Goal: Task Accomplishment & Management: Use online tool/utility

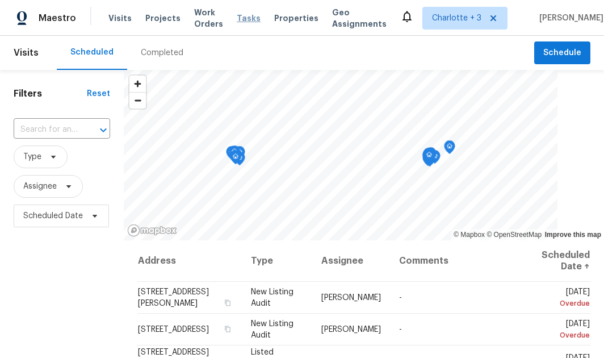
click at [261, 15] on span "Tasks" at bounding box center [249, 18] width 24 height 8
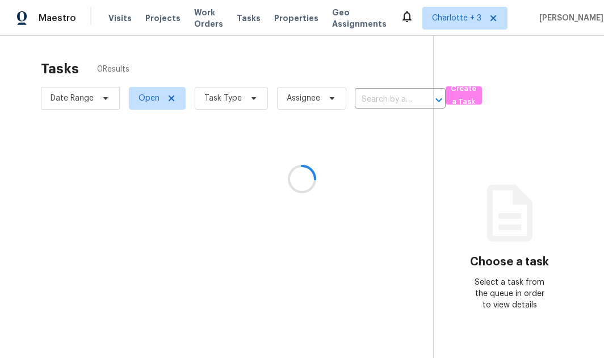
click at [455, 93] on div at bounding box center [302, 179] width 604 height 358
click at [603, 81] on div at bounding box center [302, 179] width 604 height 358
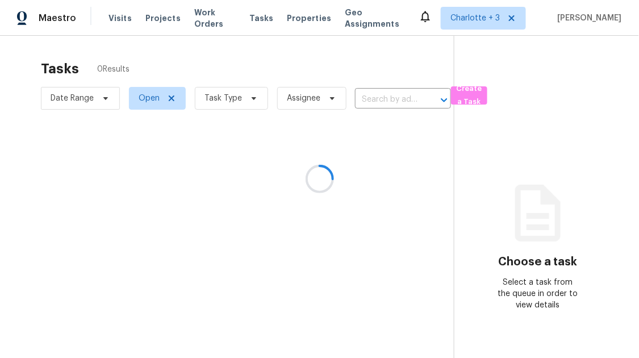
click at [463, 97] on div at bounding box center [319, 179] width 639 height 358
click at [462, 95] on span "Create a Task" at bounding box center [469, 95] width 25 height 26
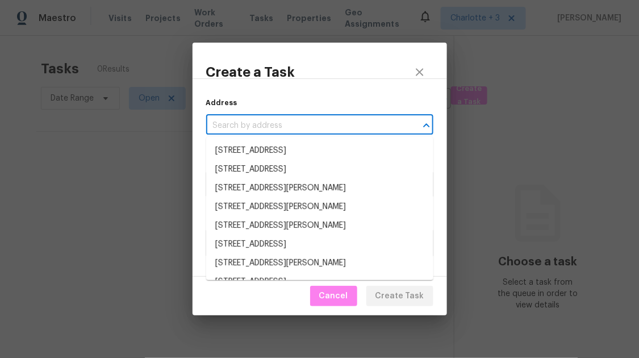
click at [368, 122] on input "text" at bounding box center [303, 126] width 195 height 18
paste input "[STREET_ADDRESS]"
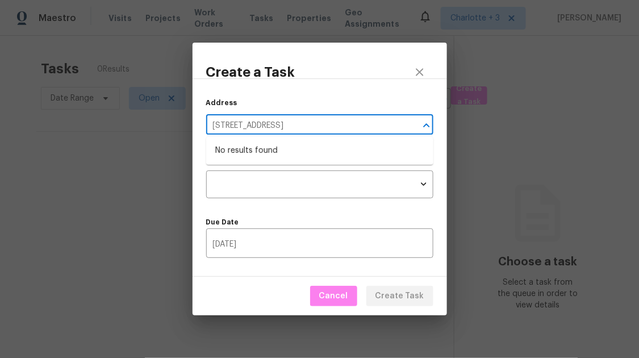
type input "[STREET_ADDRESS]"
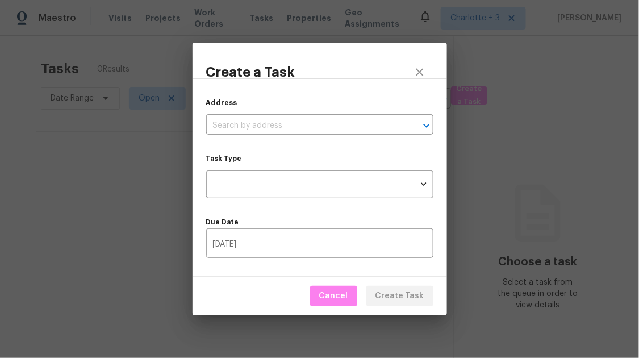
click at [325, 103] on div "Address ​" at bounding box center [319, 115] width 227 height 37
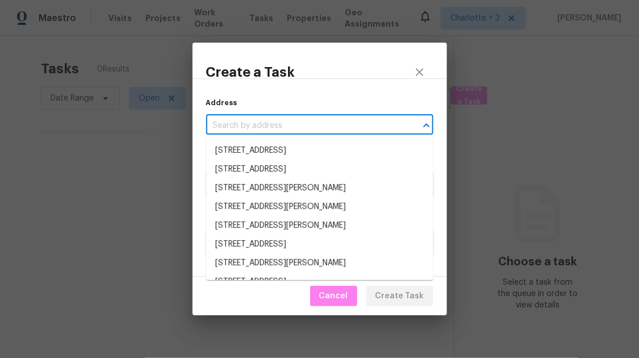
click at [306, 125] on input "text" at bounding box center [303, 126] width 195 height 18
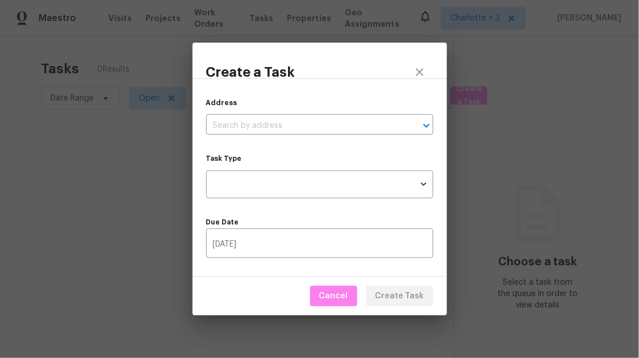
click at [332, 81] on div "Address ​ Task Type ​ Task Type Due Date 10/02/2025 ​" at bounding box center [320, 177] width 254 height 198
click at [321, 122] on input "text" at bounding box center [303, 126] width 195 height 18
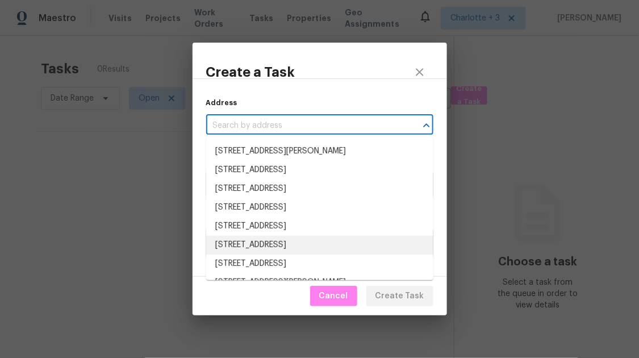
scroll to position [318, 0]
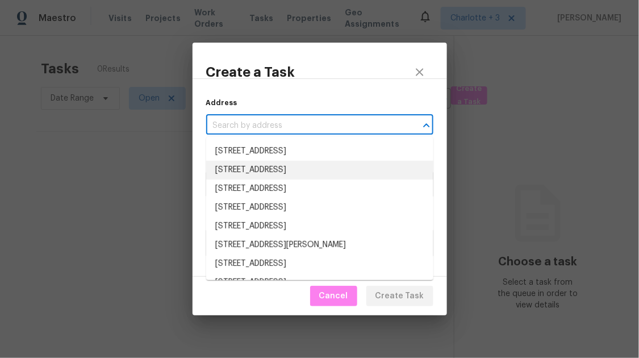
click at [349, 94] on div "Address ​ Task Type ​ Task Type Due Date 10/02/2025 ​" at bounding box center [320, 177] width 254 height 198
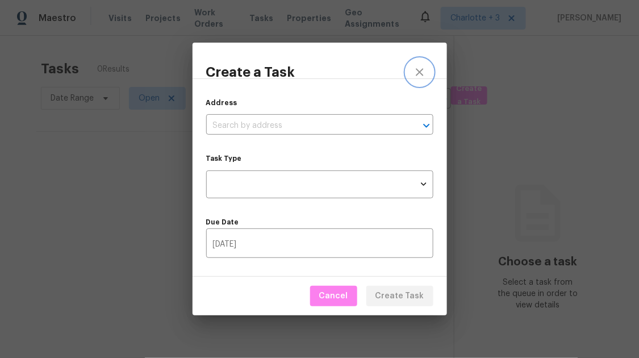
click at [417, 70] on icon "close" at bounding box center [419, 71] width 7 height 7
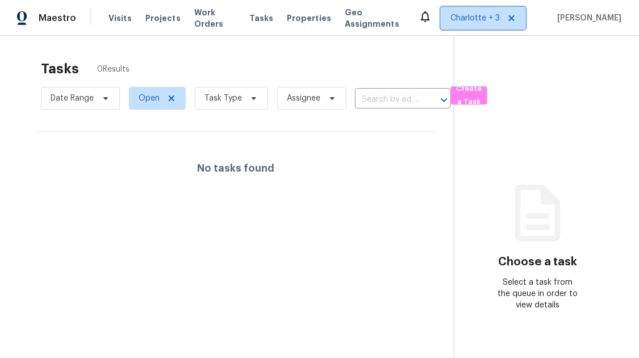
click at [485, 26] on span "Charlotte + 3" at bounding box center [483, 18] width 85 height 23
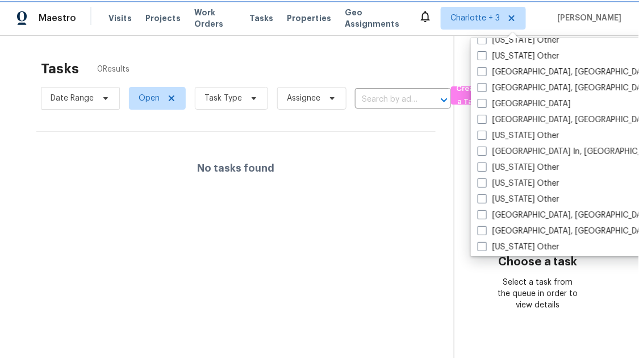
scroll to position [756, 0]
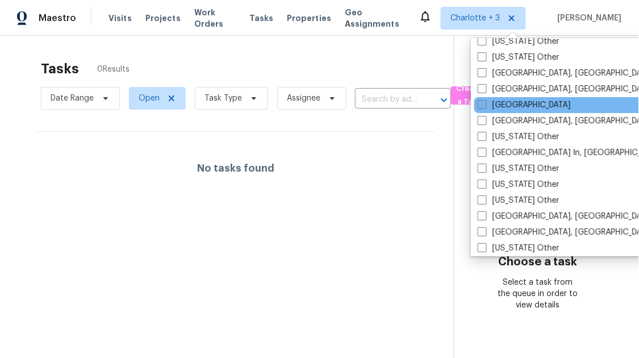
click at [482, 102] on span at bounding box center [482, 104] width 9 height 9
click at [482, 102] on input "[GEOGRAPHIC_DATA]" at bounding box center [481, 102] width 7 height 7
checkbox input "true"
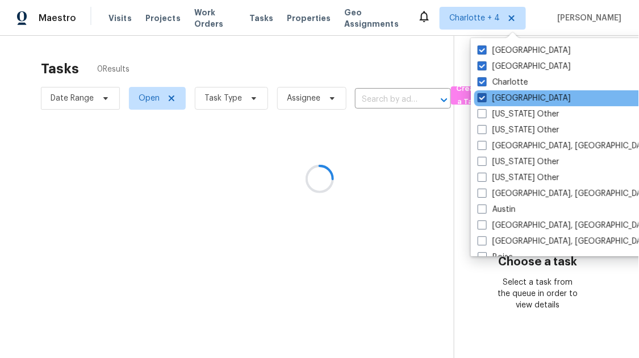
click at [483, 99] on span at bounding box center [482, 97] width 9 height 9
click at [483, 99] on input "[GEOGRAPHIC_DATA]" at bounding box center [481, 96] width 7 height 7
checkbox input "false"
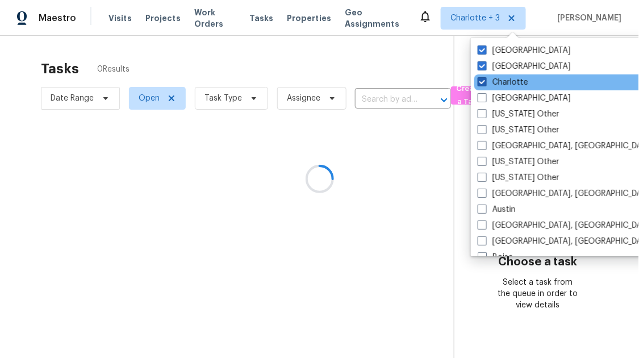
click at [482, 81] on span at bounding box center [482, 81] width 9 height 9
click at [482, 81] on input "Charlotte" at bounding box center [481, 80] width 7 height 7
checkbox input "false"
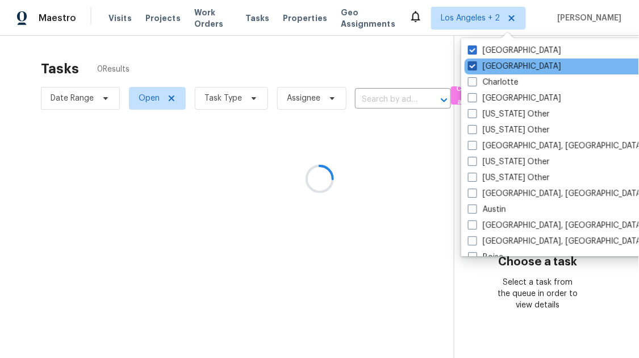
click at [474, 65] on span at bounding box center [472, 65] width 9 height 9
click at [474, 65] on input "[GEOGRAPHIC_DATA]" at bounding box center [471, 64] width 7 height 7
checkbox input "false"
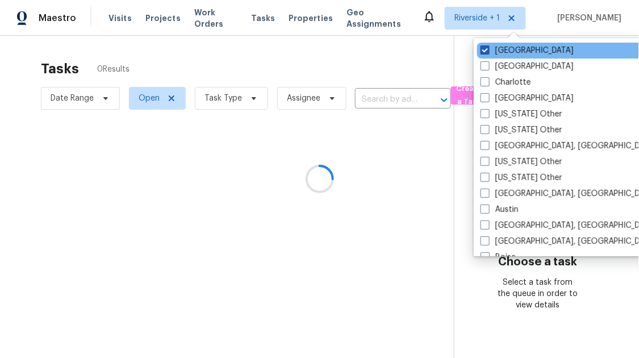
click at [484, 49] on span at bounding box center [484, 49] width 9 height 9
click at [484, 49] on input "[GEOGRAPHIC_DATA]" at bounding box center [483, 48] width 7 height 7
checkbox input "false"
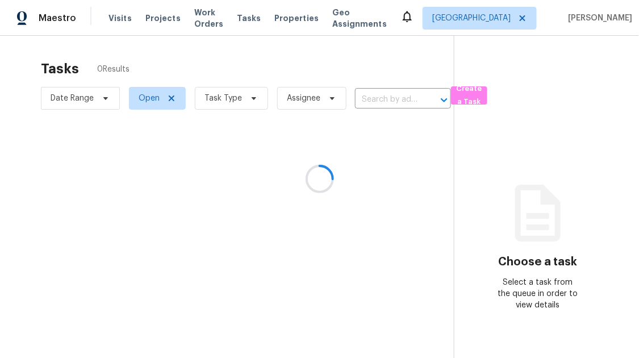
click at [362, 55] on div at bounding box center [319, 179] width 639 height 358
click at [386, 91] on div at bounding box center [319, 179] width 639 height 358
click at [386, 97] on div at bounding box center [319, 179] width 639 height 358
click at [463, 97] on div at bounding box center [319, 179] width 639 height 358
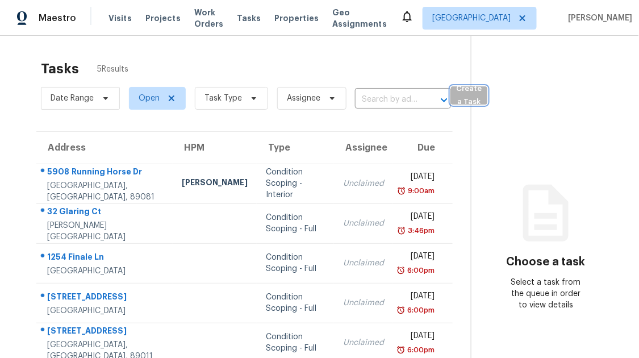
click at [467, 98] on span "Create a Task" at bounding box center [469, 95] width 25 height 26
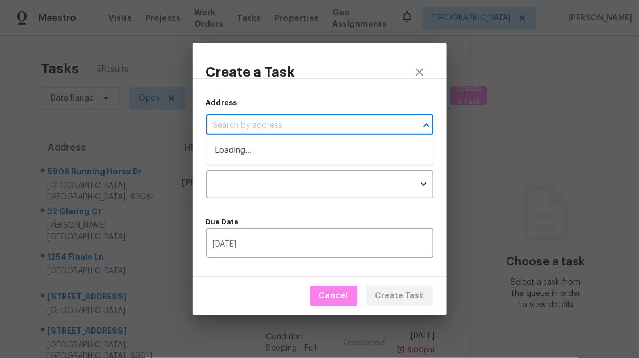
click at [259, 122] on input "text" at bounding box center [303, 126] width 195 height 18
paste input "[STREET_ADDRESS]"
type input "[STREET_ADDRESS]"
click at [309, 108] on div "Address ​" at bounding box center [319, 115] width 227 height 37
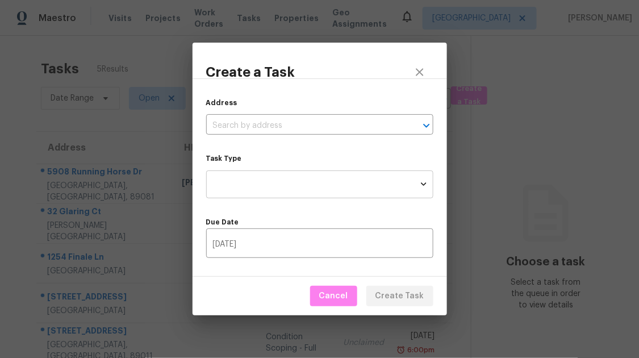
click at [275, 176] on body "Maestro Visits Projects Work Orders Tasks Properties Geo Assignments Las Vegas …" at bounding box center [319, 179] width 639 height 358
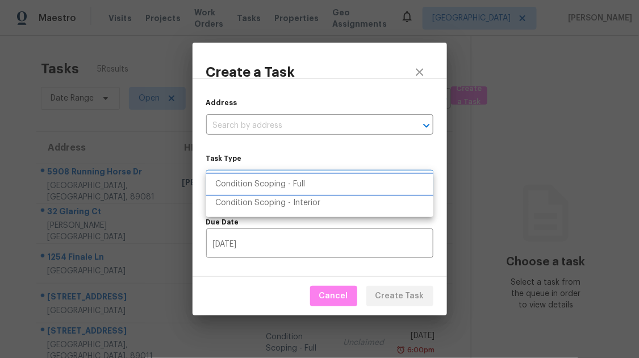
click at [276, 176] on li "Condition Scoping - Full" at bounding box center [319, 184] width 227 height 19
type input "virtual_full_assessment"
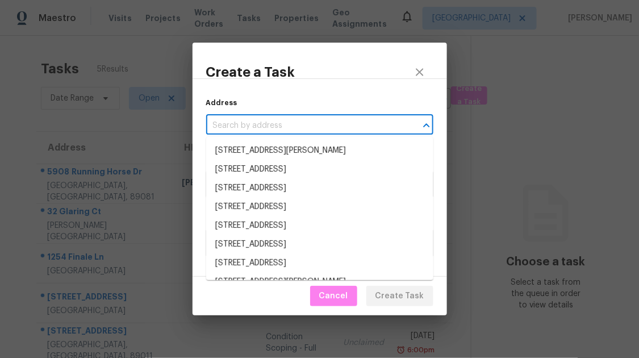
click at [284, 131] on input "text" at bounding box center [303, 126] width 195 height 18
paste input "[STREET_ADDRESS]"
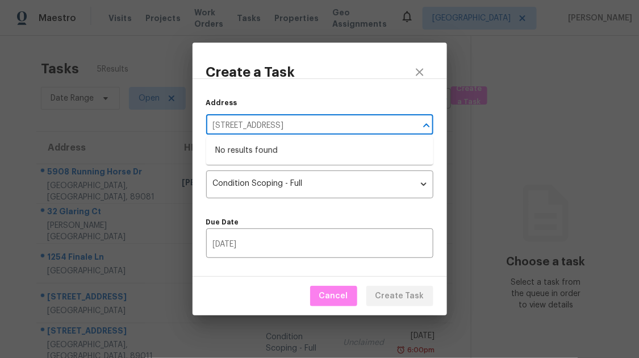
click at [350, 128] on input "[STREET_ADDRESS]" at bounding box center [303, 126] width 195 height 18
click at [380, 123] on input "[STREET_ADDRESS]" at bounding box center [303, 126] width 195 height 18
type input "[STREET_ADDRESS]"
click at [370, 101] on div "Address ​" at bounding box center [319, 115] width 227 height 37
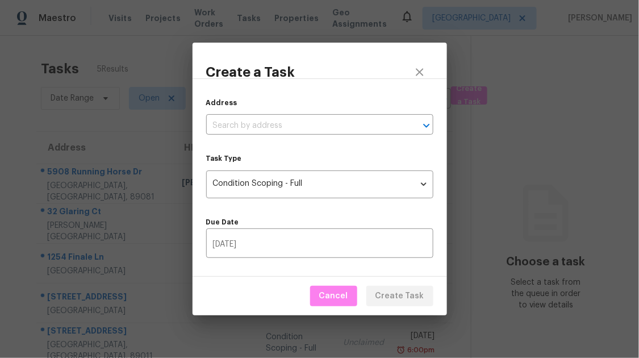
click at [357, 110] on div "Address ​" at bounding box center [319, 115] width 227 height 37
click at [426, 122] on icon "Open" at bounding box center [427, 126] width 14 height 14
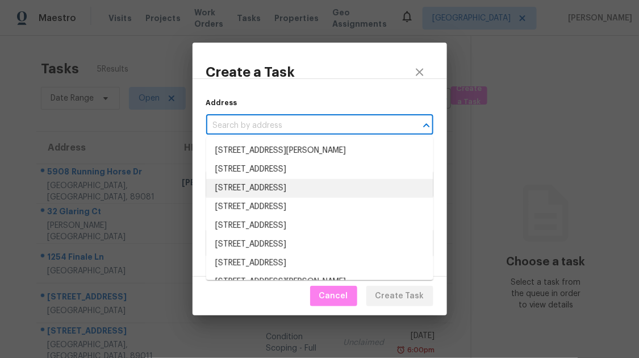
scroll to position [31, 0]
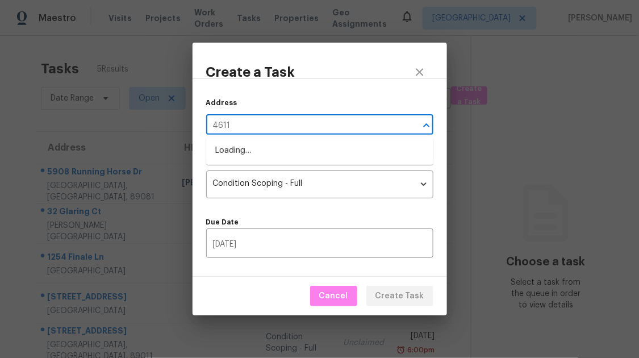
type input "4611 E"
paste input "[STREET_ADDRESS]"
type input "[STREET_ADDRESS]"
click at [253, 122] on input "text" at bounding box center [303, 126] width 195 height 18
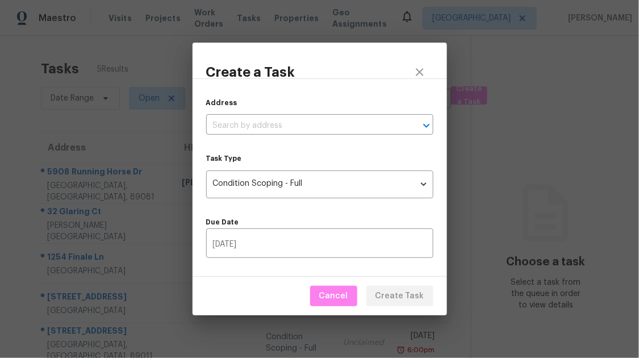
click at [273, 91] on div "Address ​ Task Type Condition Scoping - Full virtual_full_assessment Task Type …" at bounding box center [320, 177] width 254 height 198
click at [423, 72] on icon "close" at bounding box center [420, 72] width 14 height 14
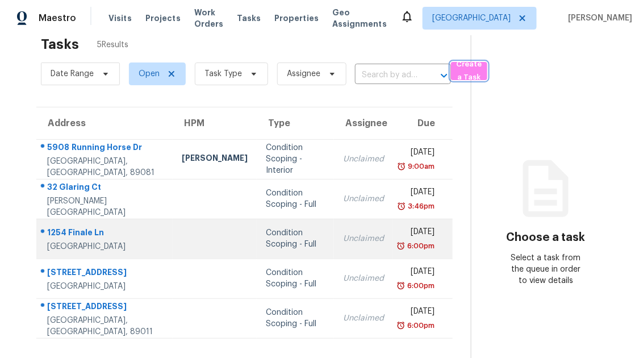
scroll to position [35, 0]
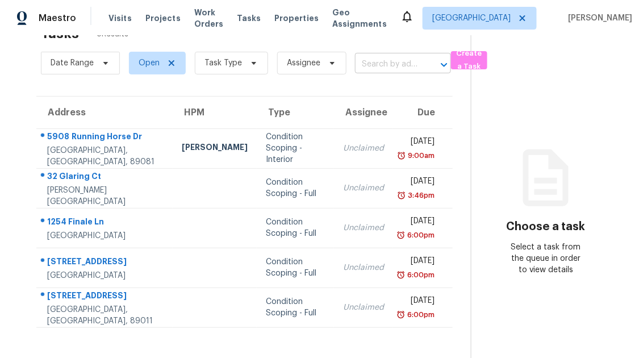
click at [370, 62] on input "text" at bounding box center [387, 65] width 64 height 18
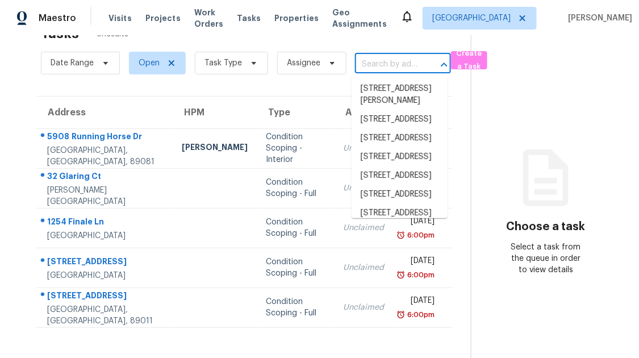
paste input "[STREET_ADDRESS]"
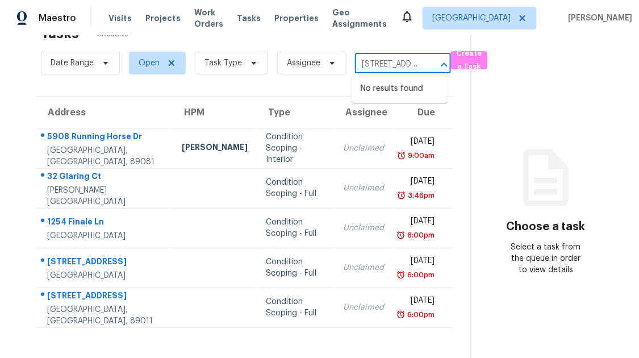
scroll to position [0, 102]
type input "[STREET_ADDRESS]"
click at [359, 48] on div "Date Range Open Task Type Assignee ​" at bounding box center [246, 63] width 410 height 30
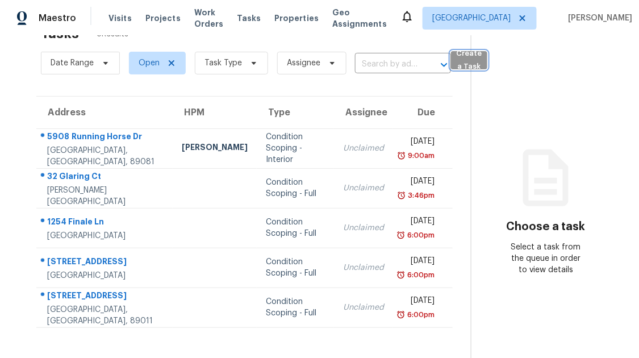
click at [471, 53] on span "Create a Task" at bounding box center [469, 60] width 25 height 26
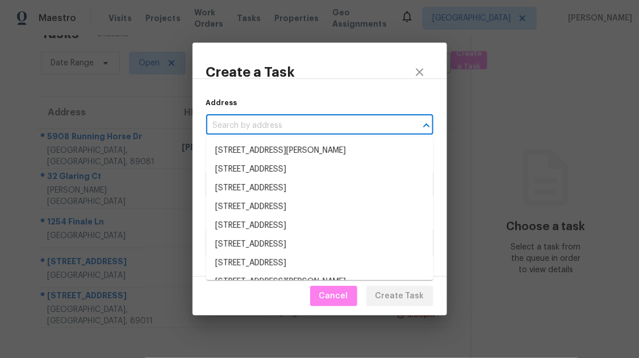
click at [264, 127] on input "text" at bounding box center [303, 126] width 195 height 18
paste input "[STREET_ADDRESS]"
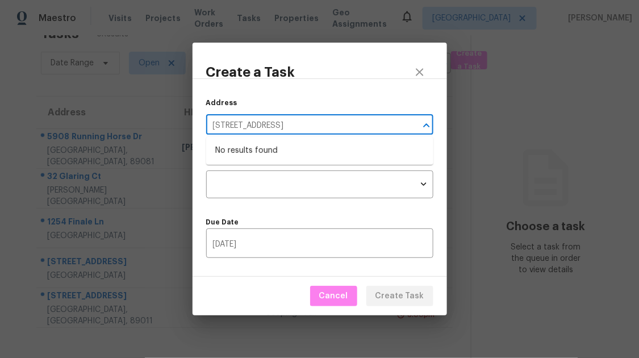
type input "[STREET_ADDRESS]"
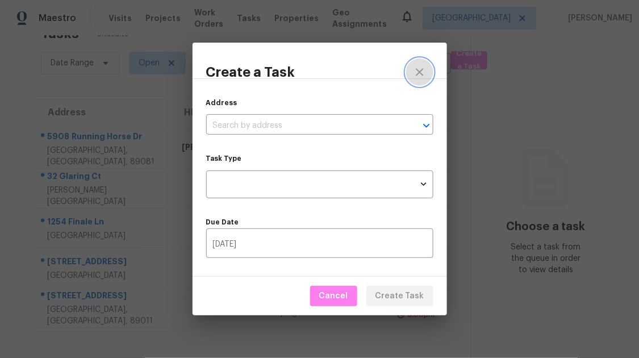
click at [419, 76] on icon "close" at bounding box center [420, 72] width 14 height 14
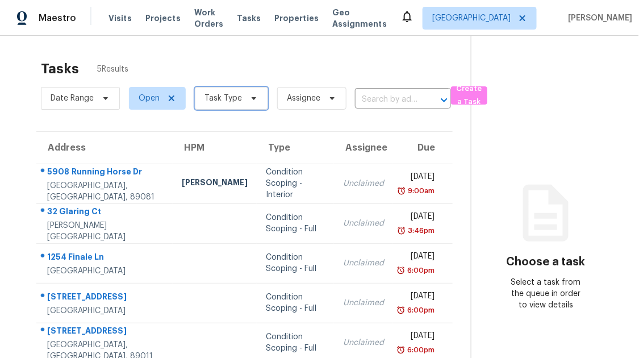
click at [236, 93] on span "Task Type" at bounding box center [222, 98] width 37 height 11
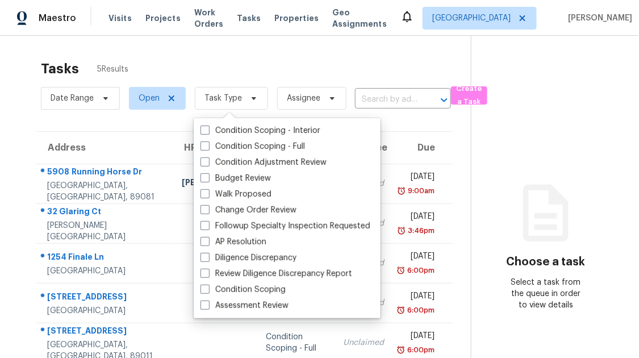
click at [246, 74] on div "Tasks 5 Results" at bounding box center [256, 69] width 430 height 30
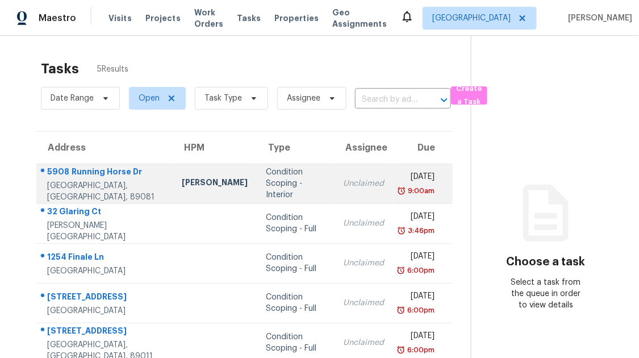
scroll to position [35, 0]
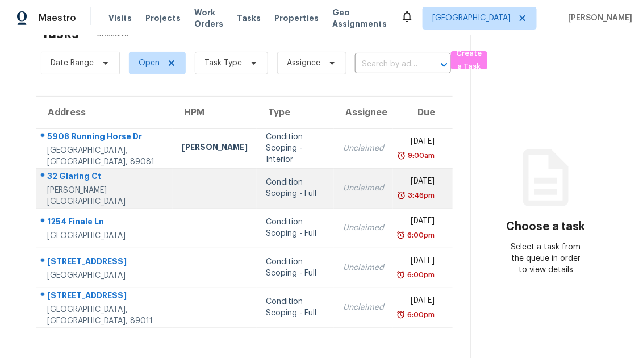
click at [266, 199] on div "Condition Scoping - Full" at bounding box center [295, 188] width 59 height 23
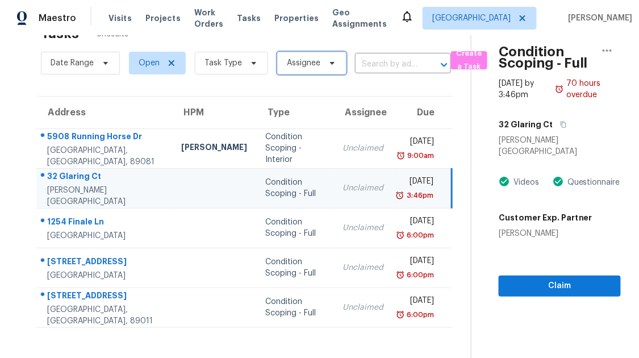
click at [299, 68] on span "Assignee" at bounding box center [304, 62] width 34 height 11
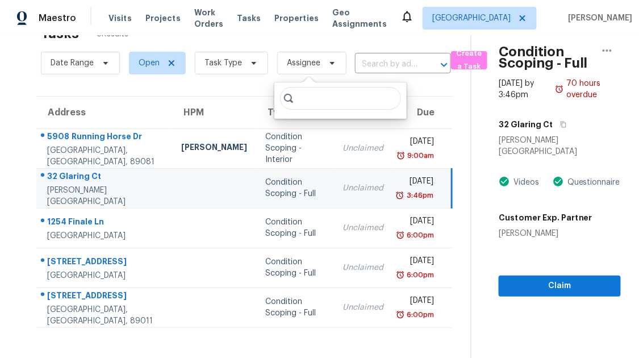
click at [383, 52] on div "Date Range Open Task Type Assignee ​" at bounding box center [246, 63] width 410 height 30
click at [413, 58] on input "text" at bounding box center [387, 65] width 64 height 18
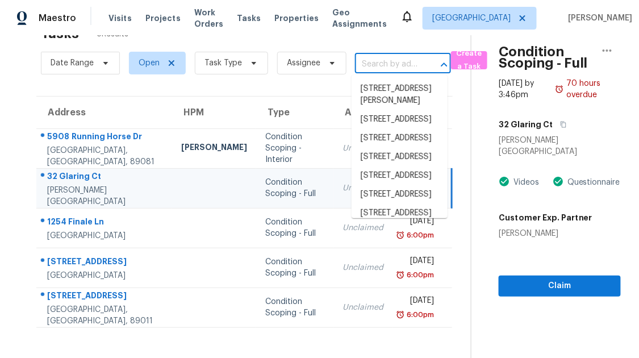
paste input "[STREET_ADDRESS]"
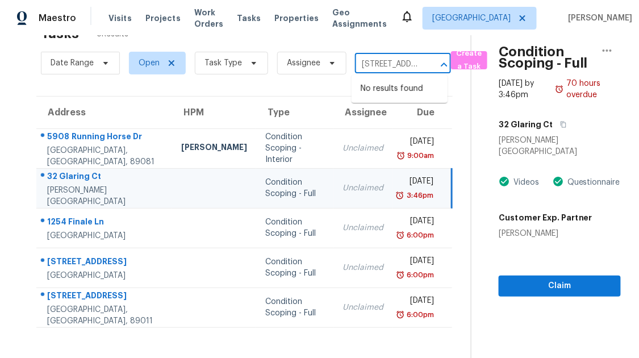
scroll to position [0, 102]
type input "[STREET_ADDRESS]"
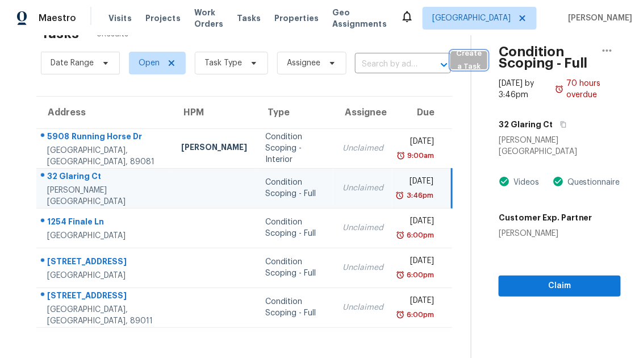
click at [463, 61] on span "Create a Task" at bounding box center [469, 60] width 25 height 26
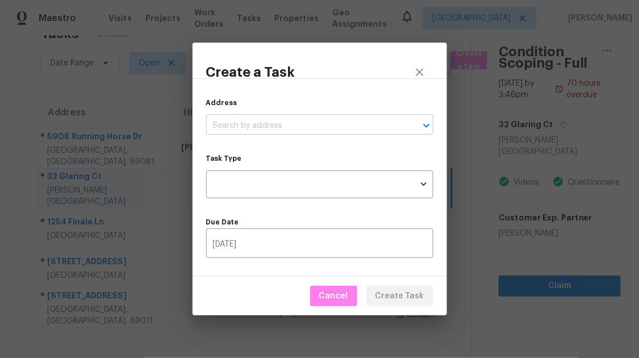
click at [297, 129] on input "text" at bounding box center [303, 126] width 195 height 18
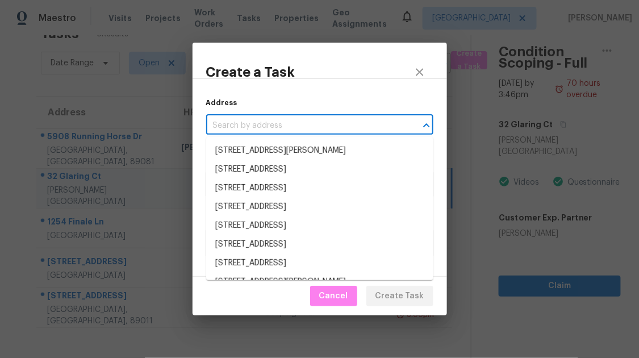
paste input "[STREET_ADDRESS]"
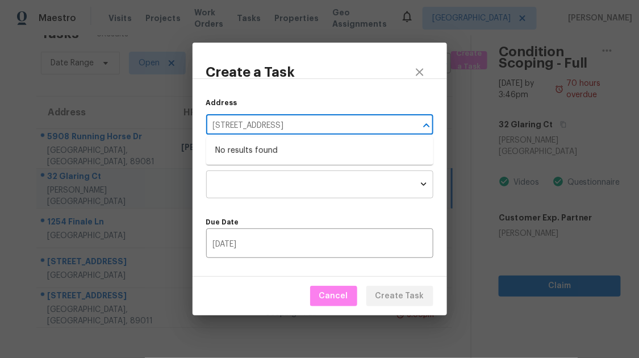
type input "[STREET_ADDRESS]"
click at [346, 180] on body "Maestro Visits Projects Work Orders Tasks Properties Geo Assignments Las Vegas …" at bounding box center [319, 179] width 639 height 358
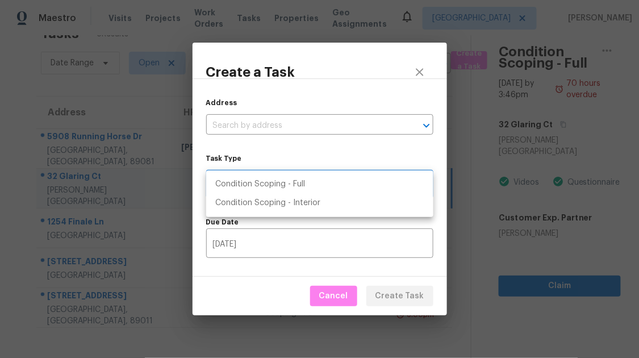
click at [340, 191] on li "Condition Scoping - Full" at bounding box center [319, 184] width 227 height 19
type input "virtual_full_assessment"
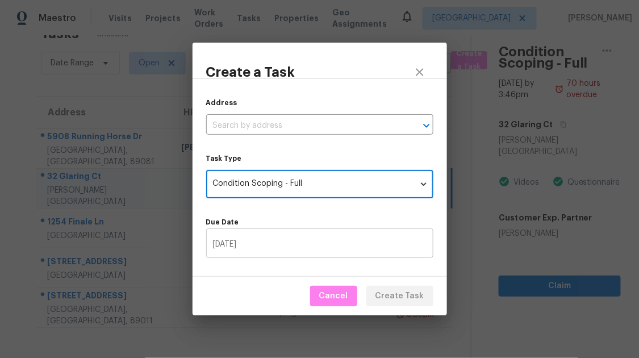
click at [318, 249] on input "[DATE]" at bounding box center [319, 244] width 227 height 27
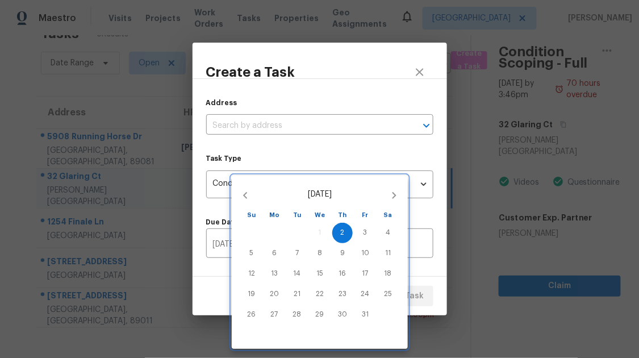
click at [415, 283] on div at bounding box center [319, 179] width 639 height 358
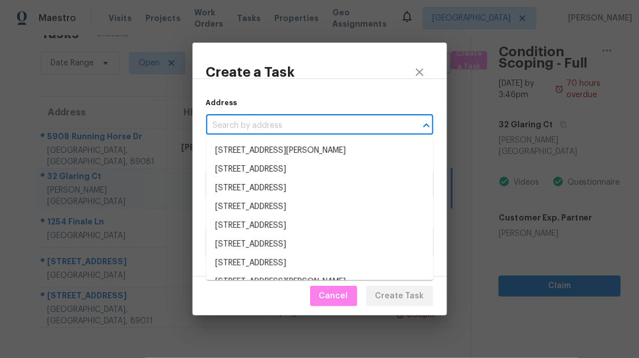
click at [342, 132] on input "text" at bounding box center [303, 126] width 195 height 18
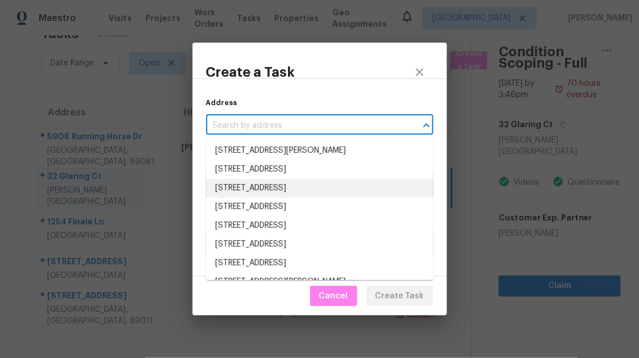
scroll to position [8, 0]
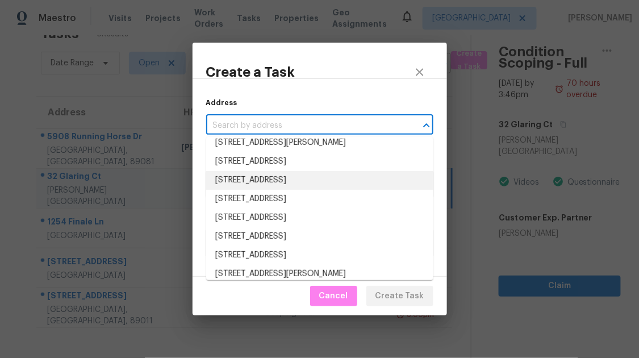
click at [336, 187] on li "[STREET_ADDRESS]" at bounding box center [319, 180] width 227 height 19
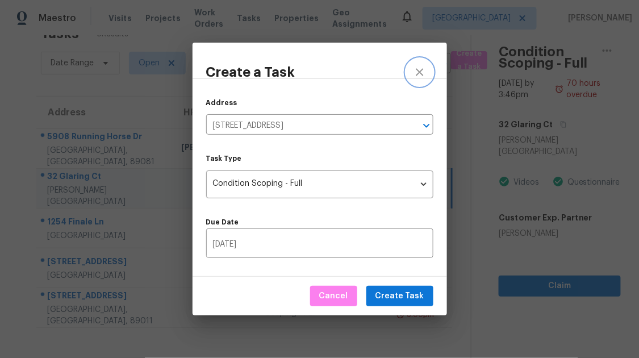
click at [417, 74] on icon "close" at bounding box center [419, 71] width 7 height 7
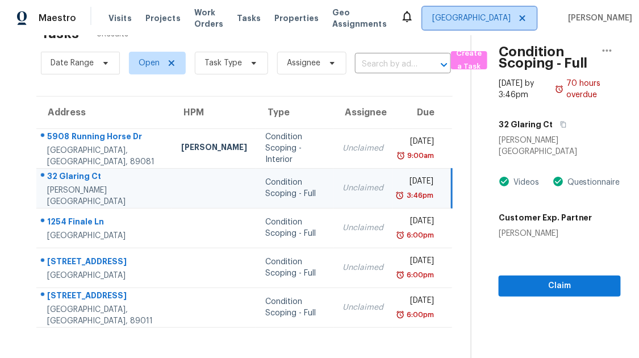
click at [503, 18] on span "[GEOGRAPHIC_DATA]" at bounding box center [471, 17] width 78 height 11
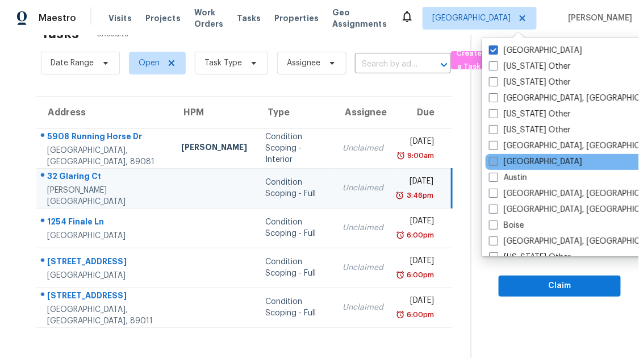
scroll to position [985, 0]
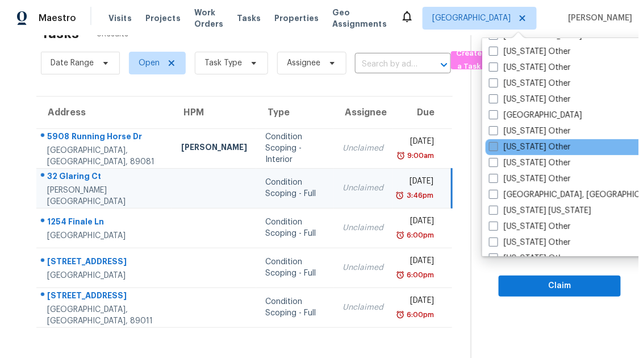
click at [496, 150] on span at bounding box center [493, 146] width 9 height 9
click at [496, 149] on input "[US_STATE] Other" at bounding box center [492, 144] width 7 height 7
checkbox input "true"
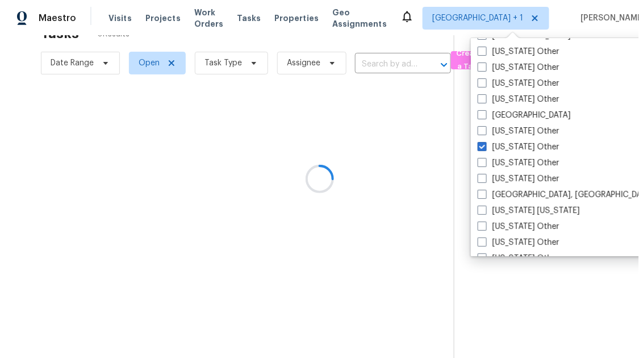
click at [377, 37] on div at bounding box center [319, 179] width 639 height 358
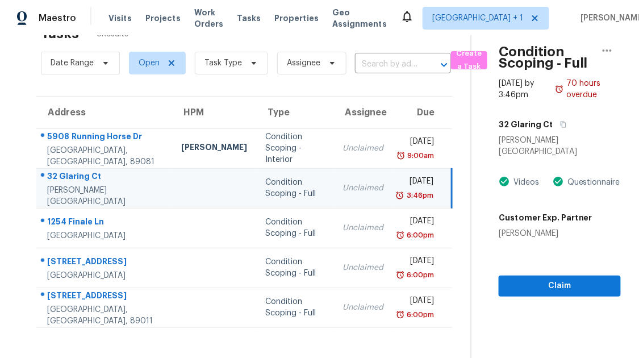
click at [221, 84] on section "Tasks 5 Results Date Range Open Task Type Assignee ​ Create a Task Address HPM …" at bounding box center [244, 189] width 453 height 340
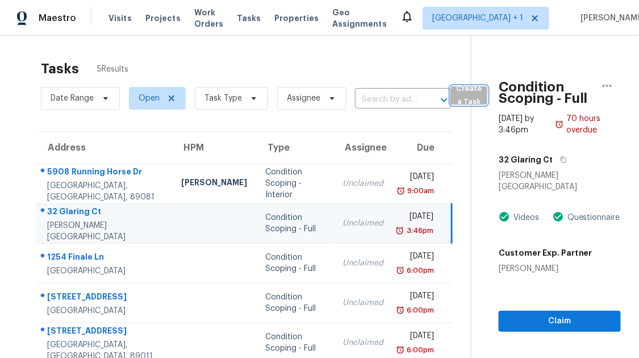
click at [467, 97] on span "Create a Task" at bounding box center [469, 95] width 25 height 26
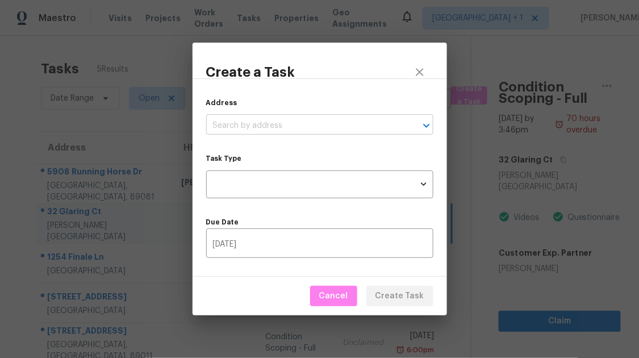
click at [368, 125] on input "text" at bounding box center [303, 126] width 195 height 18
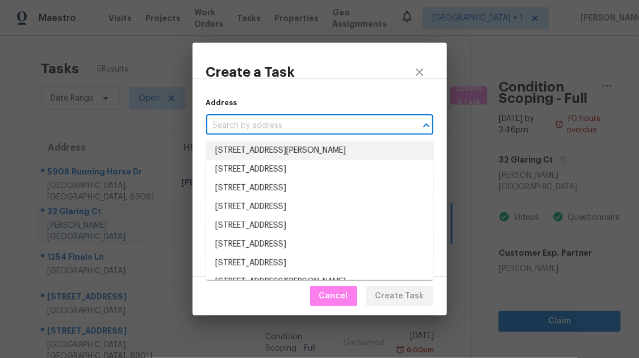
paste input "[STREET_ADDRESS]"
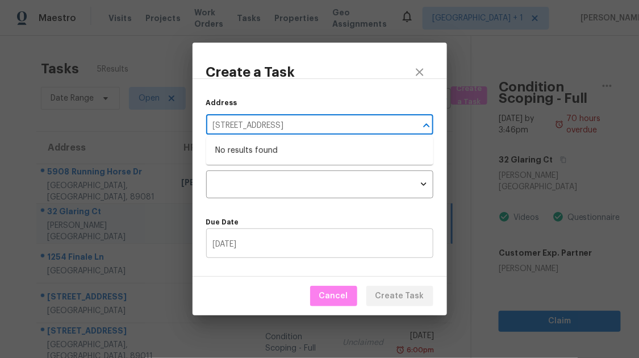
type input "[STREET_ADDRESS]"
click at [281, 249] on input "[DATE]" at bounding box center [319, 244] width 227 height 27
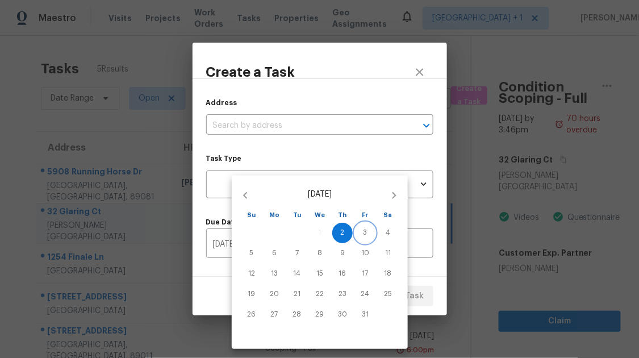
click at [357, 227] on button "3" at bounding box center [365, 233] width 20 height 20
click at [361, 231] on span "3" at bounding box center [365, 233] width 20 height 10
click at [371, 248] on span "10" at bounding box center [365, 253] width 20 height 10
type input "10/10/2025"
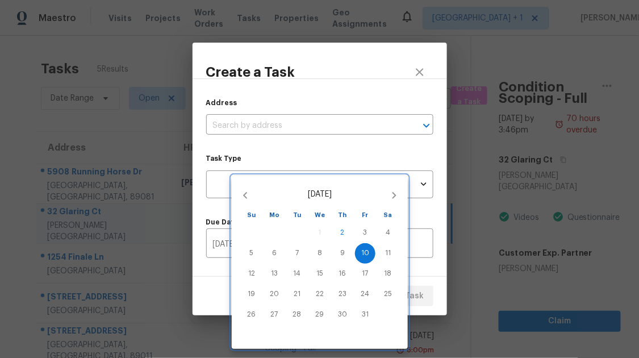
click at [348, 126] on div at bounding box center [319, 179] width 639 height 358
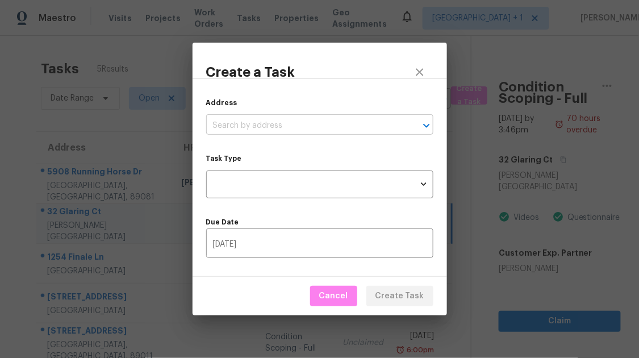
click at [296, 120] on input "text" at bounding box center [303, 126] width 195 height 18
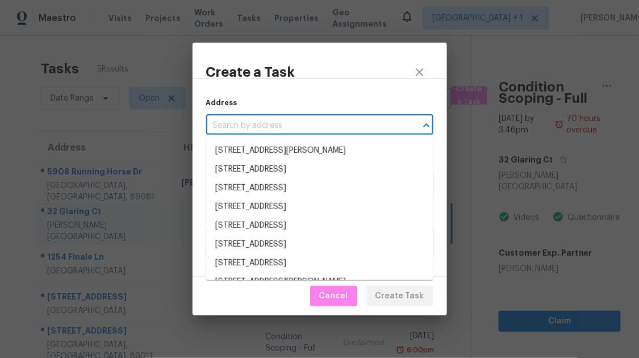
paste input "[STREET_ADDRESS]"
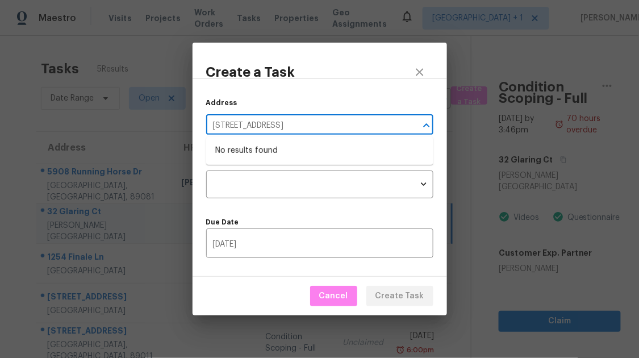
type input "[STREET_ADDRESS]"
click at [305, 106] on div "Address ​" at bounding box center [319, 115] width 227 height 37
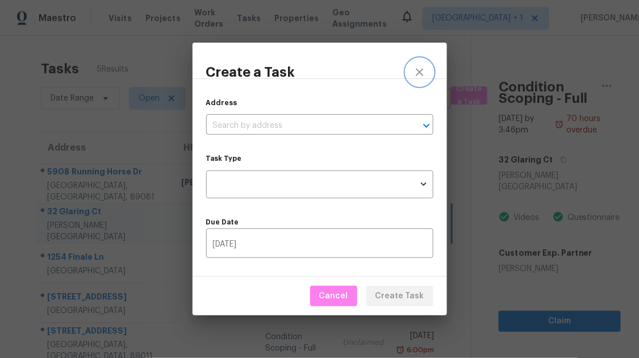
click at [422, 66] on icon "close" at bounding box center [420, 72] width 14 height 14
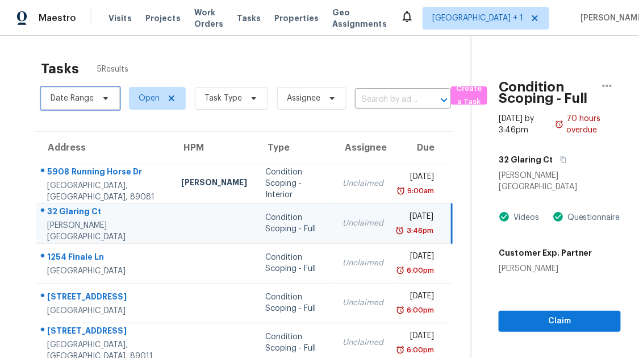
click at [86, 98] on span "Date Range" at bounding box center [72, 98] width 43 height 11
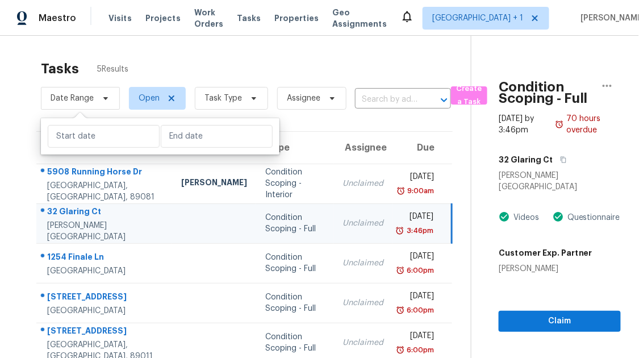
click at [119, 57] on div "Tasks 5 Results" at bounding box center [256, 69] width 430 height 30
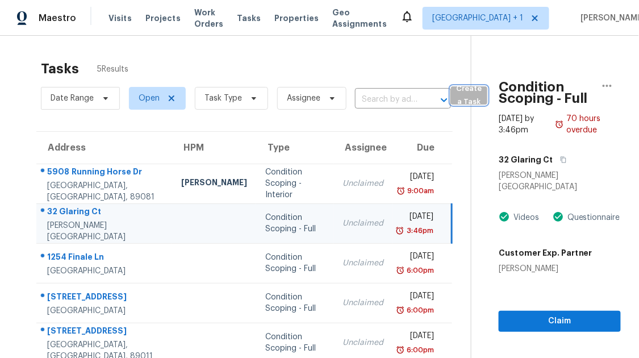
click at [475, 95] on span "Create a Task" at bounding box center [469, 95] width 25 height 26
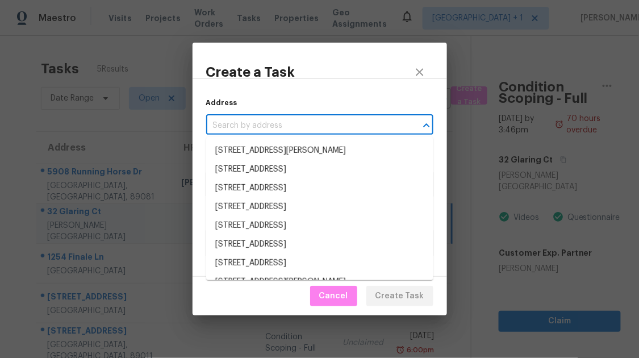
click at [288, 122] on input "text" at bounding box center [303, 126] width 195 height 18
click at [294, 214] on li "[STREET_ADDRESS]" at bounding box center [319, 207] width 227 height 19
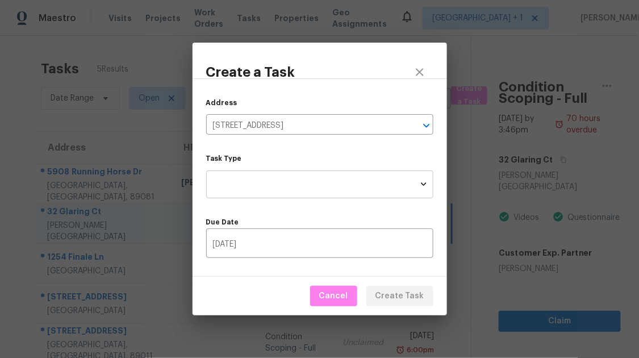
click at [294, 185] on body "Maestro Visits Projects Work Orders Tasks Properties Geo Assignments Las Vegas …" at bounding box center [319, 179] width 639 height 358
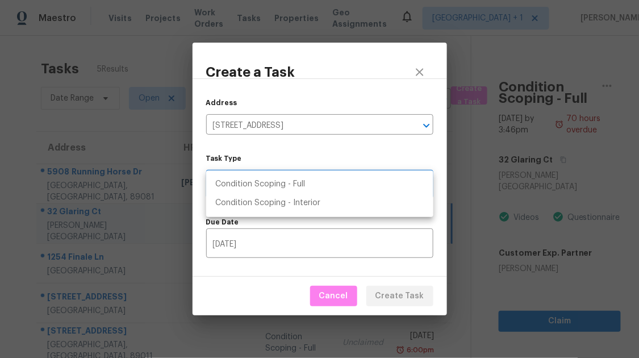
click at [309, 188] on li "Condition Scoping - Full" at bounding box center [319, 184] width 227 height 19
type input "virtual_full_assessment"
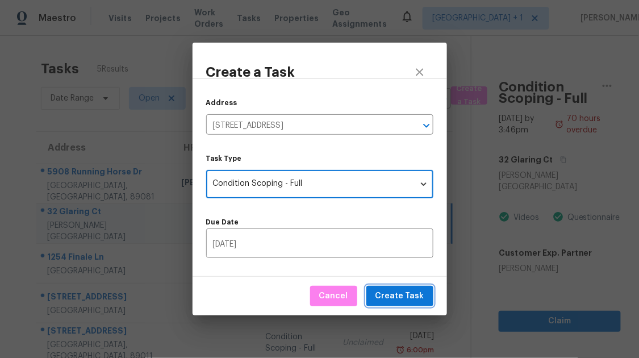
click at [403, 298] on span "Create Task" at bounding box center [399, 296] width 49 height 14
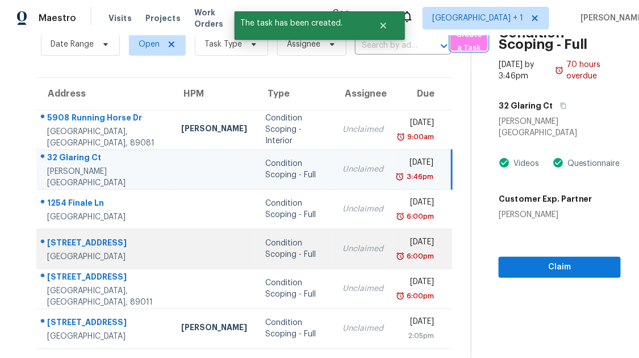
scroll to position [64, 0]
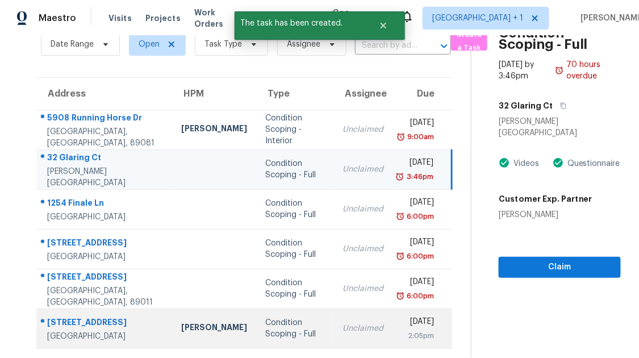
click at [288, 324] on td "Condition Scoping - Full" at bounding box center [294, 328] width 77 height 40
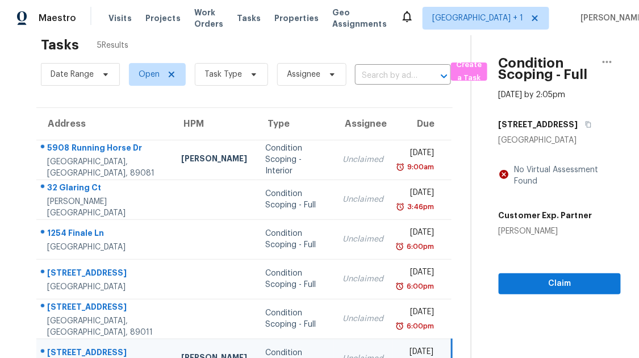
scroll to position [0, 0]
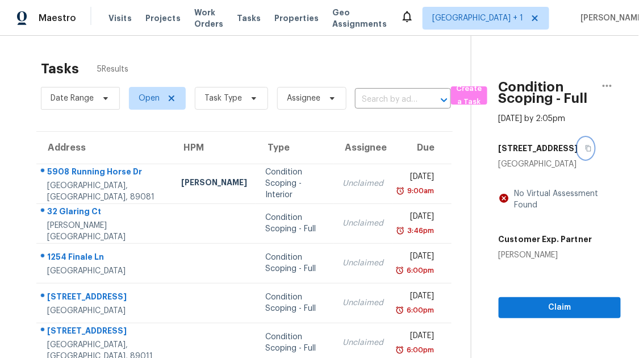
click at [578, 144] on button "button" at bounding box center [585, 148] width 15 height 20
click at [482, 181] on div "Condition Scoping - Full Oct 10th 2025 by 2:05pm 11213 Shasta Ridge Ct Las Vega…" at bounding box center [545, 177] width 149 height 282
click at [467, 95] on span "Create a Task" at bounding box center [469, 95] width 25 height 26
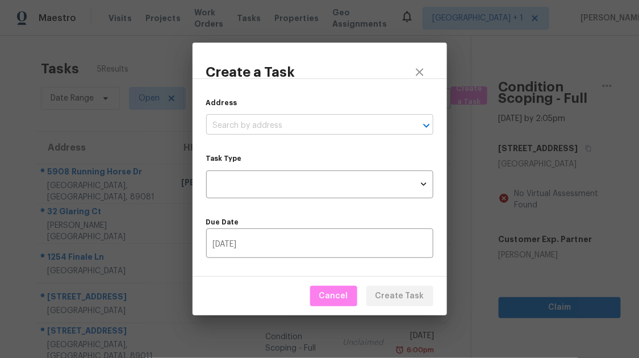
click at [290, 131] on input "text" at bounding box center [303, 126] width 195 height 18
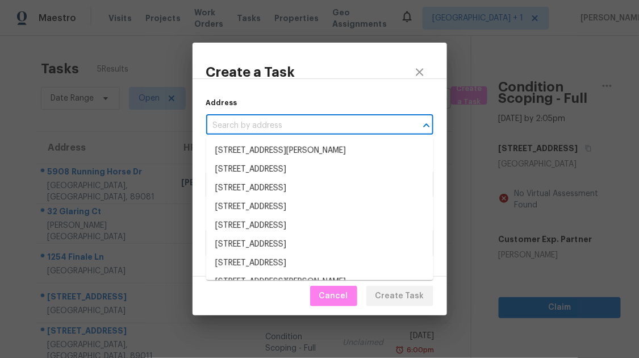
paste input "[STREET_ADDRESS]"
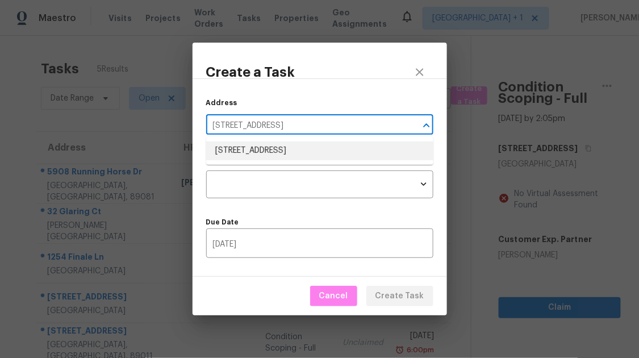
type input "[STREET_ADDRESS]"
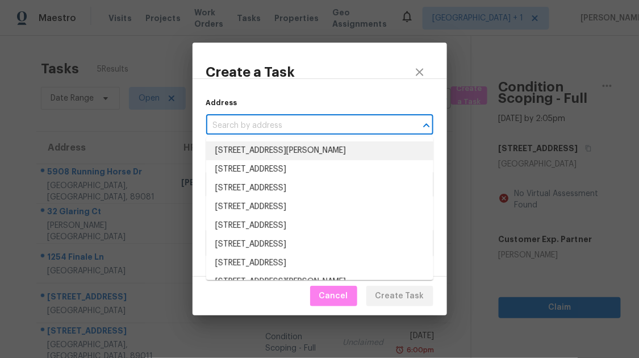
paste input "[STREET_ADDRESS]"
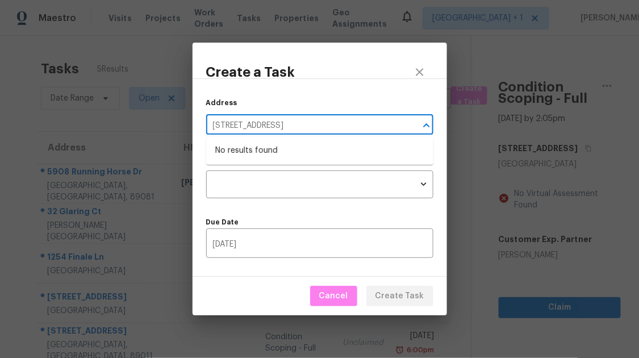
type input "[STREET_ADDRESS]"
click at [334, 94] on div "Address ​ Task Type ​ Task Type Due Date 10/10/2025 ​" at bounding box center [320, 177] width 254 height 198
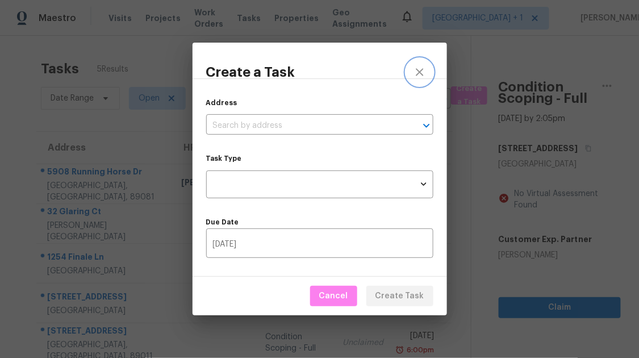
click at [423, 72] on icon "close" at bounding box center [420, 72] width 14 height 14
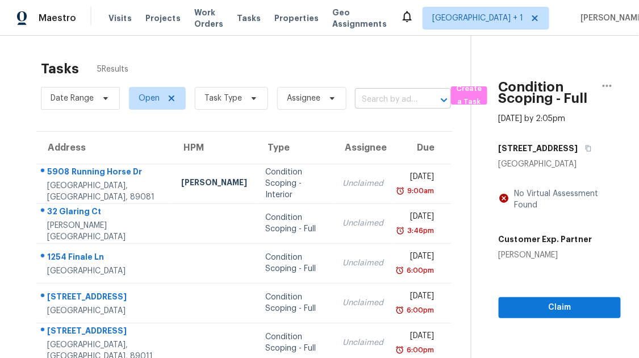
click at [372, 98] on input "text" at bounding box center [387, 100] width 64 height 18
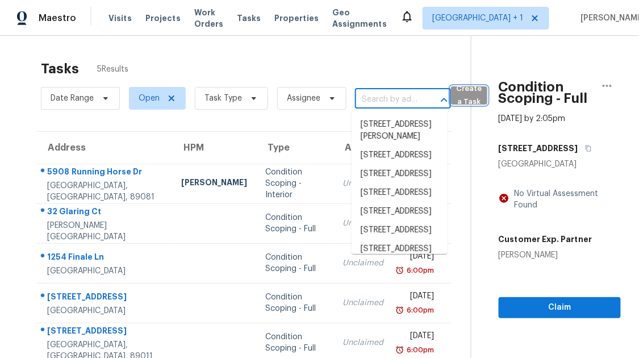
click at [475, 96] on span "Create a Task" at bounding box center [469, 95] width 25 height 26
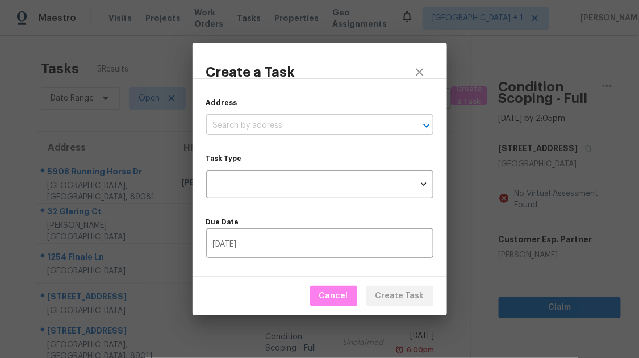
click at [294, 127] on input "text" at bounding box center [303, 126] width 195 height 18
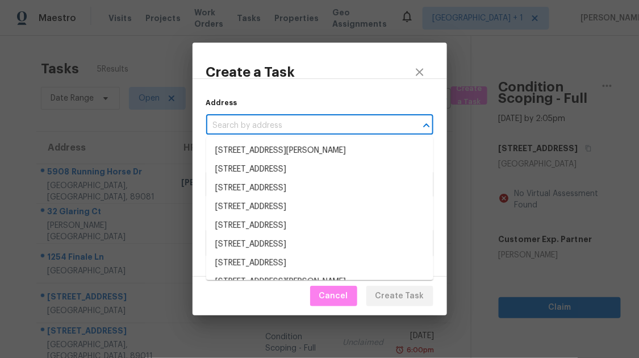
paste input "[STREET_ADDRESS]"
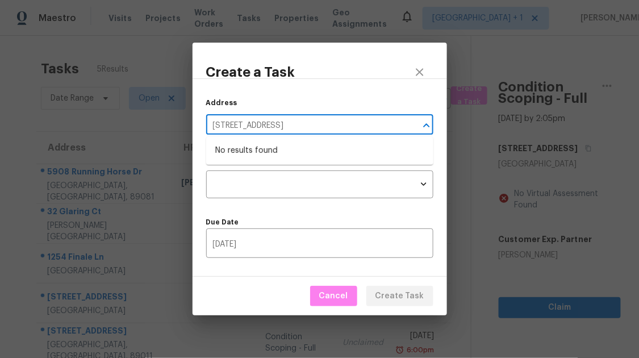
type input "[STREET_ADDRESS]"
click at [338, 104] on div "Address ​" at bounding box center [319, 115] width 227 height 37
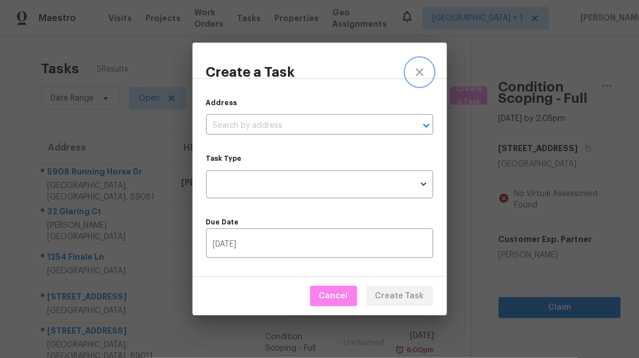
click at [422, 76] on icon "close" at bounding box center [419, 71] width 7 height 7
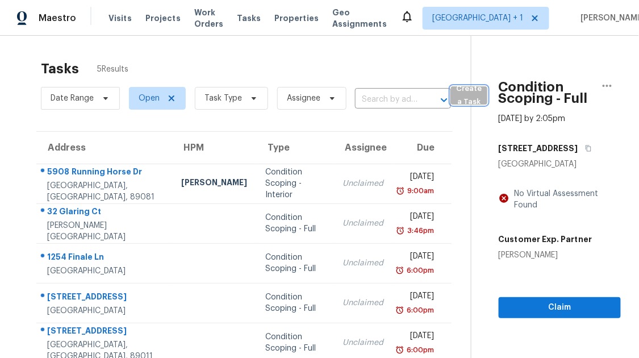
click at [465, 97] on span "Create a Task" at bounding box center [469, 95] width 25 height 26
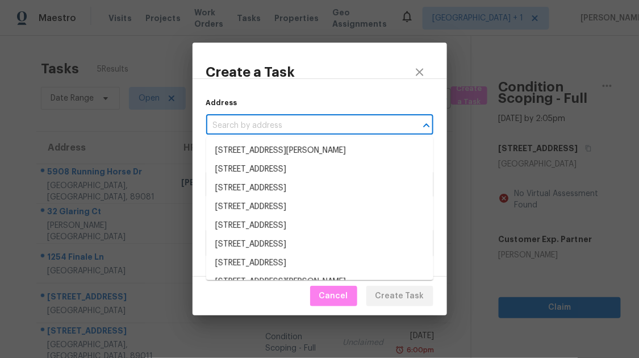
click at [328, 132] on input "text" at bounding box center [303, 126] width 195 height 18
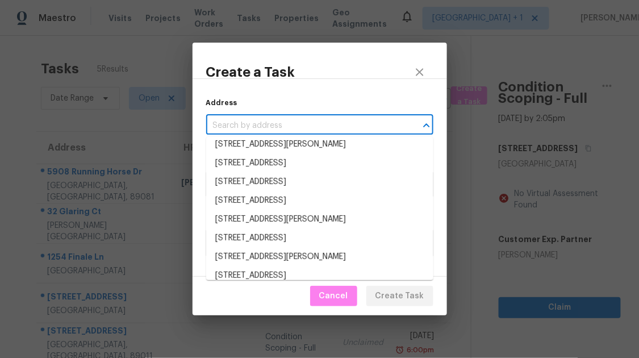
scroll to position [1764, 0]
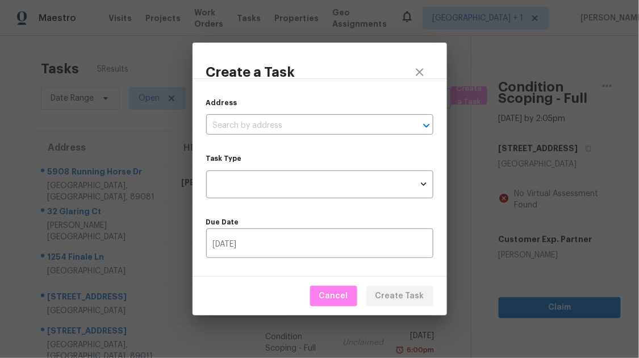
click at [309, 75] on div "Create a Task" at bounding box center [319, 71] width 227 height 27
click at [421, 72] on icon "close" at bounding box center [420, 72] width 14 height 14
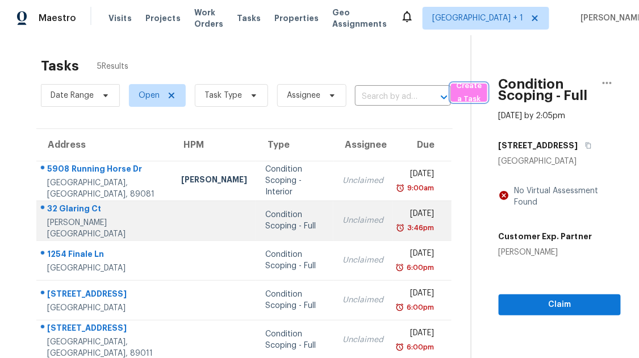
scroll to position [0, 0]
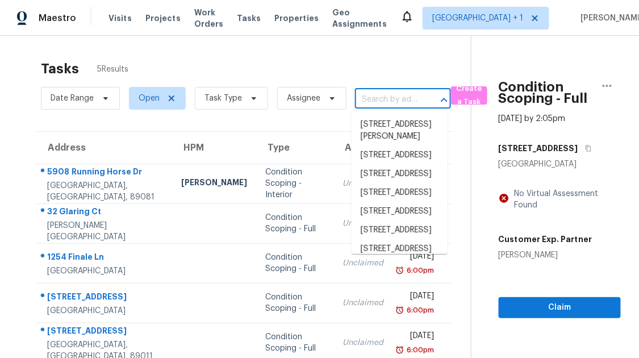
click at [376, 96] on input "text" at bounding box center [387, 100] width 64 height 18
paste input "[STREET_ADDRESS]"
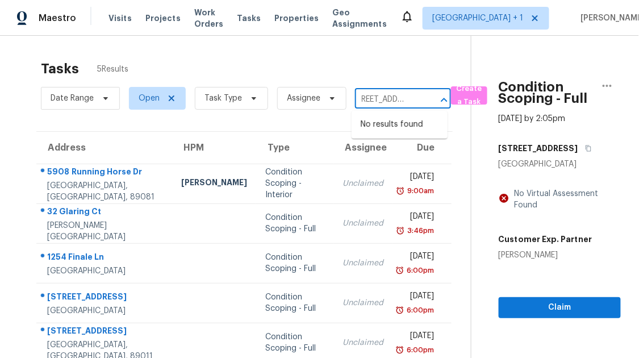
type input "[STREET_ADDRESS]"
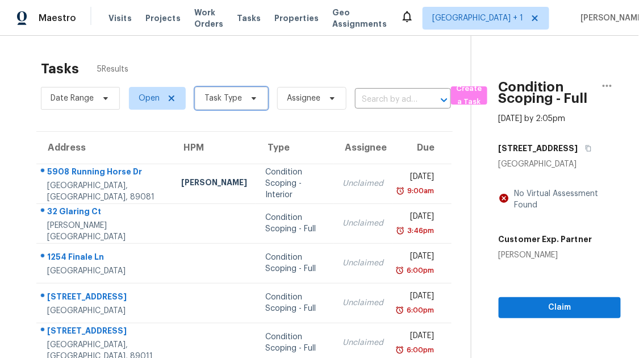
scroll to position [0, 0]
click at [228, 101] on span "Task Type" at bounding box center [222, 98] width 37 height 11
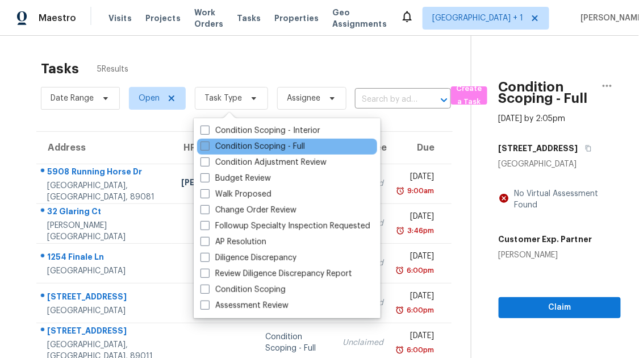
click at [206, 144] on span at bounding box center [204, 145] width 9 height 9
click at [206, 144] on input "Condition Scoping - Full" at bounding box center [203, 144] width 7 height 7
checkbox input "true"
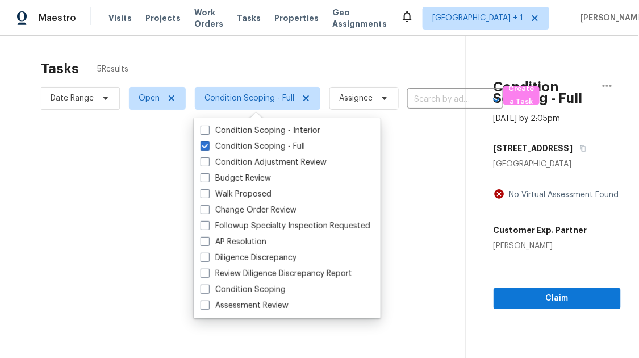
click at [382, 73] on div at bounding box center [319, 179] width 639 height 358
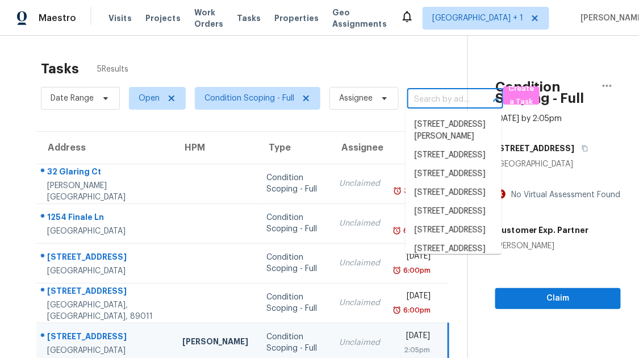
click at [442, 99] on input "text" at bounding box center [439, 100] width 64 height 18
paste input "[STREET_ADDRESS]"
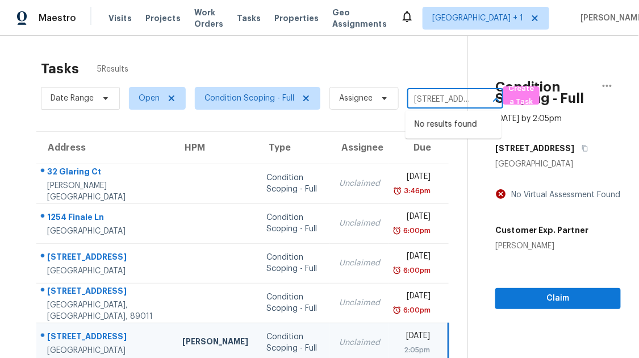
scroll to position [0, 102]
type input "[STREET_ADDRESS]"
click at [244, 52] on div "Tasks 5 Results Date Range Open Condition Scoping - Full Assignee ​ Create a Ta…" at bounding box center [319, 215] width 639 height 358
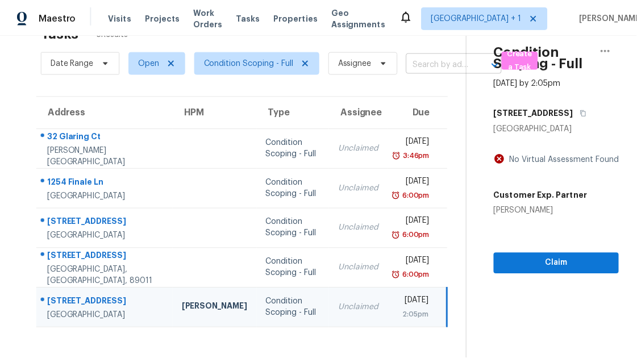
scroll to position [0, 0]
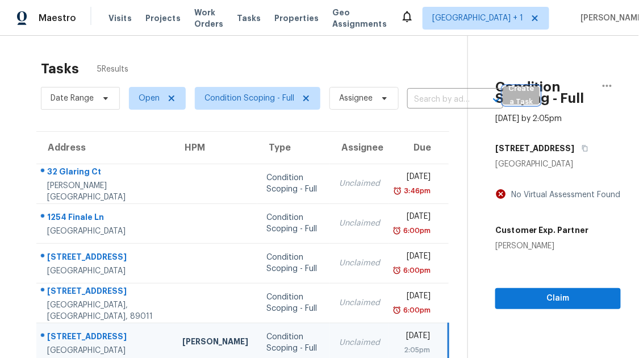
click at [513, 91] on span "Create a Task" at bounding box center [521, 95] width 25 height 26
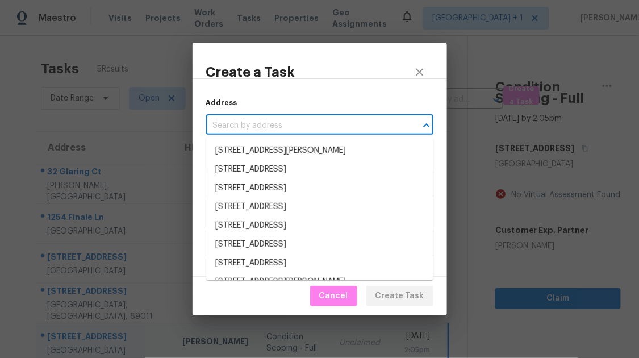
click at [279, 127] on input "text" at bounding box center [303, 126] width 195 height 18
paste input "[STREET_ADDRESS]"
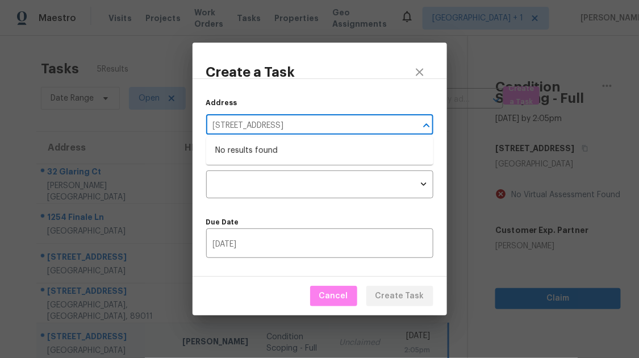
type input "[STREET_ADDRESS]"
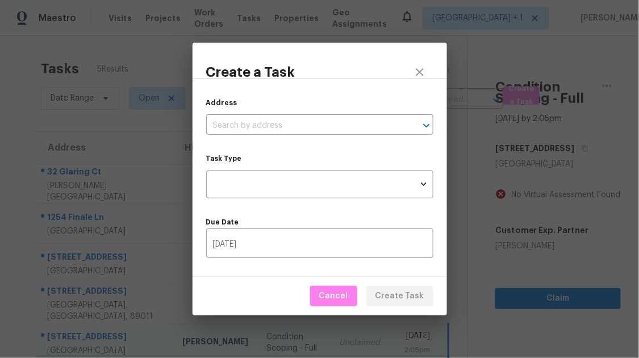
click at [300, 93] on div "Address ​ Task Type ​ Task Type Due Date 10/10/2025 ​" at bounding box center [320, 177] width 254 height 198
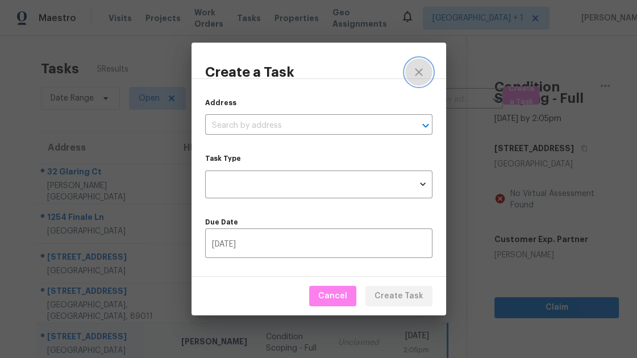
click at [419, 67] on icon "close" at bounding box center [419, 72] width 14 height 14
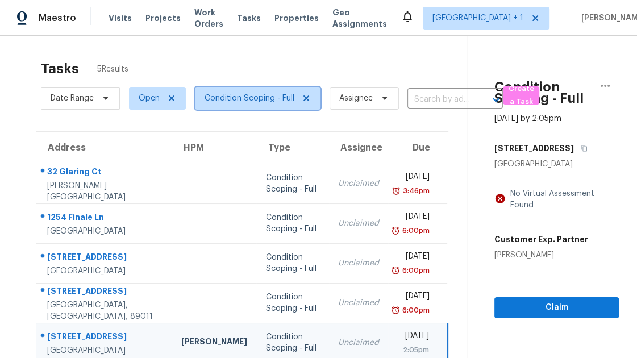
click at [240, 105] on span "Condition Scoping - Full" at bounding box center [257, 98] width 125 height 23
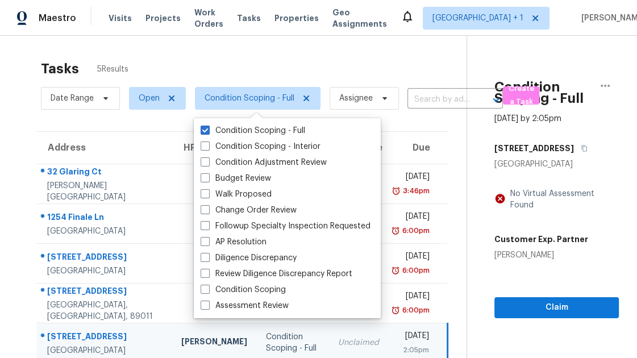
click at [298, 49] on div "Tasks 5 Results Date Range Open Condition Scoping - Full Assignee ​ Create a Ta…" at bounding box center [318, 215] width 637 height 358
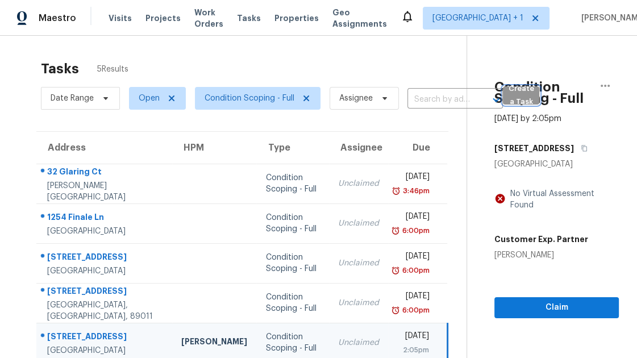
click at [525, 104] on span "Create a Task" at bounding box center [520, 95] width 25 height 26
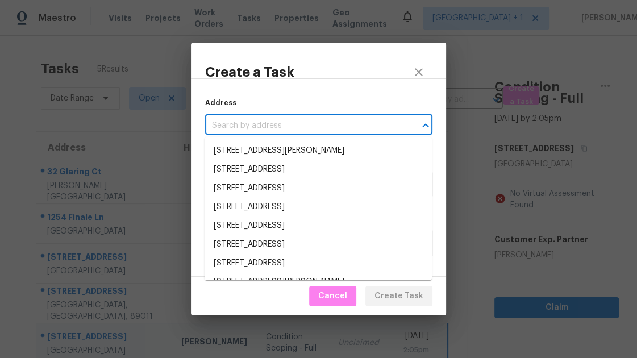
click at [275, 127] on input "text" at bounding box center [302, 126] width 195 height 18
paste input "https://maestro.apps-staging.opendoor.com/homes/89667d5f-44e6-5879-959e-af8fdc8…"
type input "https://maestro.apps-staging.opendoor.com/homes/89667d5f-44e6-5879-959e-af8fdc8…"
paste input "[STREET_ADDRESS]"
type input "[STREET_ADDRESS]"
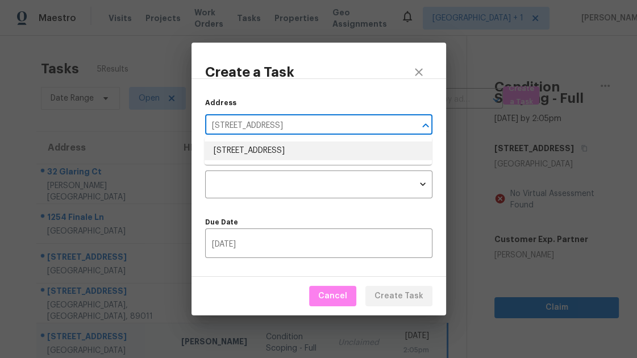
click at [300, 153] on li "[STREET_ADDRESS]" at bounding box center [317, 150] width 227 height 19
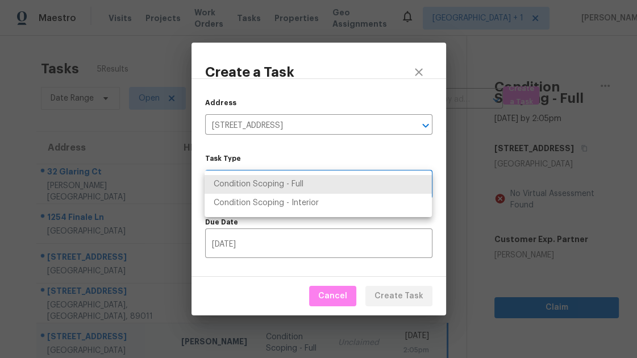
click at [291, 189] on body "Maestro Visits Projects Work Orders Tasks Properties Geo Assignments Las Vegas …" at bounding box center [318, 179] width 637 height 358
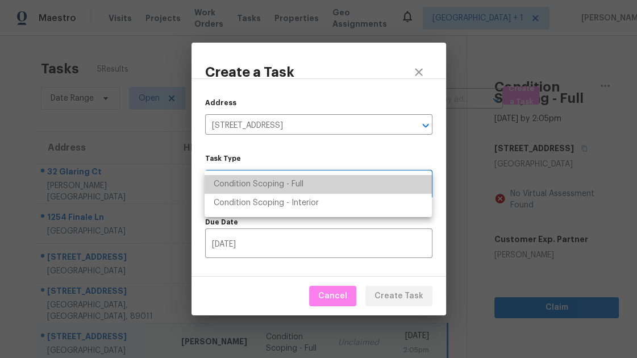
click at [307, 186] on li "Condition Scoping - Full" at bounding box center [317, 184] width 227 height 19
type input "virtual_full_assessment"
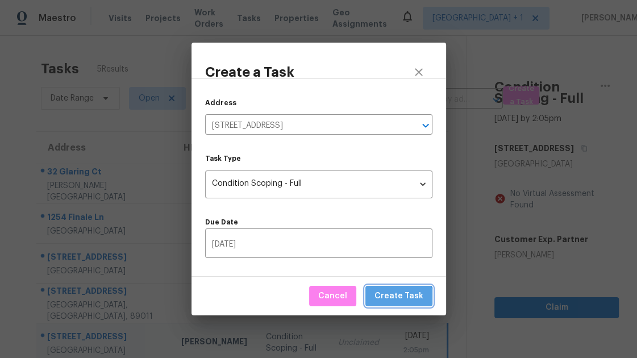
click at [402, 299] on span "Create Task" at bounding box center [398, 296] width 49 height 14
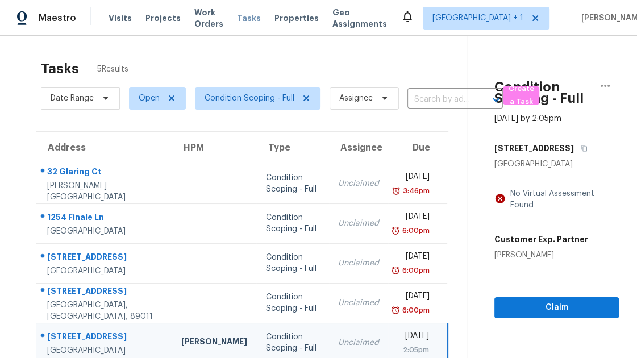
click at [257, 19] on span "Tasks" at bounding box center [249, 18] width 24 height 8
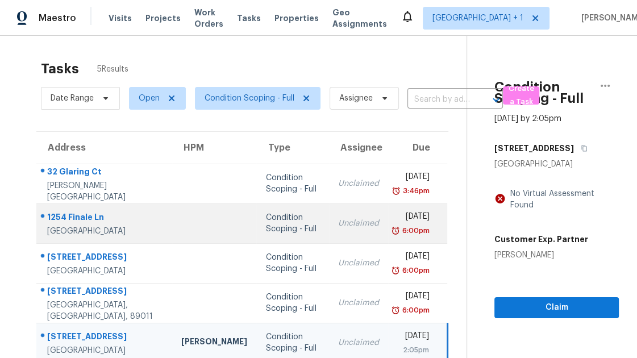
scroll to position [75, 0]
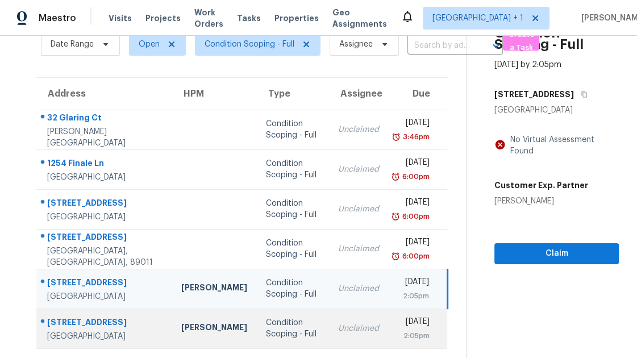
click at [181, 321] on div "[PERSON_NAME]" at bounding box center [214, 328] width 66 height 14
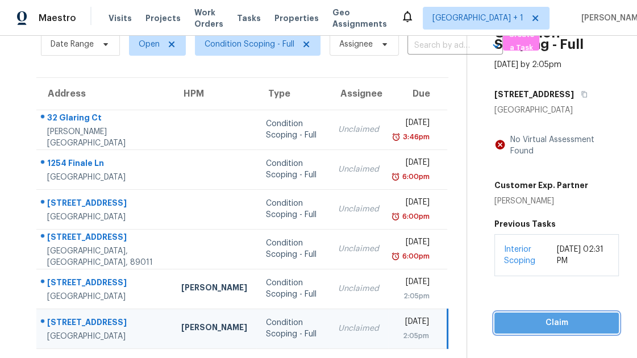
click at [513, 316] on span "Claim" at bounding box center [556, 323] width 106 height 14
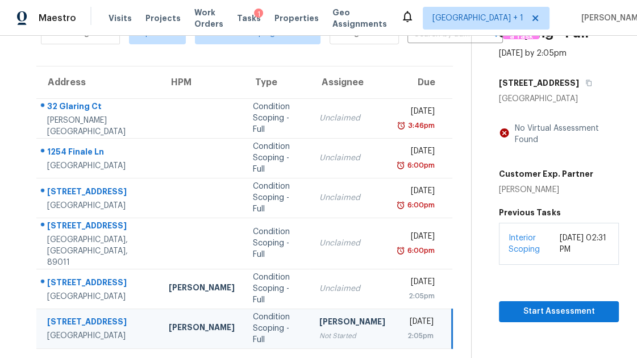
scroll to position [74, 0]
click at [528, 304] on span "Start Assessment" at bounding box center [559, 311] width 102 height 14
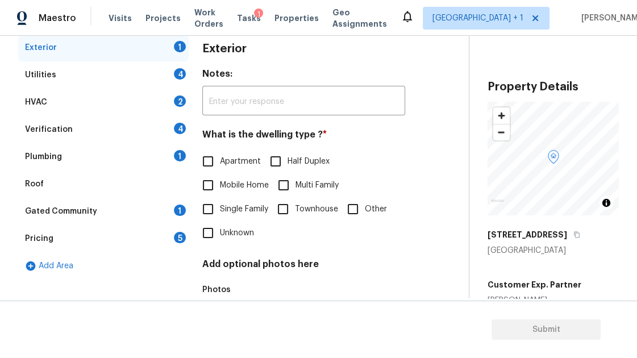
scroll to position [170, 0]
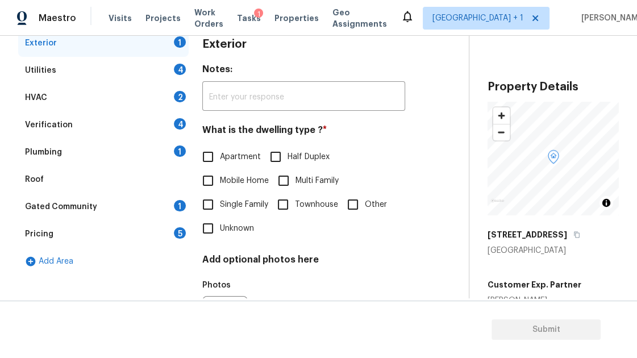
click at [224, 230] on span "Unknown" at bounding box center [237, 229] width 34 height 12
click at [220, 230] on input "Unknown" at bounding box center [208, 228] width 24 height 24
checkbox input "true"
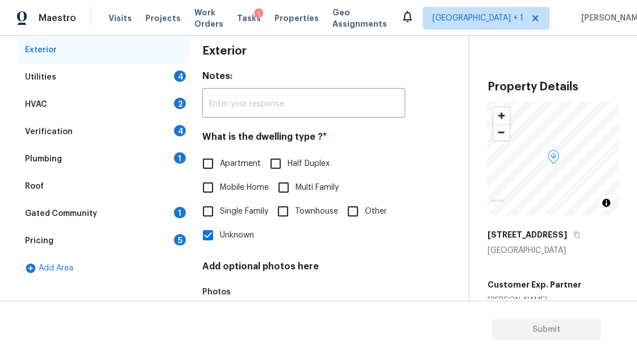
scroll to position [85, 0]
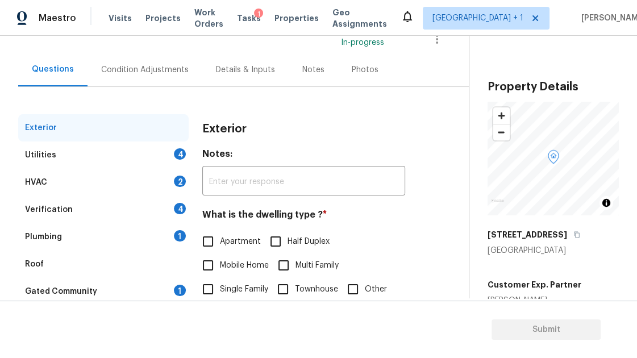
click at [141, 160] on div "Utilities 4" at bounding box center [103, 154] width 170 height 27
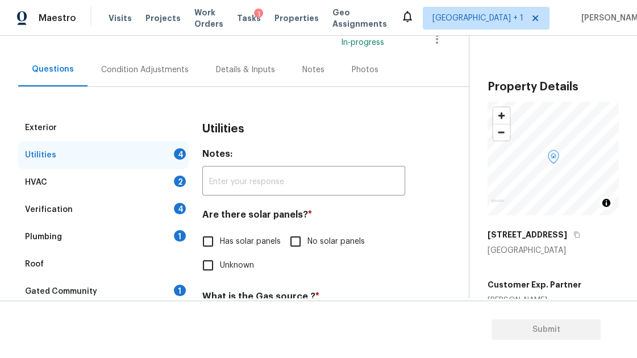
scroll to position [157, 0]
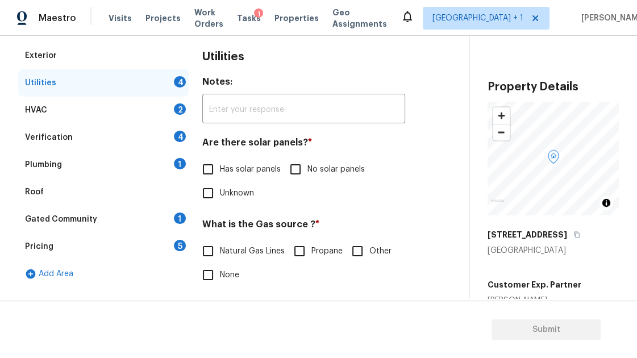
click at [208, 189] on input "Unknown" at bounding box center [208, 193] width 24 height 24
checkbox input "true"
click at [220, 274] on span "None" at bounding box center [229, 275] width 19 height 12
click at [220, 274] on input "None" at bounding box center [208, 275] width 24 height 24
checkbox input "true"
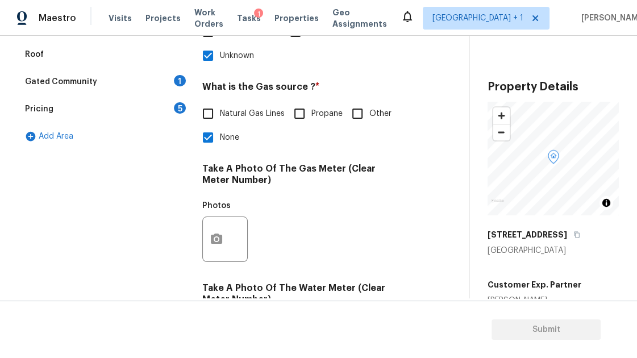
scroll to position [334, 0]
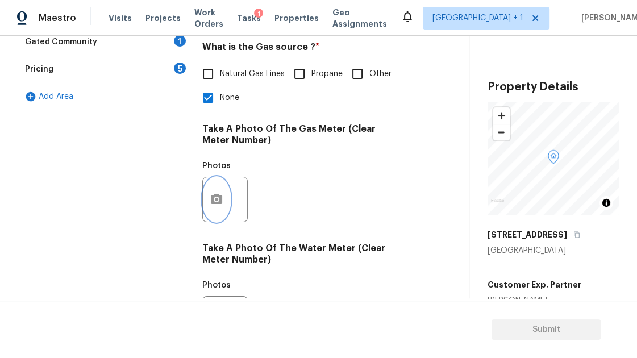
click at [222, 191] on button "button" at bounding box center [216, 199] width 27 height 44
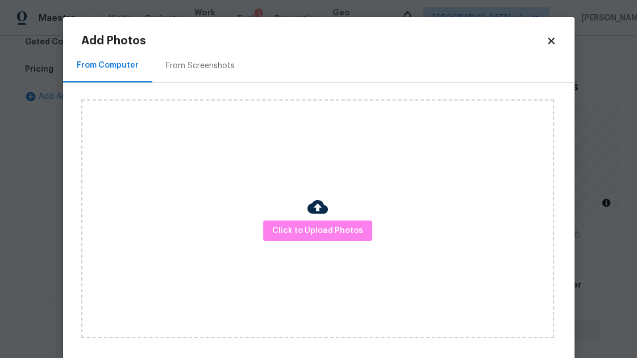
click at [182, 66] on div "From Screenshots" at bounding box center [200, 65] width 69 height 11
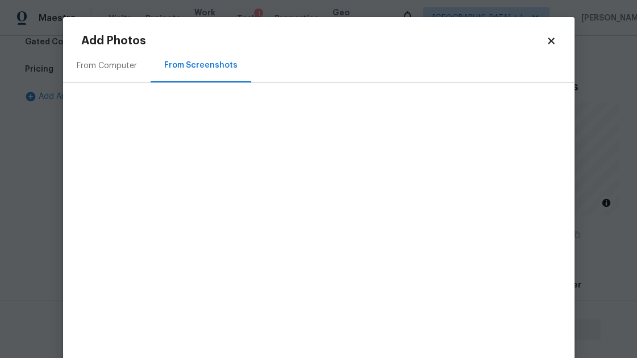
click at [123, 57] on div "From Computer" at bounding box center [106, 66] width 87 height 34
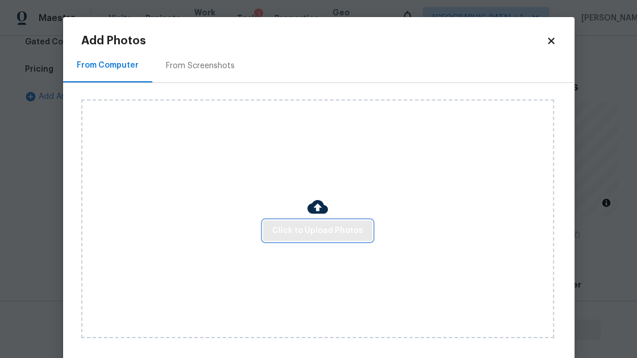
click at [320, 233] on span "Click to Upload Photos" at bounding box center [317, 231] width 91 height 14
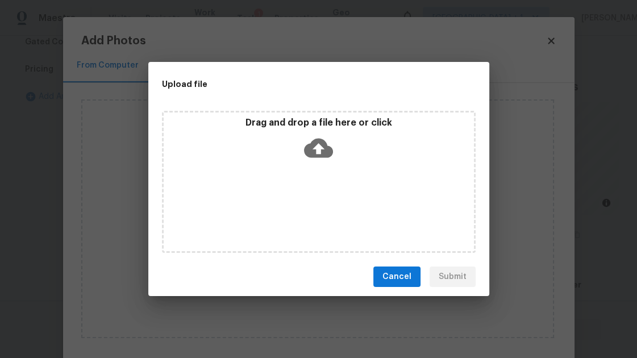
click at [311, 156] on icon at bounding box center [318, 148] width 29 height 19
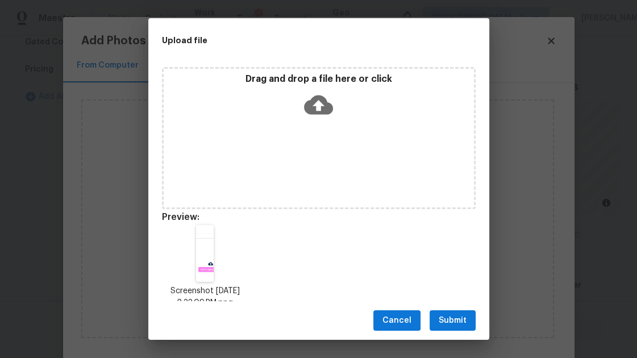
click at [445, 317] on span "Submit" at bounding box center [452, 320] width 28 height 14
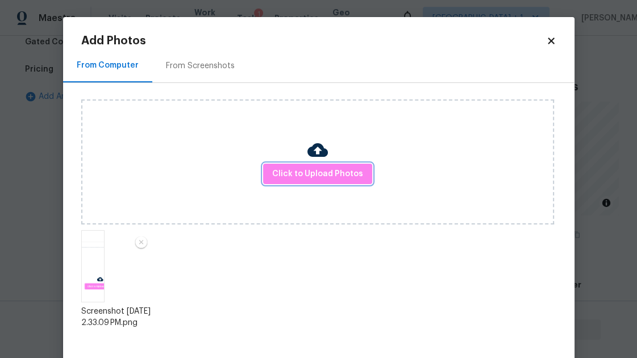
scroll to position [62, 0]
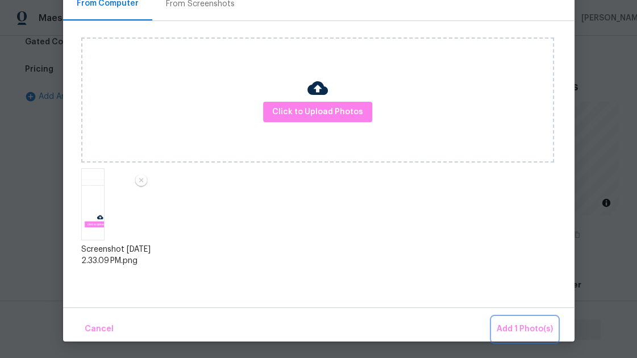
click at [524, 323] on span "Add 1 Photo(s)" at bounding box center [524, 329] width 56 height 14
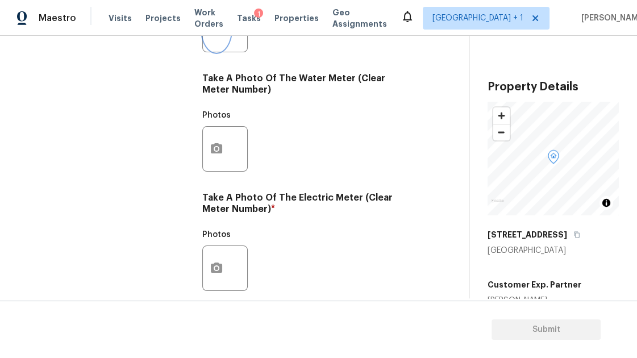
scroll to position [589, 0]
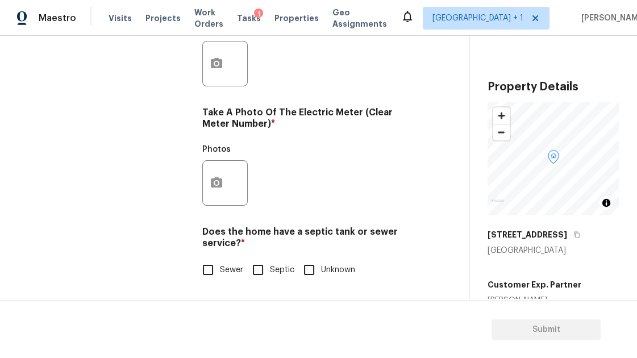
click at [302, 276] on input "Unknown" at bounding box center [309, 270] width 24 height 24
checkbox input "true"
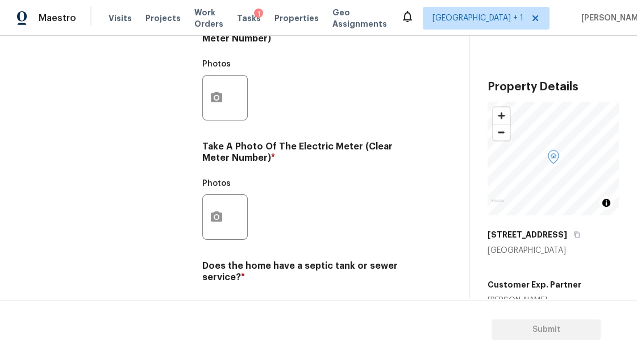
scroll to position [554, 0]
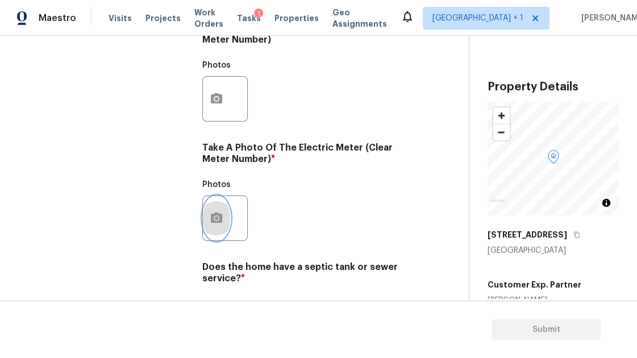
click at [220, 219] on icon "button" at bounding box center [216, 217] width 11 height 10
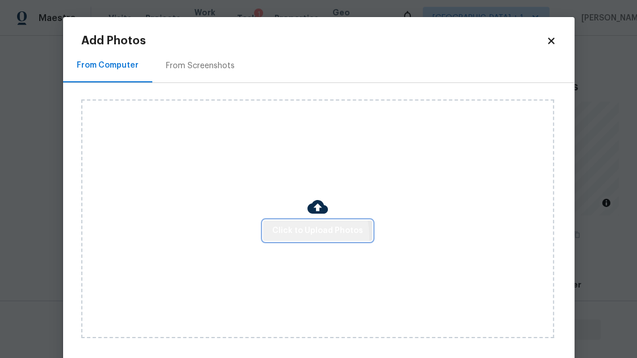
click at [298, 237] on span "Click to Upload Photos" at bounding box center [317, 231] width 91 height 14
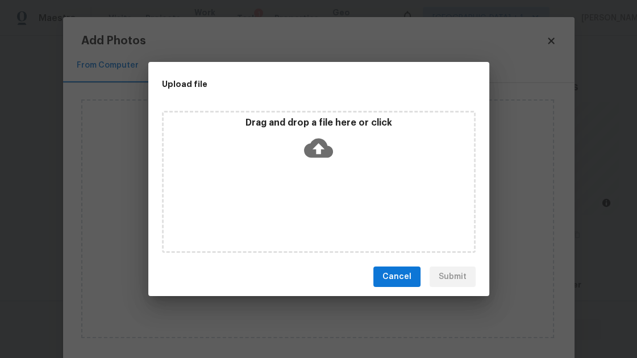
click at [310, 147] on icon at bounding box center [318, 148] width 29 height 19
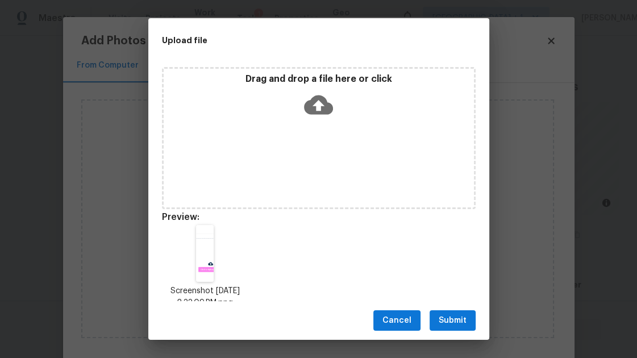
click at [451, 316] on span "Submit" at bounding box center [452, 320] width 28 height 14
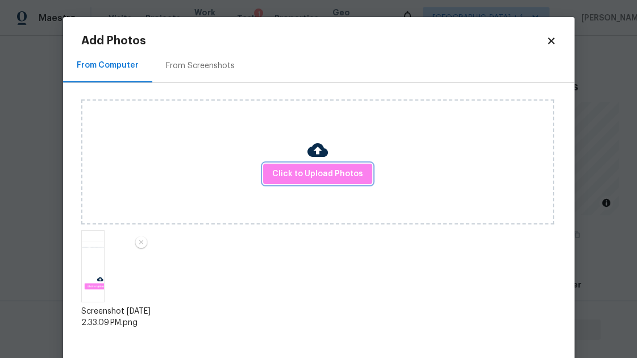
scroll to position [62, 0]
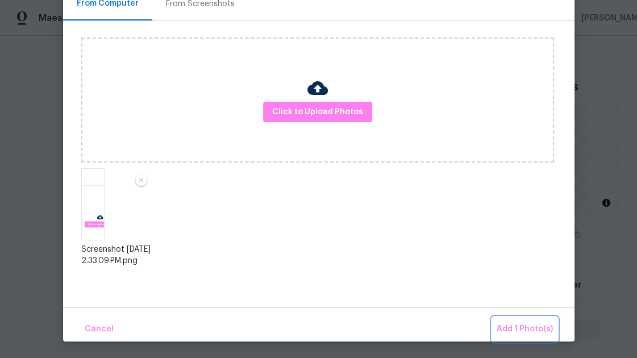
click at [511, 327] on span "Add 1 Photo(s)" at bounding box center [524, 329] width 56 height 14
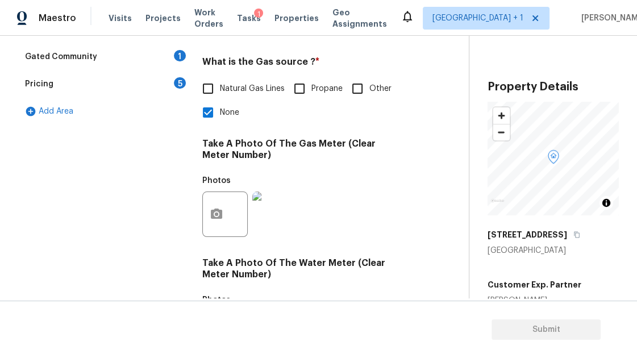
scroll to position [0, 0]
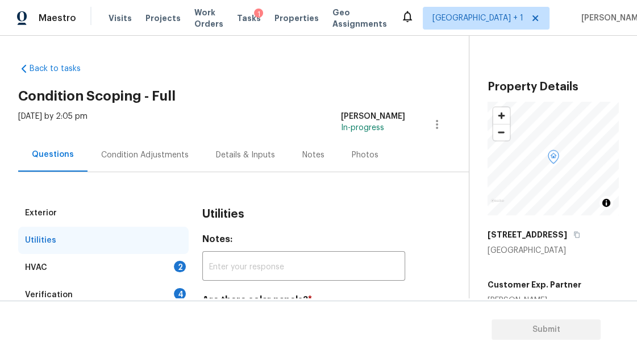
click at [116, 265] on div "HVAC 2" at bounding box center [103, 267] width 170 height 27
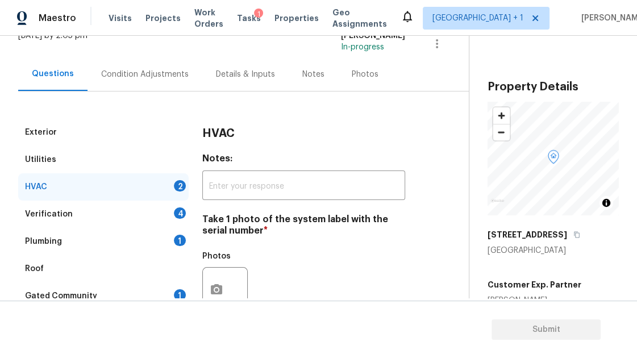
scroll to position [158, 0]
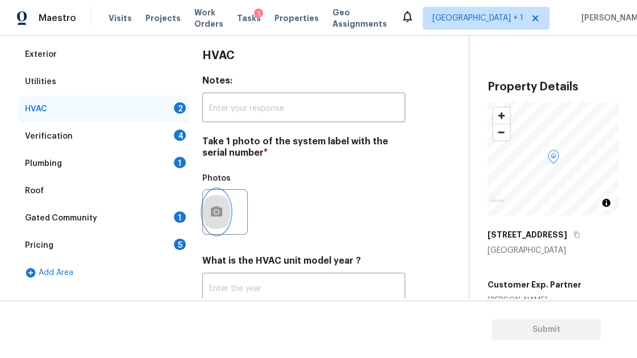
click at [216, 199] on button "button" at bounding box center [216, 212] width 27 height 44
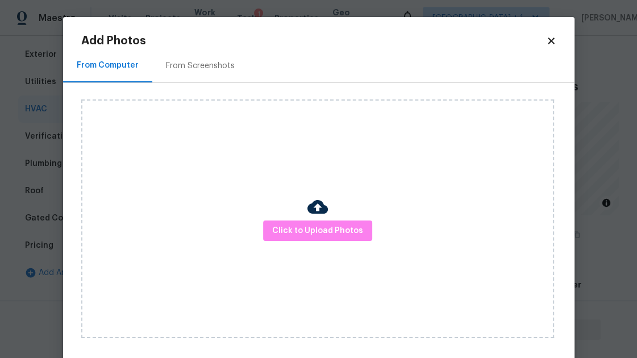
click at [304, 219] on div "Click to Upload Photos" at bounding box center [317, 218] width 472 height 239
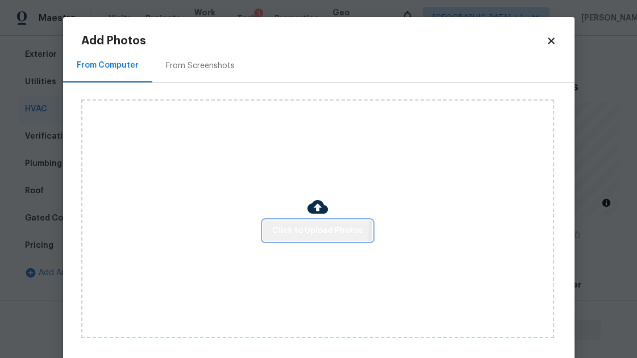
click at [301, 227] on span "Click to Upload Photos" at bounding box center [317, 231] width 91 height 14
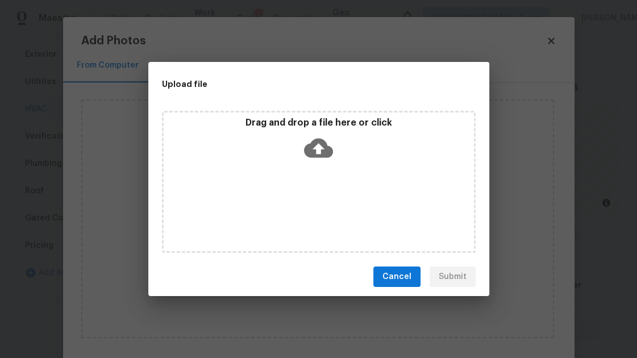
click at [328, 143] on icon at bounding box center [318, 147] width 29 height 29
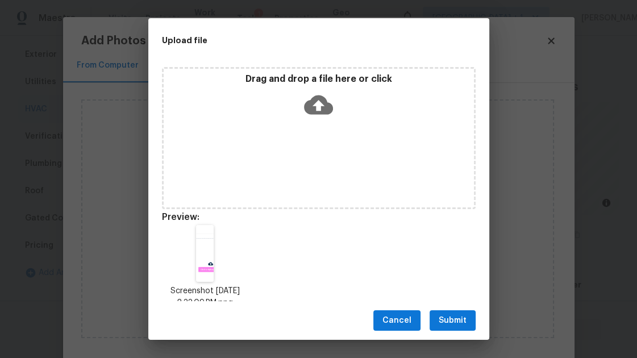
click at [438, 320] on button "Submit" at bounding box center [452, 320] width 46 height 21
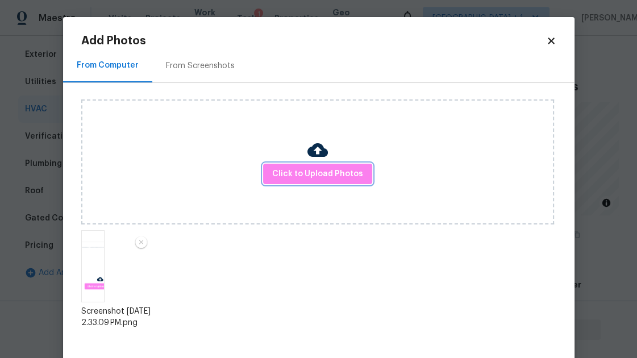
scroll to position [62, 0]
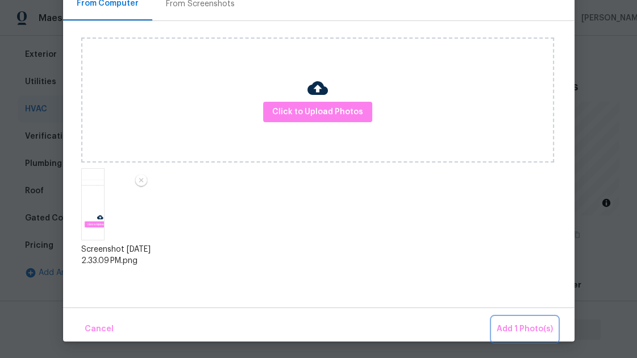
click at [526, 328] on span "Add 1 Photo(s)" at bounding box center [524, 329] width 56 height 14
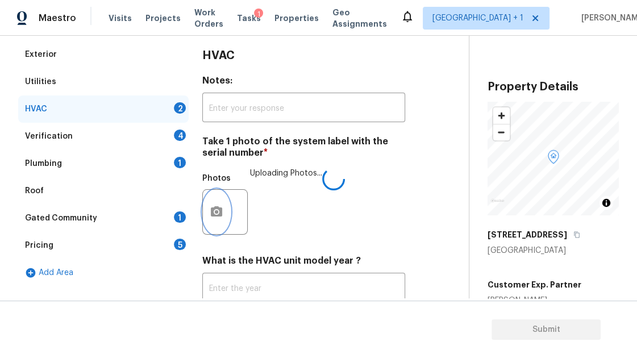
scroll to position [0, 0]
click at [253, 123] on div "HVAC Notes: ​ Take 1 photo of the system label with the serial number * Photos …" at bounding box center [303, 207] width 203 height 333
click at [253, 113] on input "text" at bounding box center [303, 108] width 203 height 27
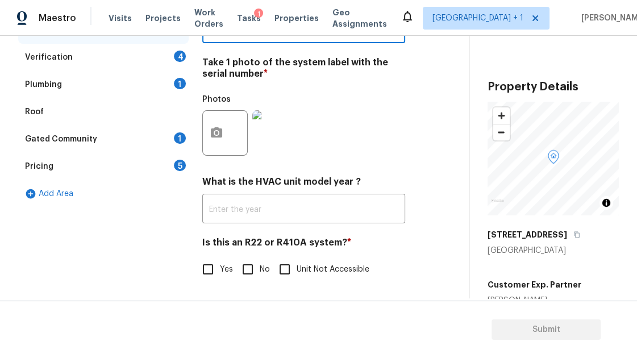
scroll to position [237, 0]
type input "fdas"
click at [279, 272] on input "Unit Not Accessible" at bounding box center [285, 269] width 24 height 24
checkbox input "true"
click at [256, 271] on input "No" at bounding box center [248, 269] width 24 height 24
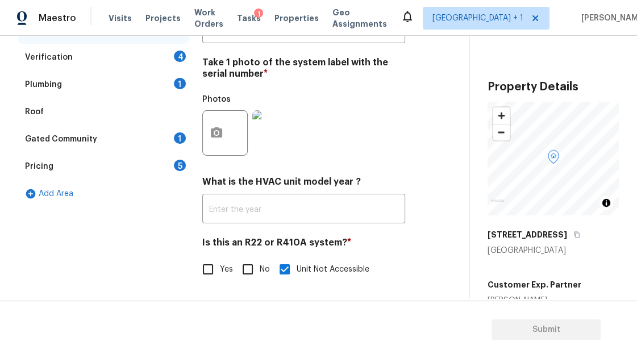
checkbox input "true"
checkbox input "false"
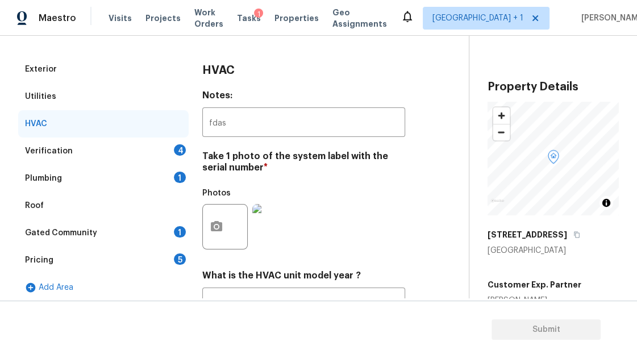
scroll to position [101, 0]
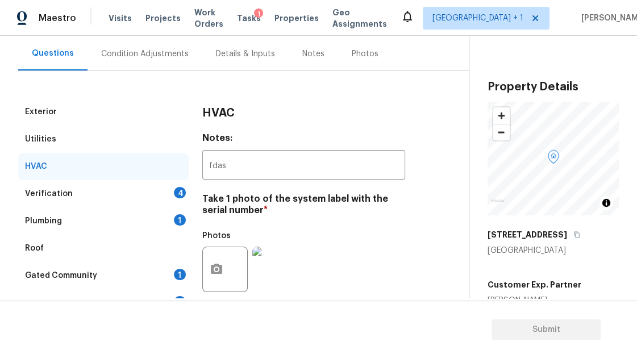
click at [87, 191] on div "Verification 4" at bounding box center [103, 193] width 170 height 27
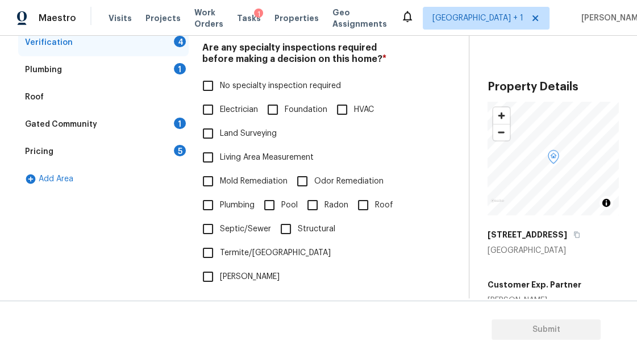
scroll to position [271, 0]
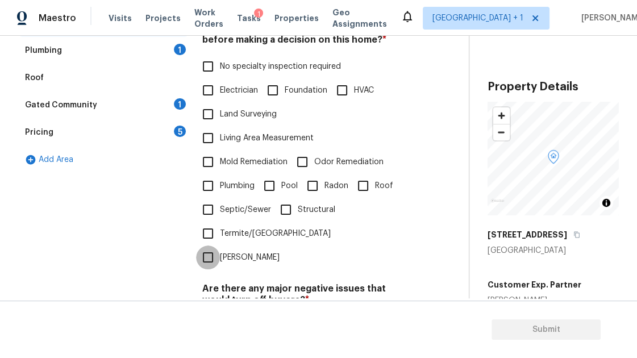
click at [220, 245] on input "Wells" at bounding box center [208, 257] width 24 height 24
checkbox input "false"
click at [236, 67] on span "No specialty inspection required" at bounding box center [280, 67] width 121 height 12
click at [220, 67] on input "No specialty inspection required" at bounding box center [208, 67] width 24 height 24
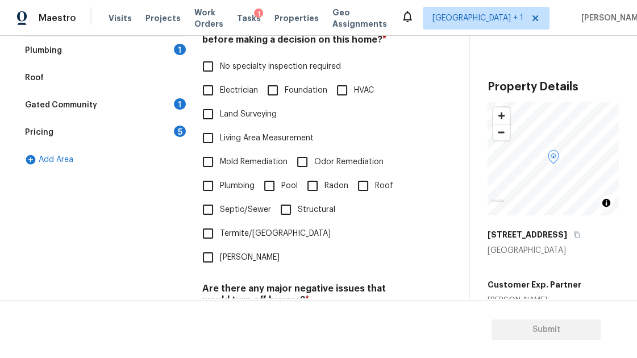
checkbox input "true"
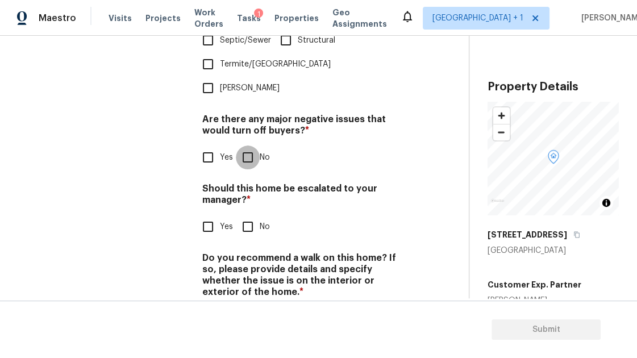
click at [248, 145] on input "No" at bounding box center [248, 157] width 24 height 24
checkbox input "true"
click at [248, 215] on input "No" at bounding box center [248, 227] width 24 height 24
checkbox input "true"
click at [247, 307] on input "No" at bounding box center [248, 319] width 24 height 24
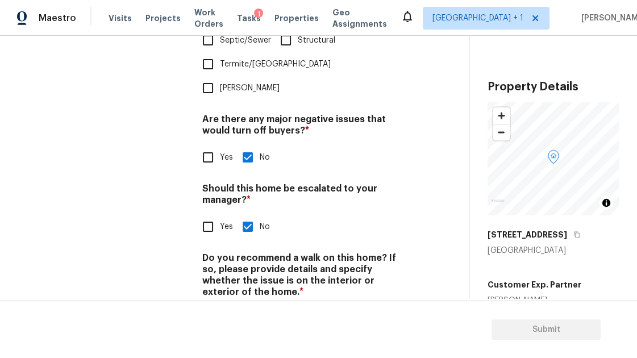
checkbox input "true"
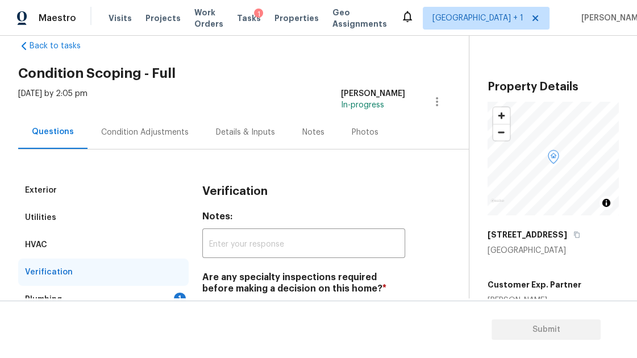
scroll to position [0, 0]
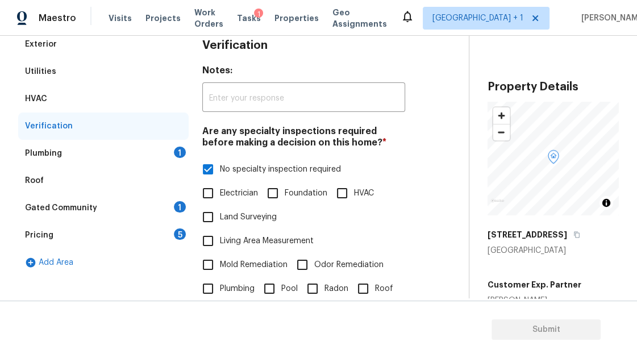
click at [83, 157] on div "Plumbing 1" at bounding box center [103, 153] width 170 height 27
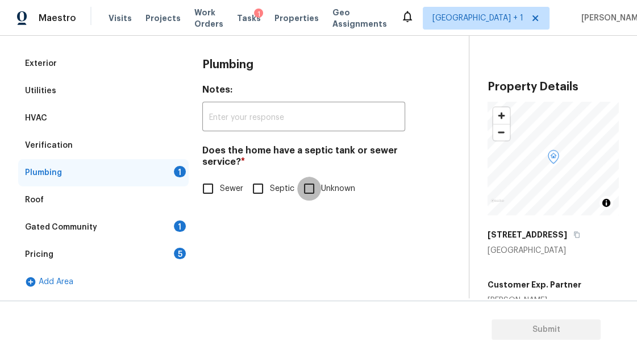
click at [312, 190] on input "Unknown" at bounding box center [309, 189] width 24 height 24
checkbox input "true"
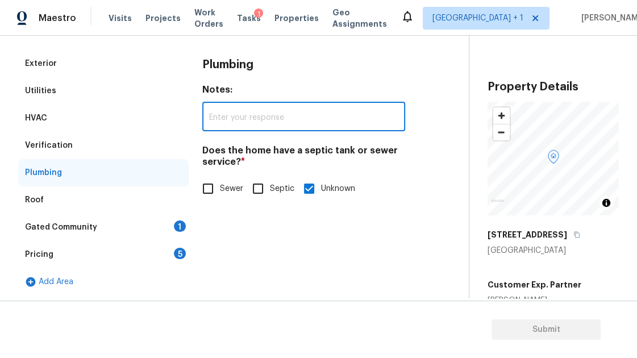
click at [267, 124] on input "text" at bounding box center [303, 117] width 203 height 27
type input "dfas"
click at [203, 191] on input "Sewer" at bounding box center [208, 189] width 24 height 24
checkbox input "true"
checkbox input "false"
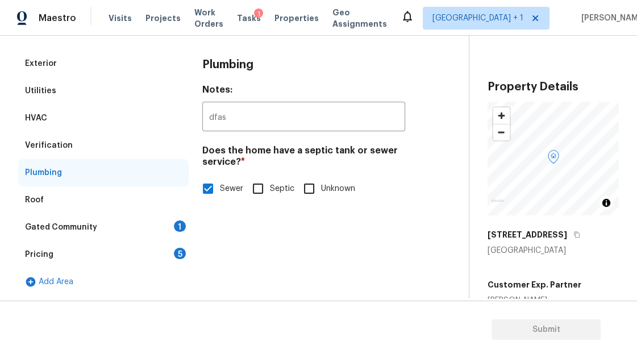
click at [97, 229] on div "Gated Community 1" at bounding box center [103, 227] width 170 height 27
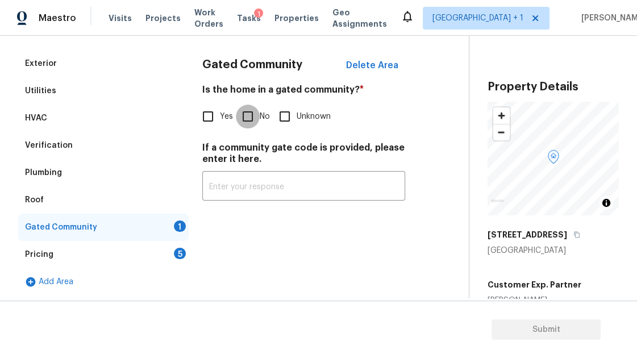
click at [248, 117] on input "No" at bounding box center [248, 116] width 24 height 24
checkbox input "true"
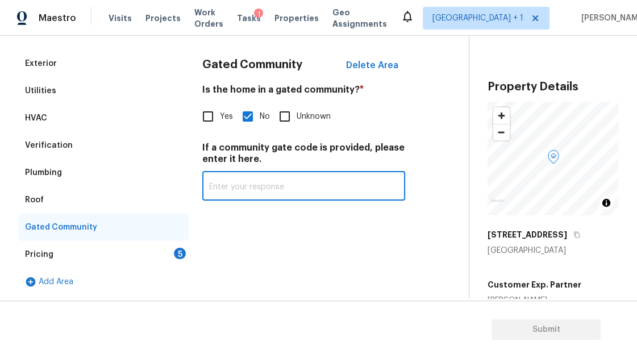
click at [239, 190] on input "text" at bounding box center [303, 187] width 203 height 27
click at [102, 260] on div "Pricing 5" at bounding box center [103, 254] width 170 height 27
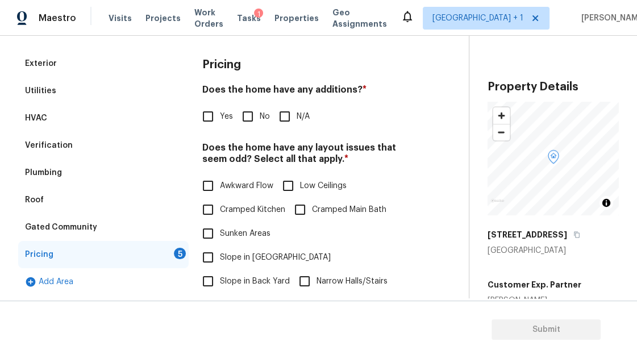
click at [253, 103] on div "Does the home have any additions? * Yes No N/A" at bounding box center [303, 106] width 203 height 44
click at [249, 119] on input "No" at bounding box center [248, 116] width 24 height 24
checkbox input "true"
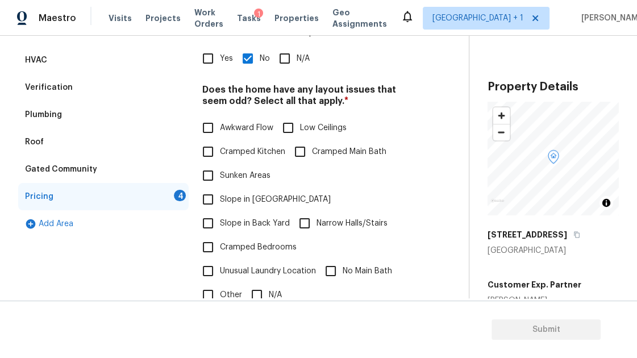
click at [237, 241] on span "Cramped Bedrooms" at bounding box center [258, 247] width 77 height 12
click at [220, 235] on input "Cramped Bedrooms" at bounding box center [208, 247] width 24 height 24
checkbox input "true"
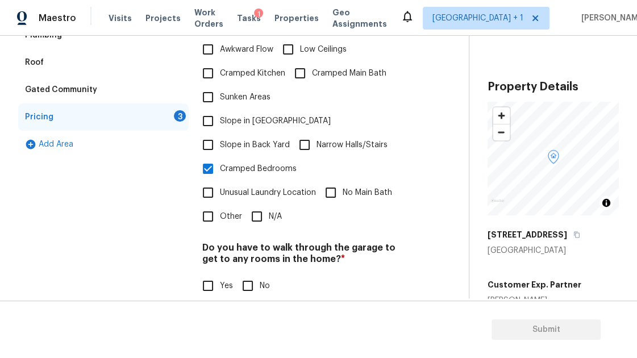
scroll to position [394, 0]
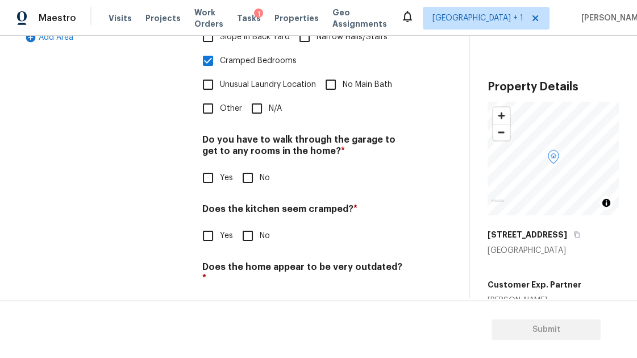
click at [252, 166] on input "No" at bounding box center [248, 178] width 24 height 24
checkbox input "true"
click at [247, 224] on input "No" at bounding box center [248, 236] width 24 height 24
checkbox input "true"
click at [246, 293] on input "No" at bounding box center [248, 305] width 24 height 24
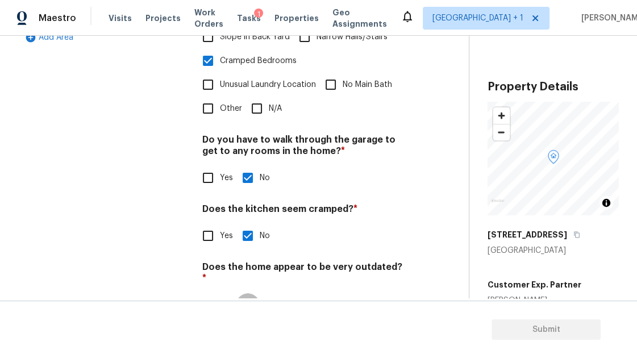
checkbox input "true"
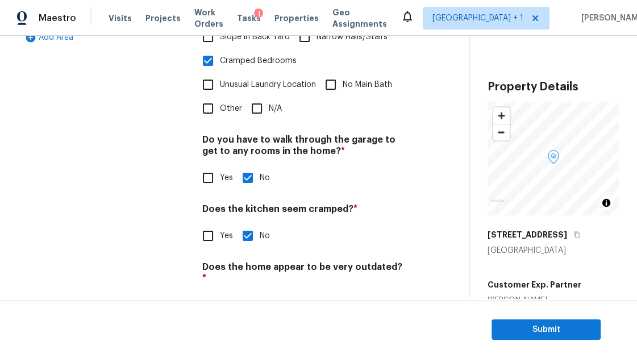
scroll to position [0, 0]
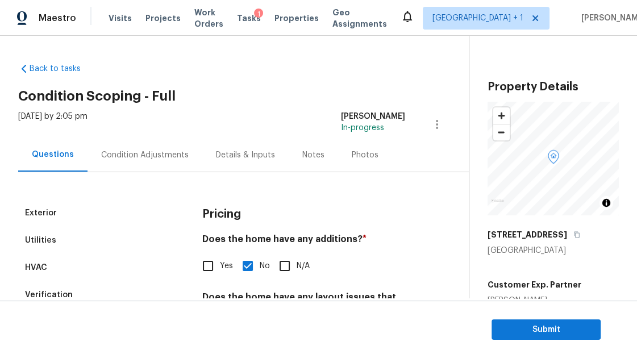
click at [150, 153] on div "Condition Adjustments" at bounding box center [144, 154] width 87 height 11
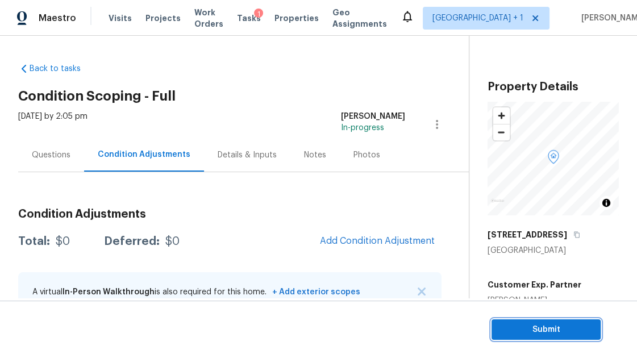
click at [524, 329] on span "Submit" at bounding box center [545, 330] width 91 height 14
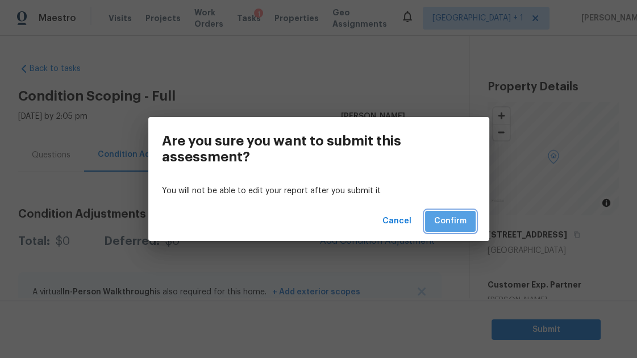
click at [445, 214] on button "Confirm" at bounding box center [450, 221] width 51 height 21
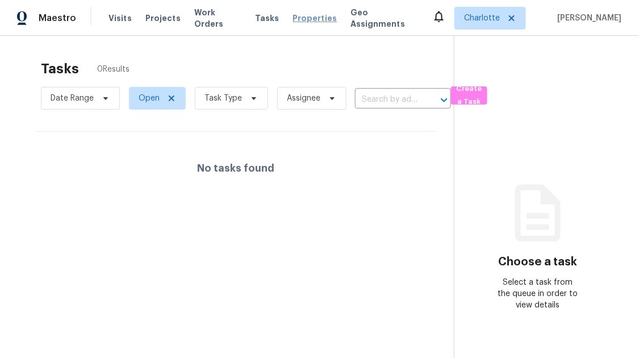
click at [293, 20] on span "Properties" at bounding box center [315, 17] width 44 height 11
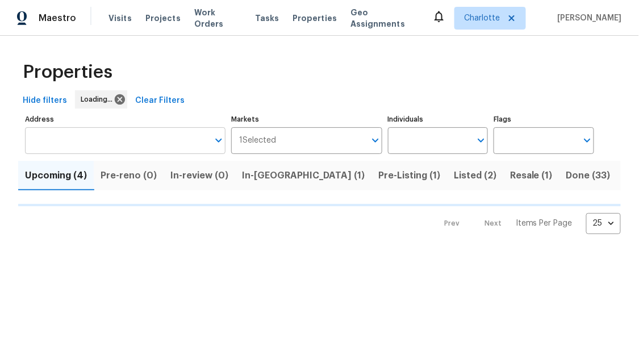
click at [132, 144] on input "Address" at bounding box center [116, 140] width 183 height 27
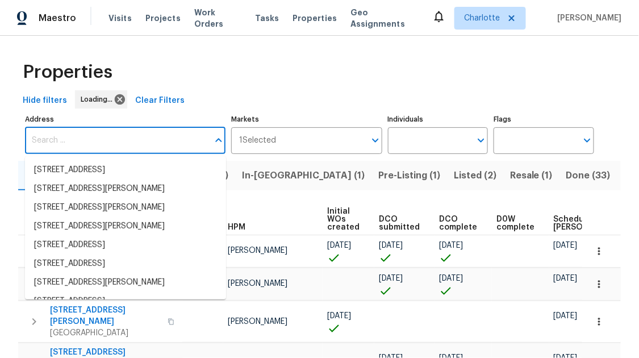
click at [132, 144] on input "Address" at bounding box center [116, 140] width 183 height 27
paste input "[STREET_ADDRESS]"
type input "[STREET_ADDRESS]"
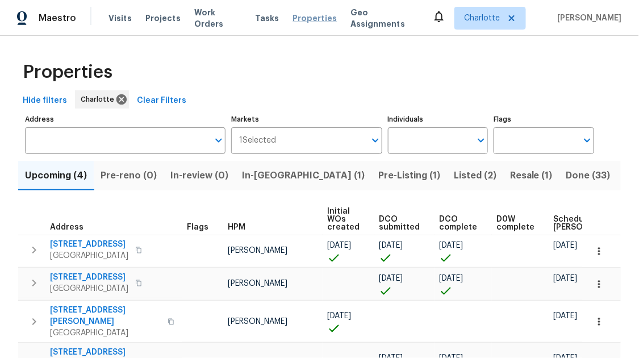
click at [301, 17] on span "Properties" at bounding box center [315, 17] width 44 height 11
click at [254, 142] on span "1 Selected" at bounding box center [257, 141] width 37 height 10
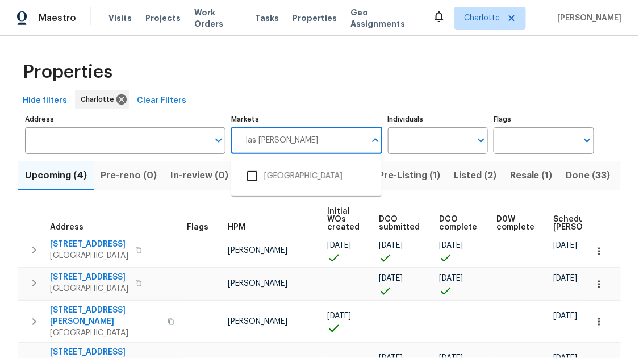
type input "las vegas"
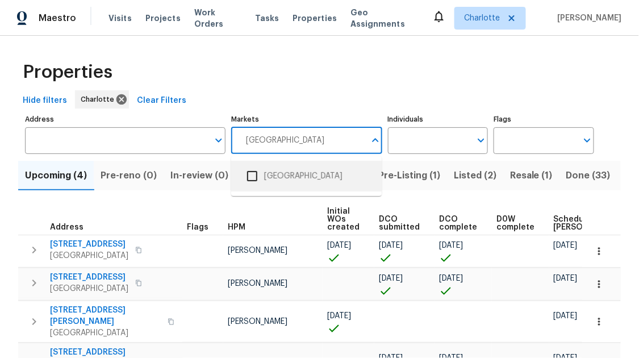
click at [252, 179] on input "checkbox" at bounding box center [252, 176] width 24 height 24
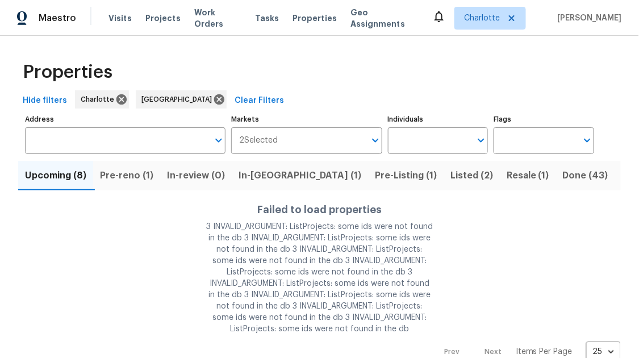
click at [286, 156] on div "Upcoming (8) Pre-reno (1) In-review (0) In-reno (1) Pre-Listing (1) Listed (2) …" at bounding box center [319, 258] width 603 height 208
click at [291, 146] on input "Markets" at bounding box center [321, 140] width 87 height 27
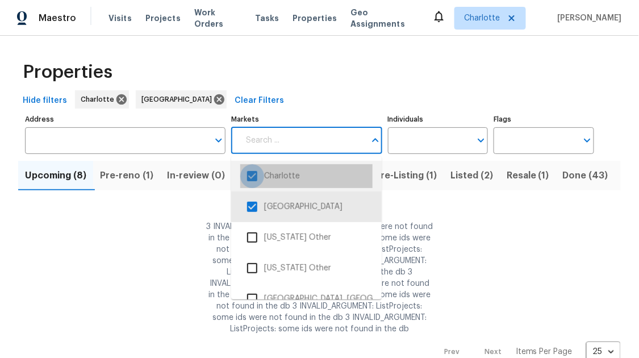
click at [250, 179] on input "checkbox" at bounding box center [252, 176] width 24 height 24
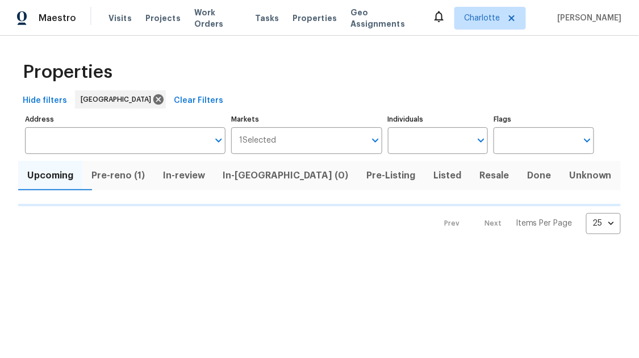
click at [316, 70] on div "Properties" at bounding box center [319, 72] width 603 height 36
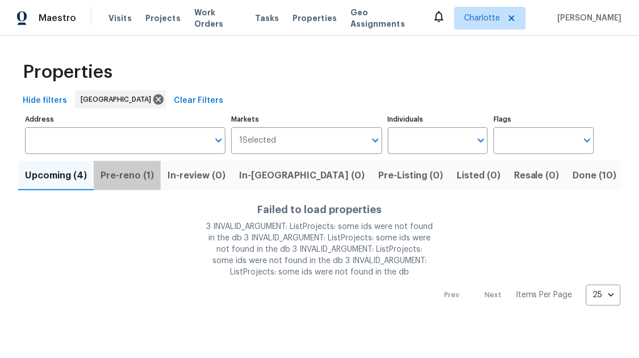
click at [137, 179] on span "Pre-reno (1)" at bounding box center [127, 176] width 53 height 16
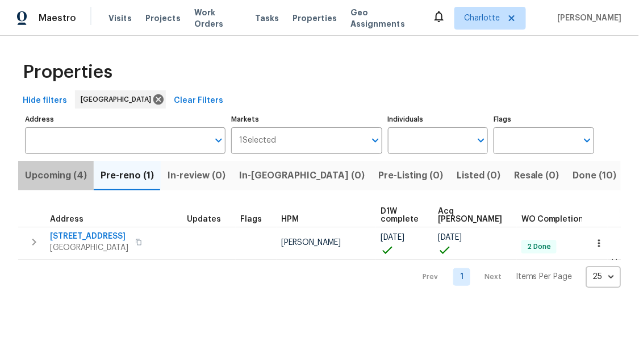
click at [80, 175] on span "Upcoming (4)" at bounding box center [56, 176] width 62 height 16
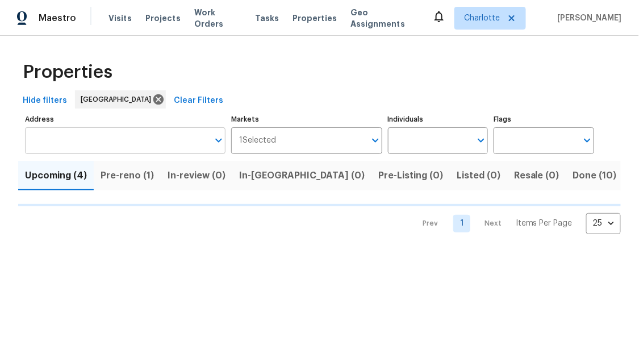
click at [107, 145] on input "Address" at bounding box center [116, 140] width 183 height 27
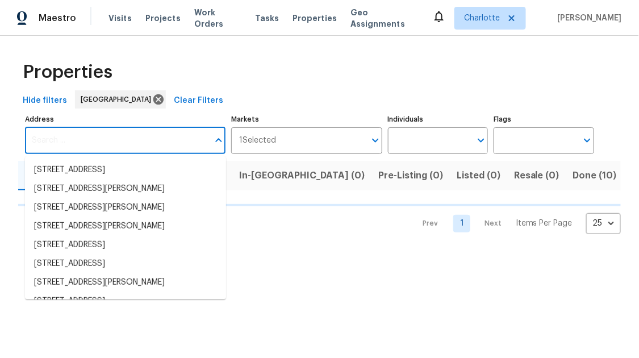
paste input "[STREET_ADDRESS]"
type input "[STREET_ADDRESS]"
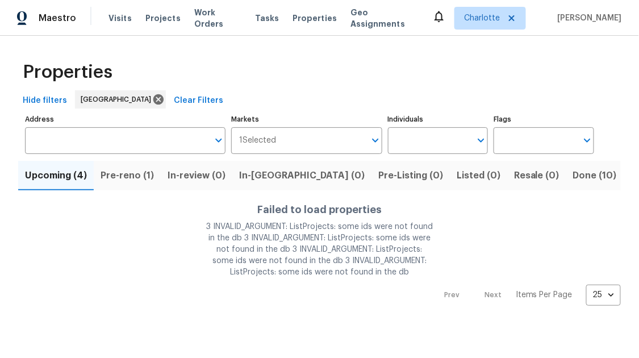
click at [107, 145] on input "Address" at bounding box center [116, 140] width 183 height 27
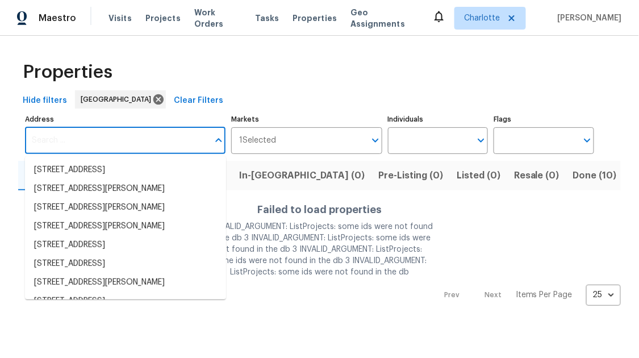
paste input "[STREET_ADDRESS]"
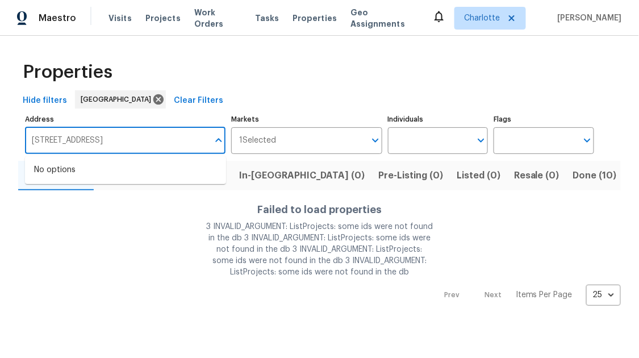
type input "[STREET_ADDRESS]"
click at [230, 62] on div "Properties" at bounding box center [319, 72] width 603 height 36
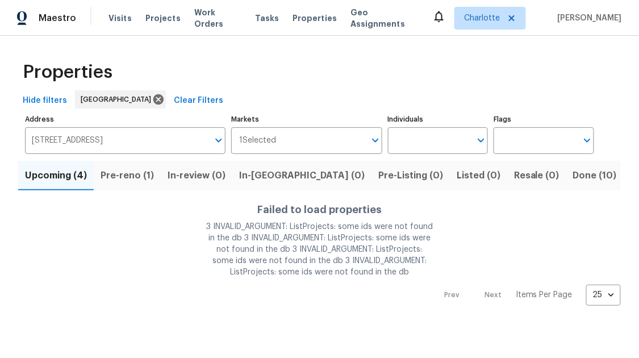
click at [266, 5] on div "Maestro Visits Projects Work Orders Tasks Properties Geo Assignments Charlotte …" at bounding box center [319, 18] width 639 height 36
click at [256, 22] on span "Tasks" at bounding box center [268, 18] width 24 height 8
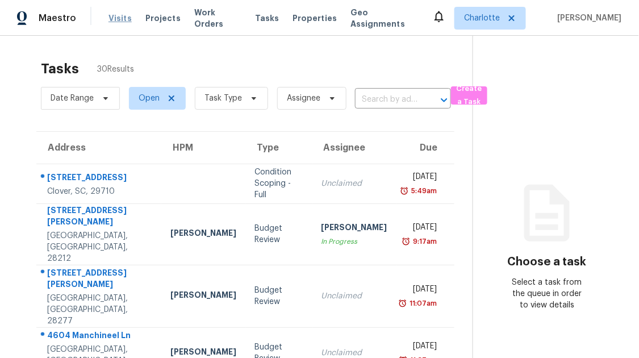
click at [113, 20] on span "Visits" at bounding box center [119, 17] width 23 height 11
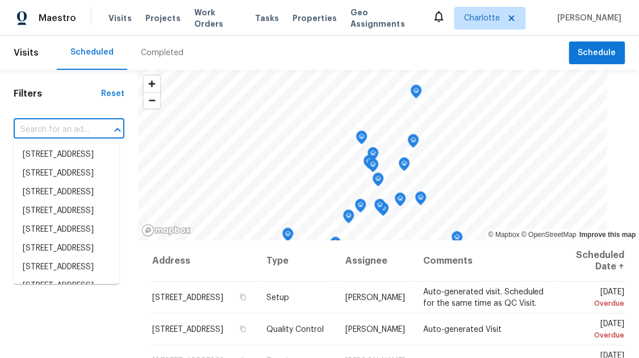
click at [45, 136] on input "text" at bounding box center [53, 130] width 79 height 18
paste input "[STREET_ADDRESS]"
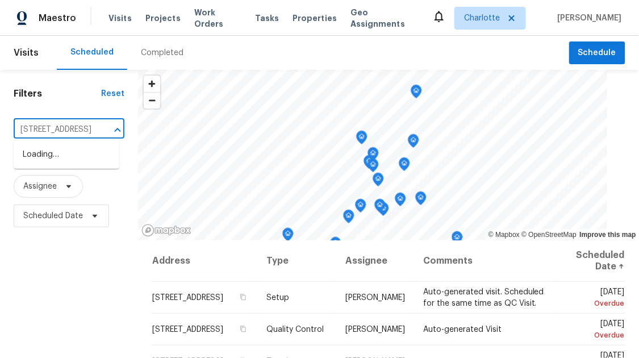
scroll to position [0, 92]
type input "[STREET_ADDRESS]"
click at [70, 110] on div "Filters Reset ​ Type Assignee Scheduled Date" at bounding box center [69, 298] width 138 height 457
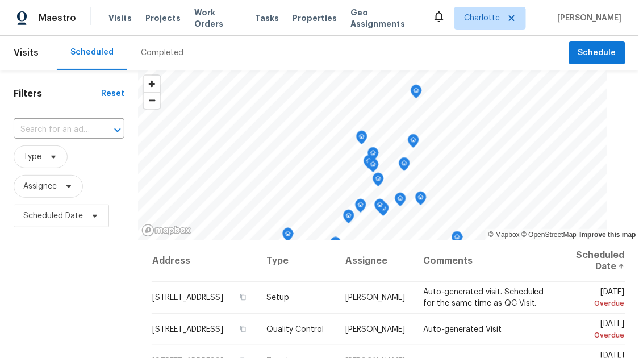
click at [159, 58] on div "Completed" at bounding box center [162, 53] width 70 height 34
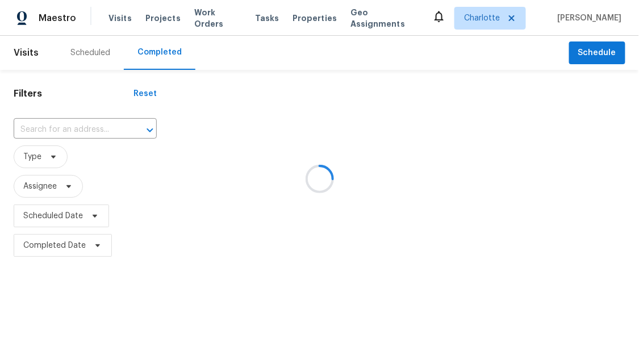
click at [52, 135] on div at bounding box center [319, 179] width 639 height 358
click at [504, 26] on div at bounding box center [319, 179] width 639 height 358
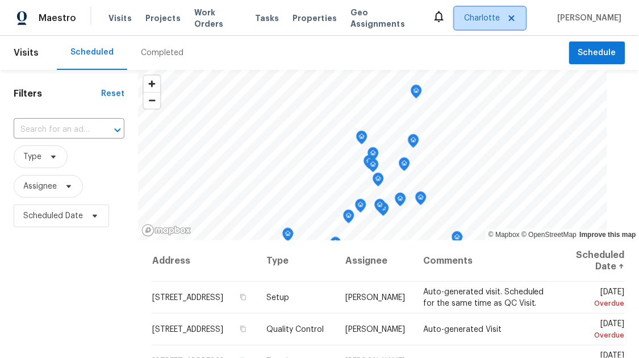
click at [500, 20] on span "Charlotte" at bounding box center [482, 17] width 36 height 11
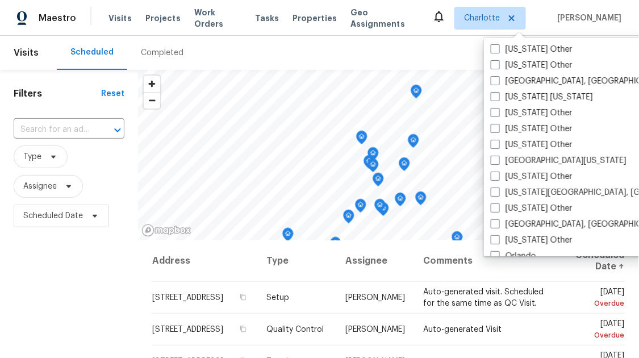
scroll to position [683, 0]
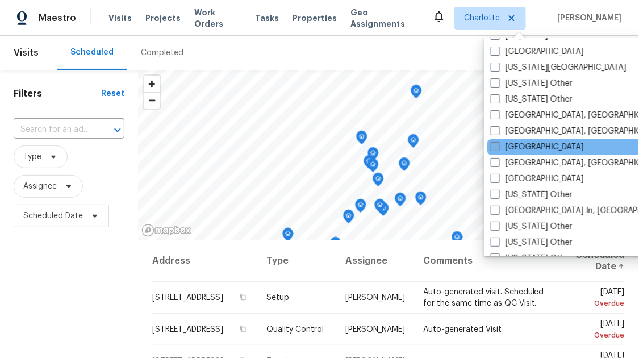
click at [495, 147] on span at bounding box center [495, 146] width 9 height 9
click at [495, 147] on input "[GEOGRAPHIC_DATA]" at bounding box center [494, 144] width 7 height 7
checkbox input "true"
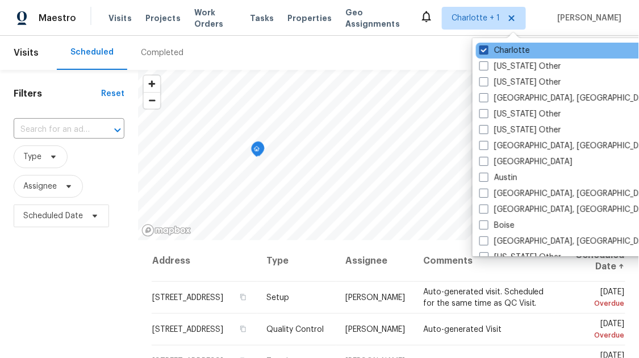
click at [484, 54] on span at bounding box center [483, 49] width 9 height 9
click at [484, 52] on input "Charlotte" at bounding box center [482, 48] width 7 height 7
checkbox input "false"
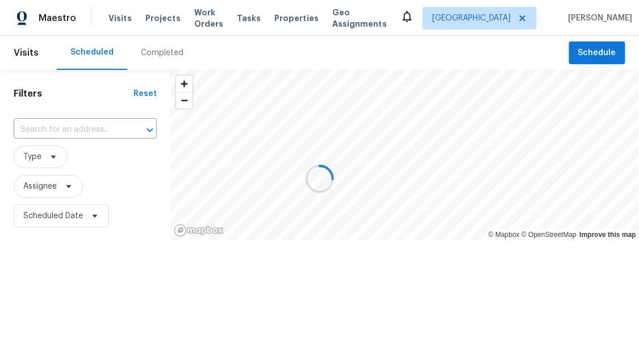
click at [84, 137] on div at bounding box center [319, 179] width 639 height 358
click at [72, 128] on div at bounding box center [319, 179] width 639 height 358
click at [73, 128] on div at bounding box center [319, 179] width 639 height 358
click at [58, 122] on div at bounding box center [319, 179] width 639 height 358
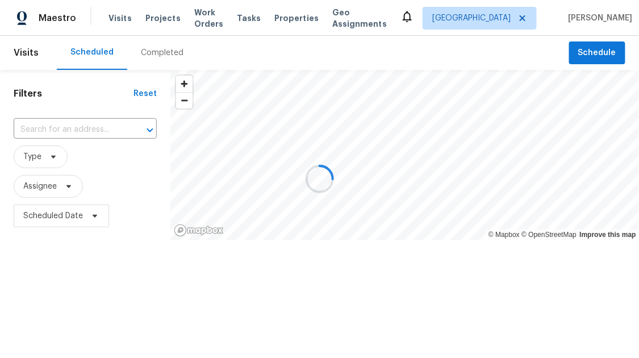
click at [62, 125] on div at bounding box center [319, 179] width 639 height 358
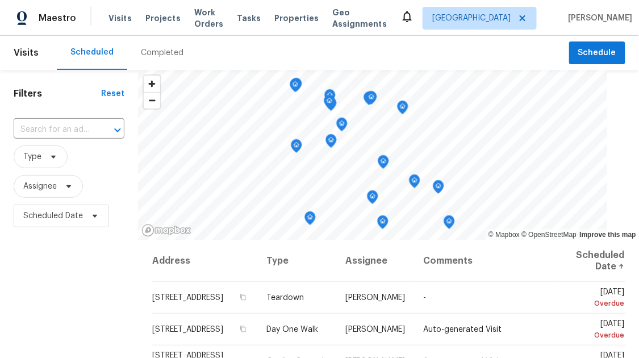
click at [94, 57] on div "Scheduled" at bounding box center [91, 52] width 43 height 11
click at [67, 130] on input "text" at bounding box center [53, 130] width 79 height 18
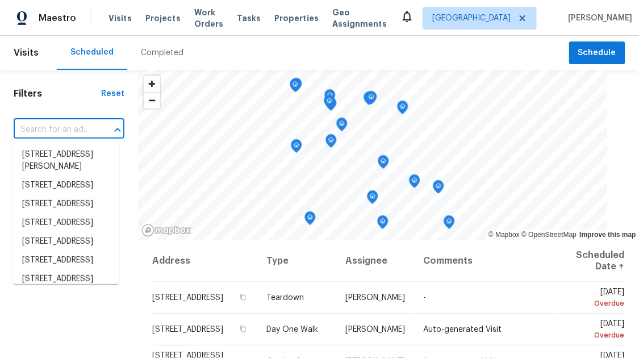
paste input "[STREET_ADDRESS]"
type input "[STREET_ADDRESS]"
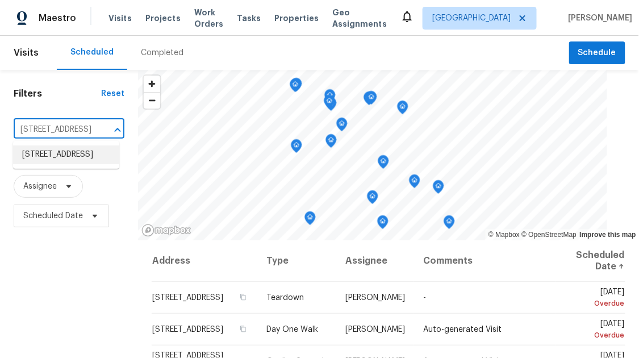
click at [70, 150] on li "[STREET_ADDRESS]" at bounding box center [66, 154] width 106 height 19
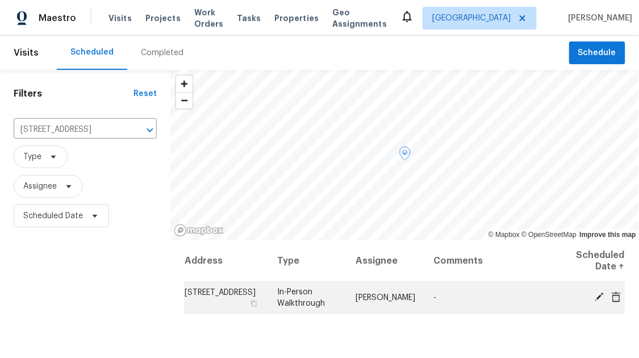
click at [304, 295] on span "In-Person Walkthrough" at bounding box center [301, 297] width 48 height 19
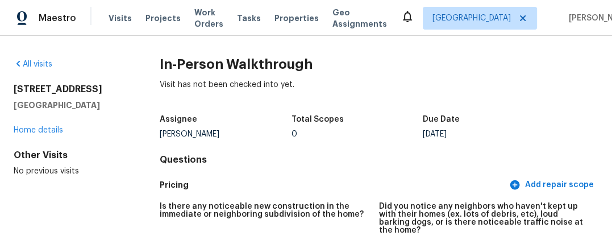
click at [38, 131] on link "Home details" at bounding box center [38, 130] width 49 height 8
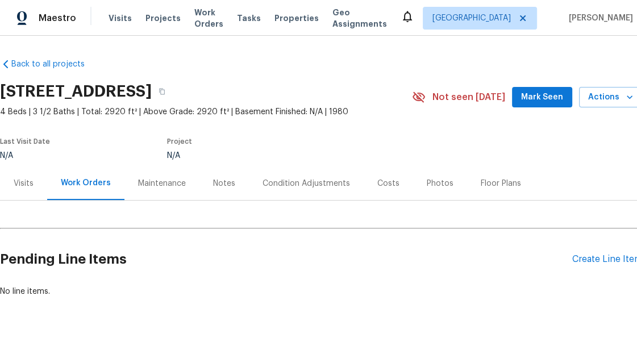
click at [20, 181] on div "Visits" at bounding box center [24, 183] width 20 height 11
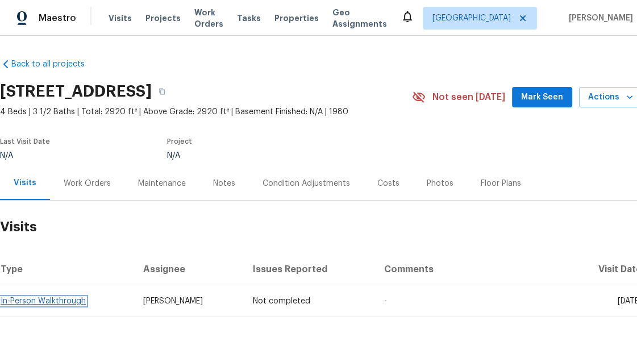
click at [55, 301] on link "In-Person Walkthrough" at bounding box center [43, 301] width 85 height 8
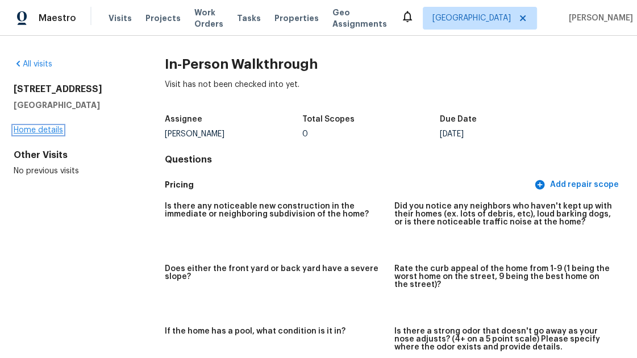
click at [37, 126] on link "Home details" at bounding box center [38, 130] width 49 height 8
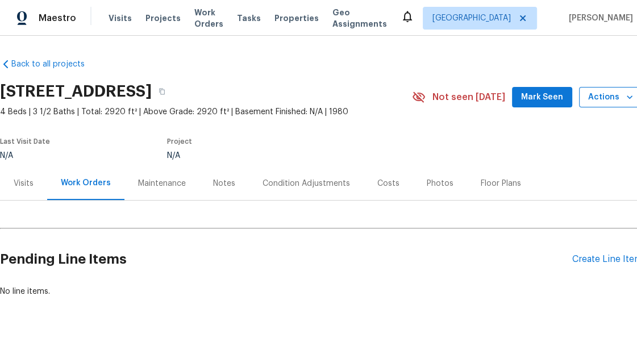
click at [604, 102] on span "Actions" at bounding box center [610, 97] width 45 height 14
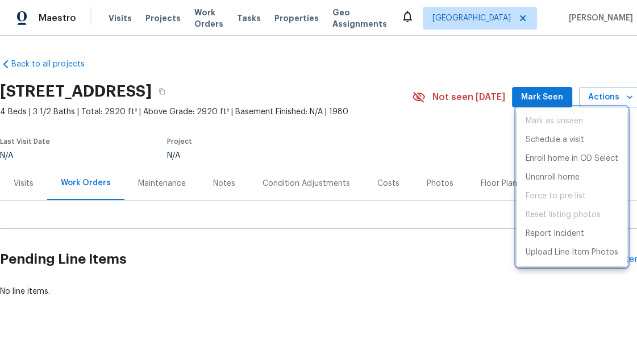
click at [405, 149] on div at bounding box center [318, 179] width 637 height 358
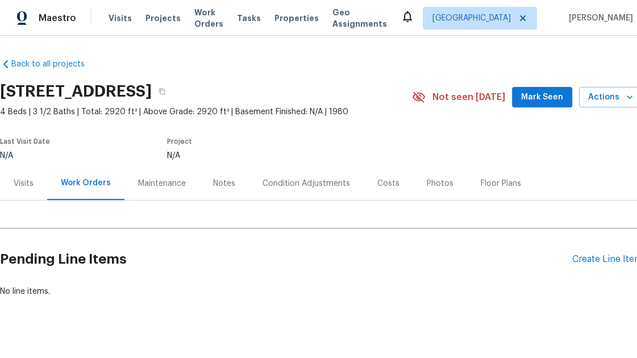
click at [27, 187] on div "Visits" at bounding box center [24, 183] width 20 height 11
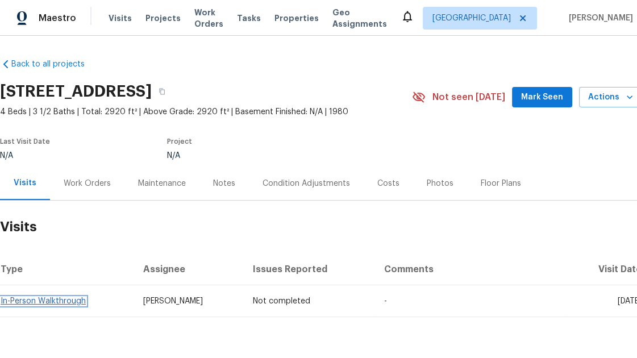
click at [58, 303] on link "In-Person Walkthrough" at bounding box center [43, 301] width 85 height 8
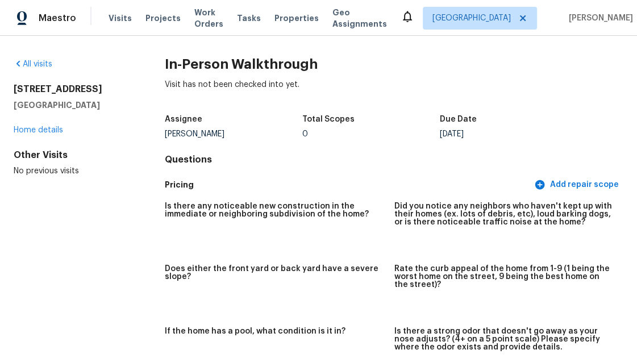
click at [173, 143] on div "Assignee [PERSON_NAME] Total Scopes 0 Due Date [DATE]" at bounding box center [394, 126] width 458 height 36
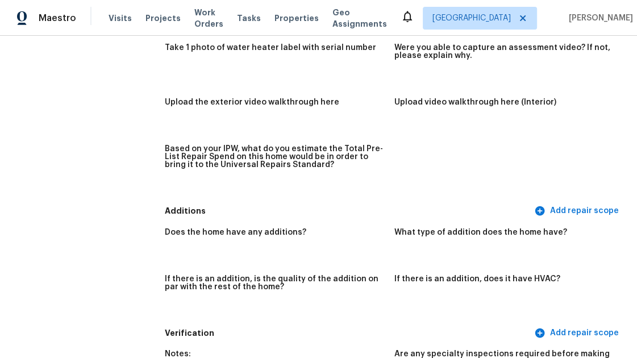
scroll to position [1888, 0]
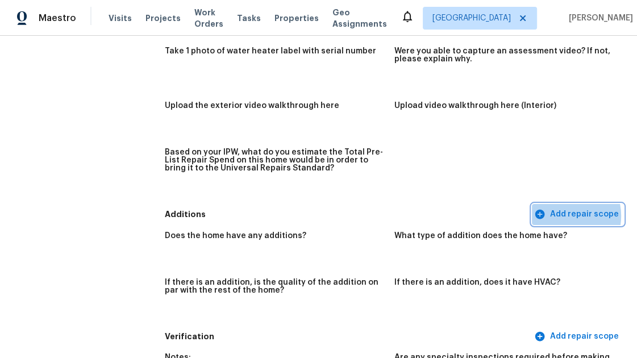
click at [564, 207] on span "Add repair scope" at bounding box center [577, 214] width 82 height 14
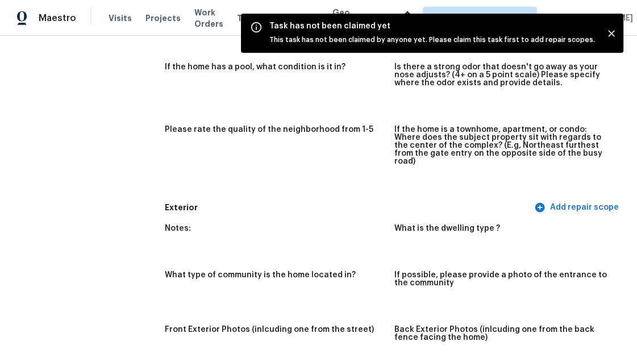
scroll to position [0, 0]
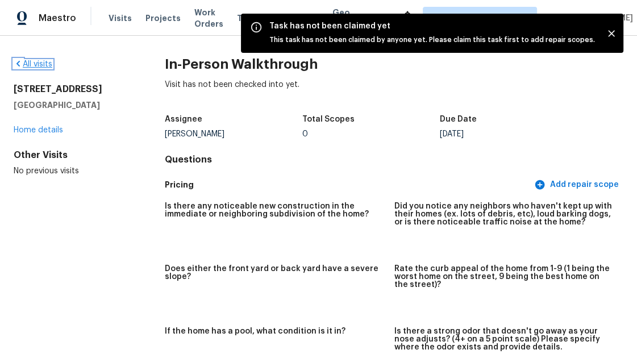
click at [34, 61] on link "All visits" at bounding box center [33, 64] width 39 height 8
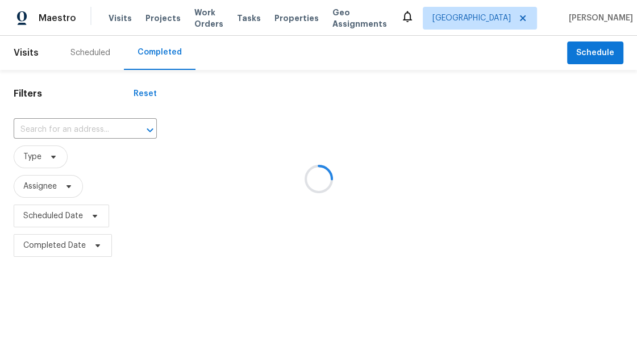
click at [86, 126] on div at bounding box center [318, 179] width 637 height 358
click at [85, 136] on div at bounding box center [318, 179] width 637 height 358
click at [77, 128] on div at bounding box center [318, 179] width 637 height 358
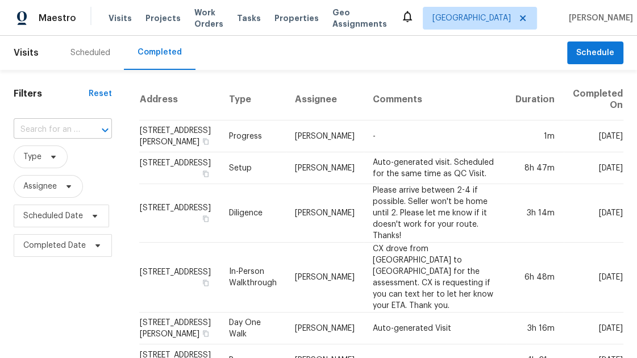
click at [64, 127] on input "text" at bounding box center [47, 130] width 66 height 18
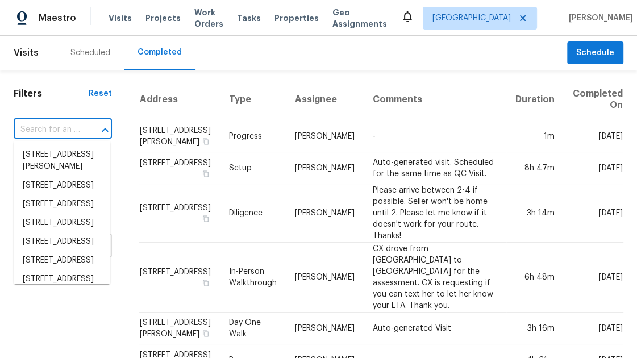
paste input "[STREET_ADDRESS]"
type input "[STREET_ADDRESS]"
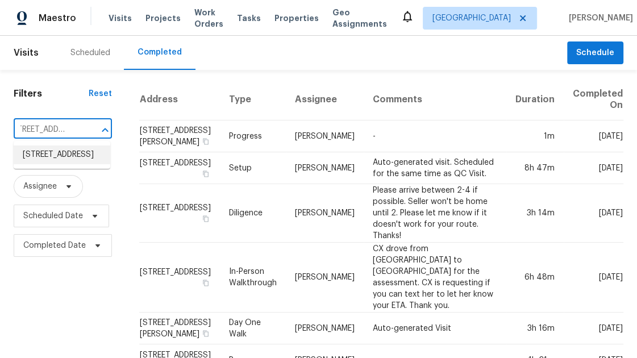
click at [65, 160] on li "[STREET_ADDRESS]" at bounding box center [62, 154] width 97 height 19
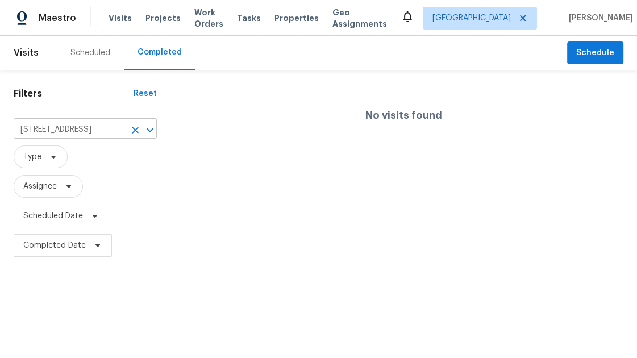
click at [58, 130] on input "[STREET_ADDRESS]" at bounding box center [69, 130] width 111 height 18
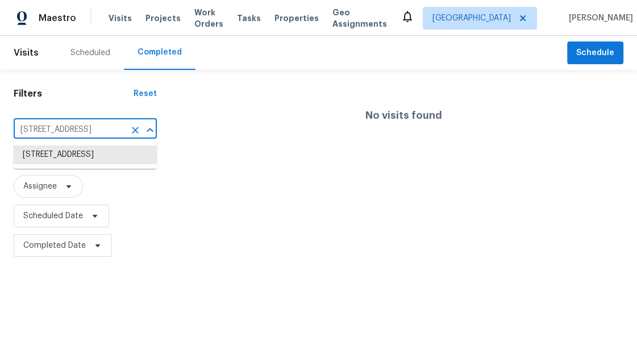
click at [58, 130] on input "[STREET_ADDRESS]" at bounding box center [69, 130] width 111 height 18
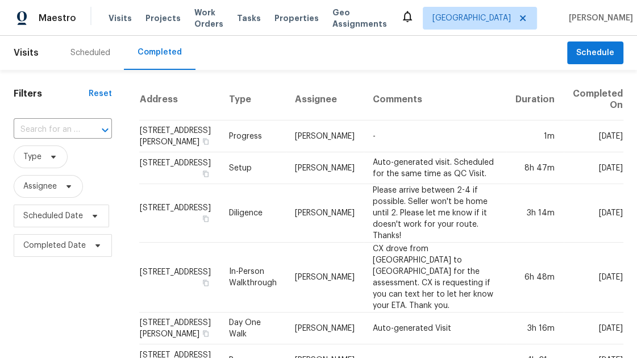
click at [80, 48] on div "Scheduled" at bounding box center [90, 52] width 40 height 11
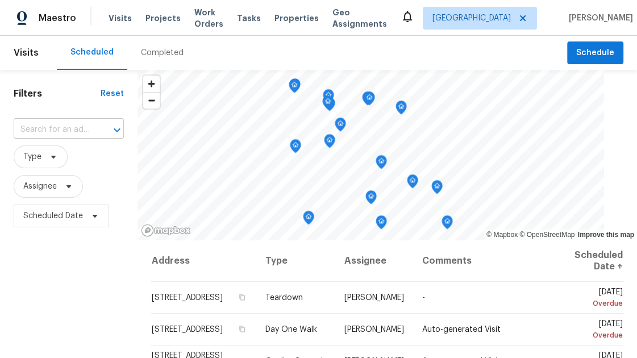
click at [56, 129] on input "text" at bounding box center [53, 130] width 78 height 18
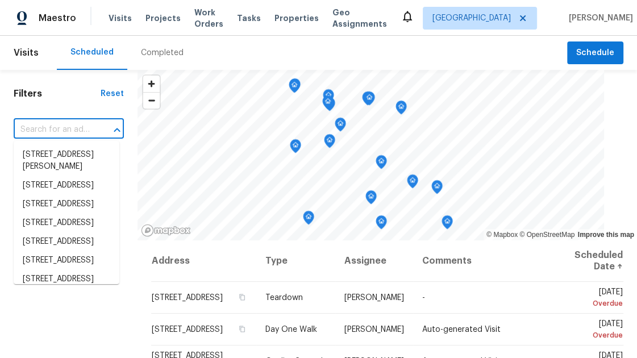
paste input "[STREET_ADDRESS]"
type input "[STREET_ADDRESS]"
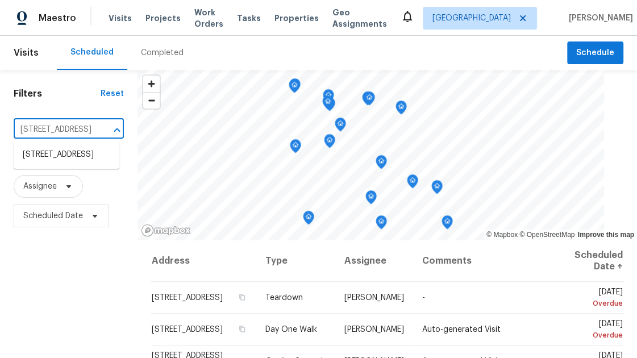
scroll to position [0, 91]
click at [57, 150] on li "[STREET_ADDRESS]" at bounding box center [67, 154] width 106 height 19
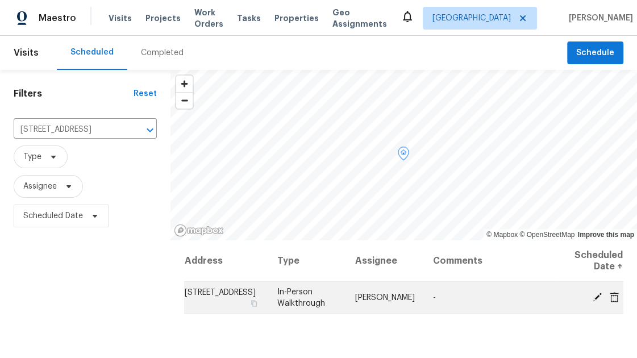
click at [599, 298] on icon at bounding box center [597, 296] width 10 height 10
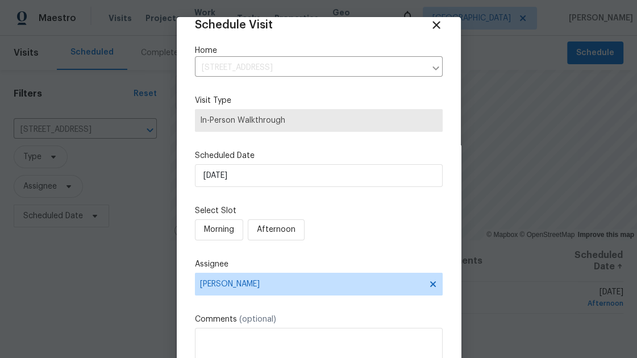
scroll to position [23, 0]
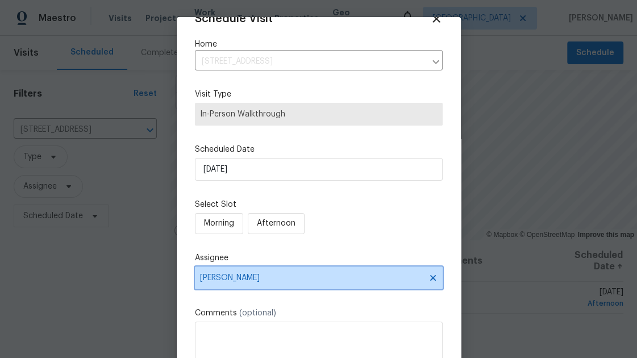
click at [428, 278] on icon at bounding box center [432, 277] width 9 height 9
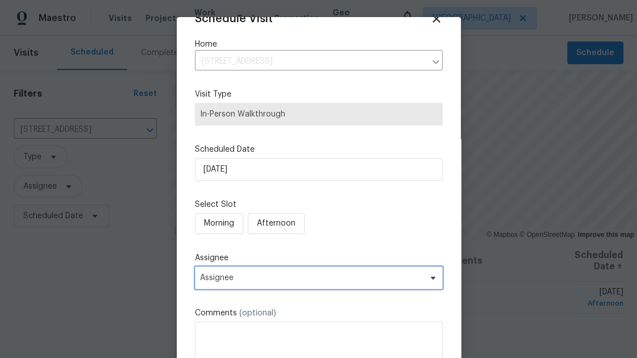
click at [270, 281] on span "Assignee" at bounding box center [311, 277] width 223 height 9
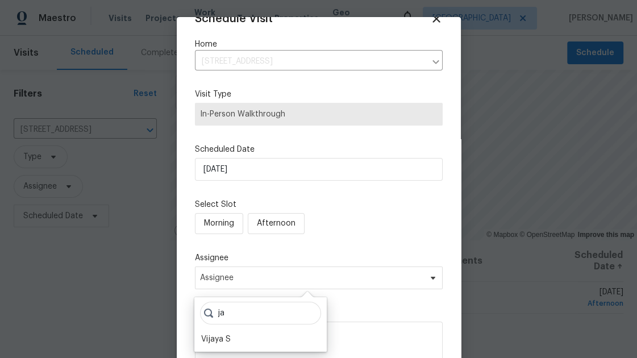
type input "j"
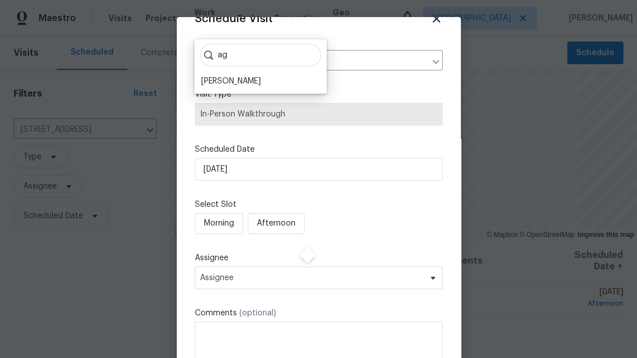
scroll to position [0, 0]
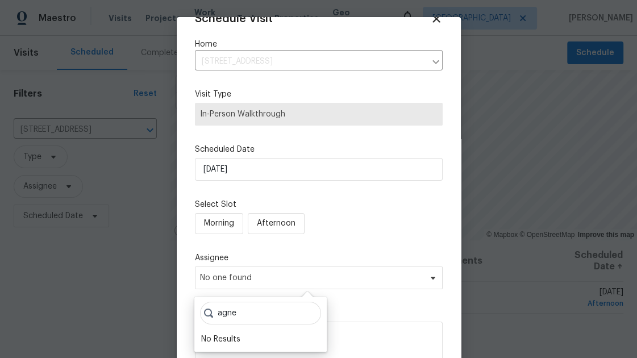
type input "[PERSON_NAME]"
click at [250, 309] on input "[PERSON_NAME]" at bounding box center [260, 313] width 121 height 23
click at [380, 239] on div "Schedule Visit Home [STREET_ADDRESS] ​ Visit Type In-Person Walkthrough Schedul…" at bounding box center [319, 204] width 248 height 384
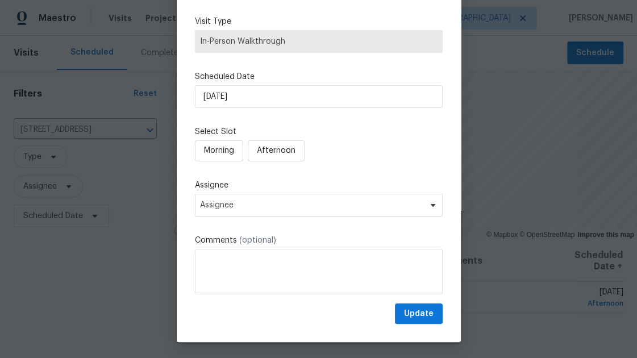
scroll to position [73, 0]
click at [427, 315] on span "Update" at bounding box center [419, 313] width 30 height 14
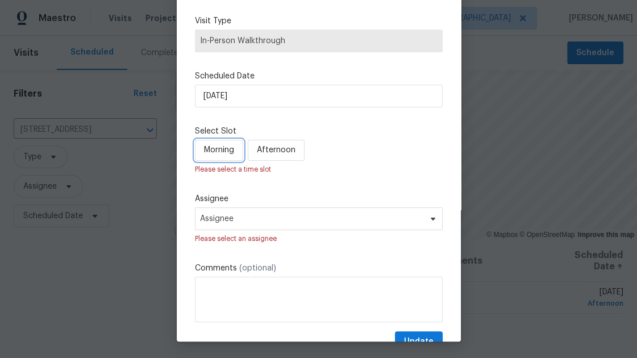
click at [212, 144] on span "Morning" at bounding box center [219, 150] width 30 height 14
click at [264, 153] on span "Afternoon" at bounding box center [279, 150] width 39 height 14
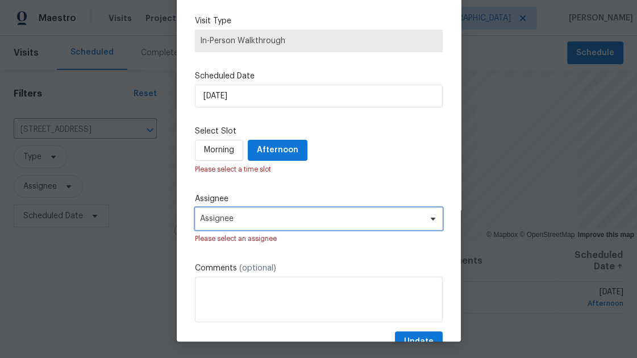
click at [250, 223] on span "Assignee" at bounding box center [319, 218] width 248 height 23
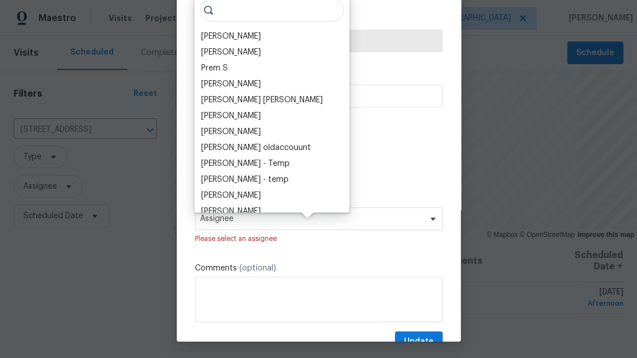
scroll to position [0, 0]
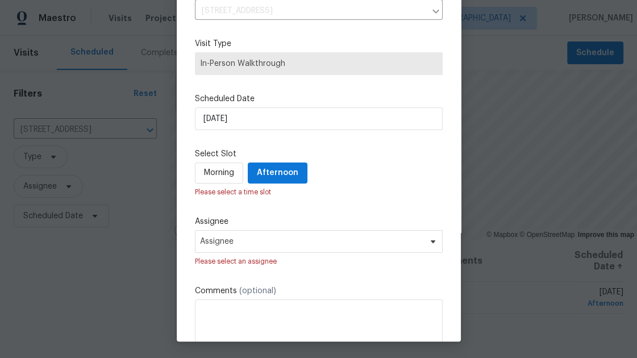
click at [336, 207] on div "Schedule Visit Home [STREET_ADDRESS] ​ Visit Type In-Person Walkthrough Schedul…" at bounding box center [319, 168] width 248 height 412
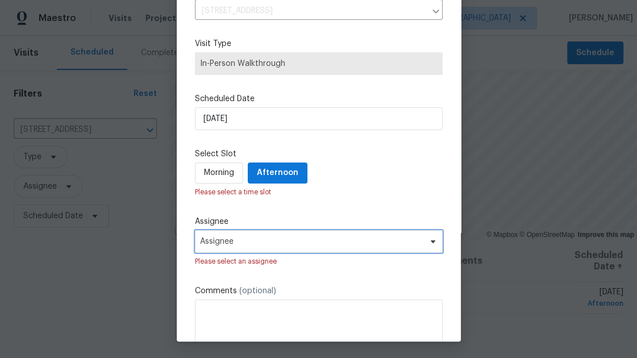
click at [282, 232] on span "Assignee" at bounding box center [319, 241] width 248 height 23
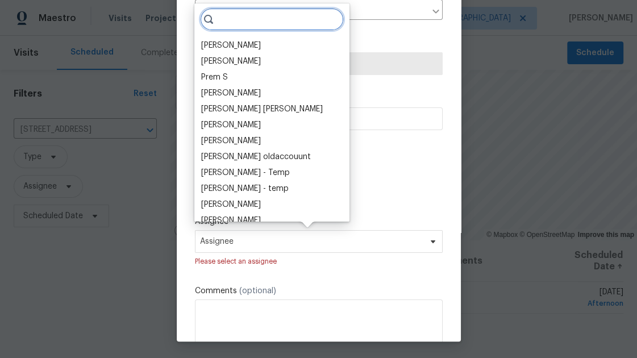
click at [232, 22] on input "search" at bounding box center [272, 19] width 144 height 23
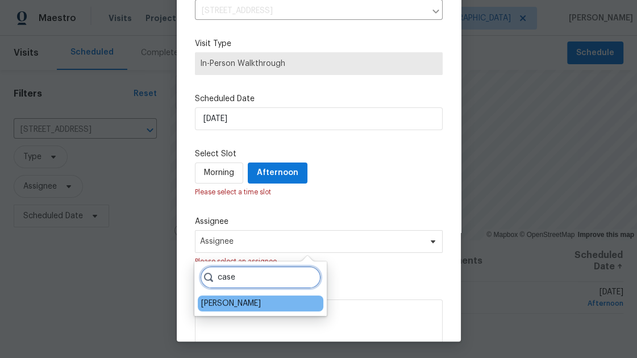
type input "case"
click at [211, 304] on div "[PERSON_NAME]" at bounding box center [231, 303] width 60 height 11
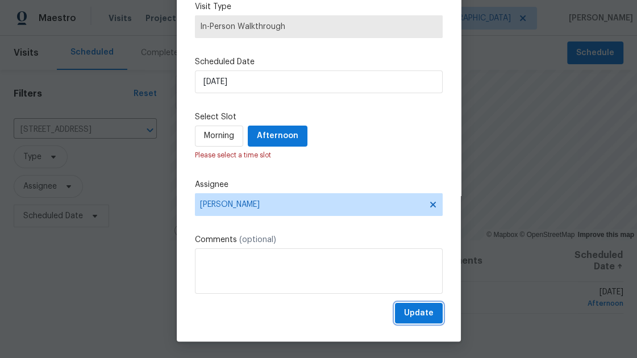
click at [411, 312] on span "Update" at bounding box center [419, 313] width 30 height 14
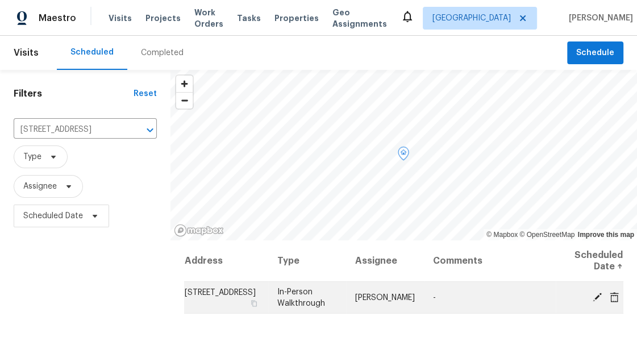
click at [294, 294] on span "In-Person Walkthrough" at bounding box center [301, 297] width 48 height 19
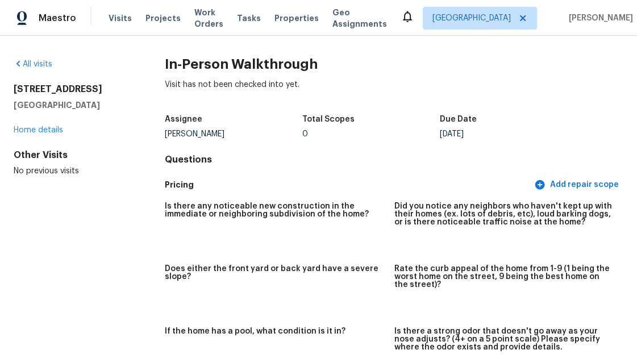
click at [37, 70] on div "All visits [STREET_ADDRESS] Home details Other Visits No previous visits" at bounding box center [71, 117] width 115 height 118
click at [39, 62] on link "All visits" at bounding box center [33, 64] width 39 height 8
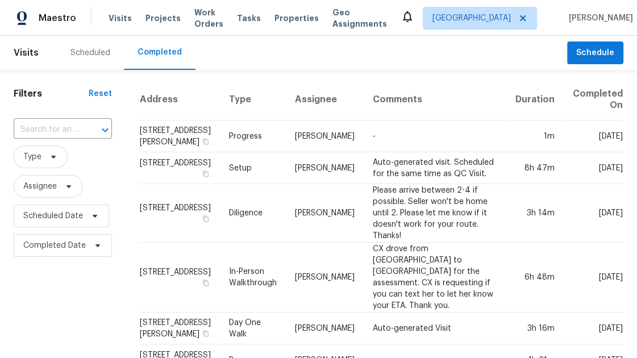
click at [80, 56] on div "Scheduled" at bounding box center [90, 52] width 40 height 11
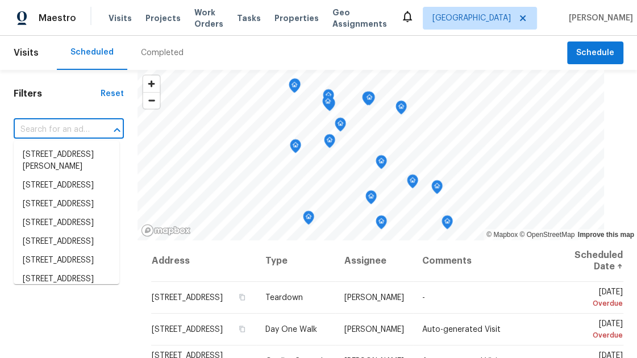
click at [66, 129] on input "text" at bounding box center [53, 130] width 78 height 18
paste input "[STREET_ADDRESS]"
type input "[STREET_ADDRESS]"
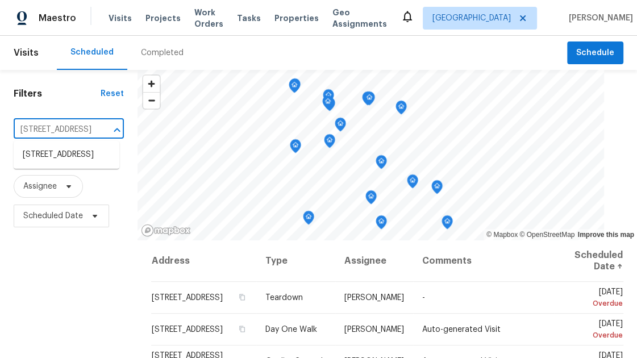
scroll to position [0, 91]
click at [73, 149] on li "[STREET_ADDRESS]" at bounding box center [67, 154] width 106 height 19
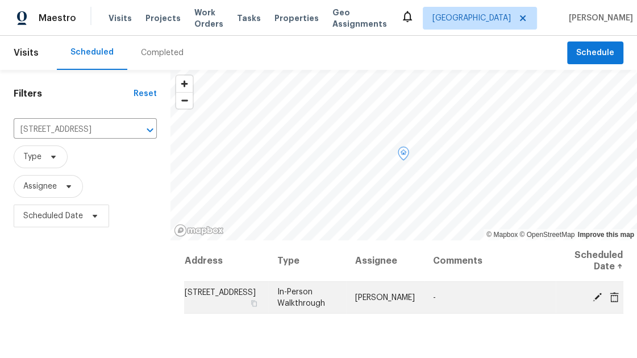
click at [323, 295] on td "In-Person Walkthrough" at bounding box center [307, 298] width 78 height 32
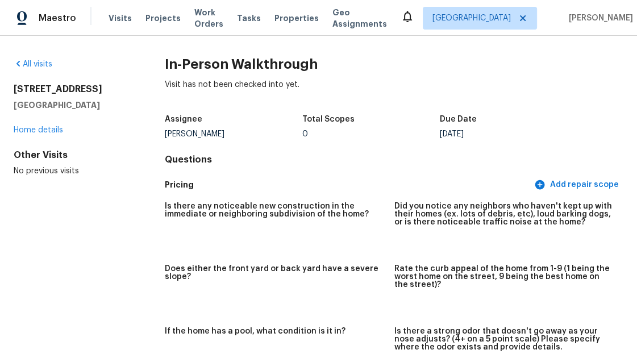
click at [237, 80] on div "Visit has not been checked into yet." at bounding box center [394, 94] width 458 height 30
click at [223, 130] on div "[PERSON_NAME]" at bounding box center [233, 134] width 137 height 8
click at [200, 127] on div "Assignee" at bounding box center [233, 122] width 137 height 15
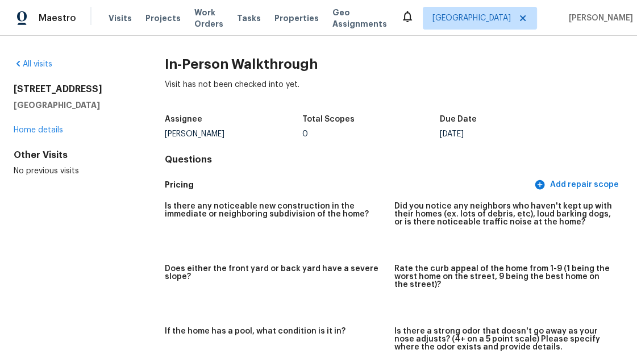
click at [200, 127] on div "Assignee" at bounding box center [233, 122] width 137 height 15
click at [256, 162] on h4 "Questions" at bounding box center [394, 159] width 458 height 11
drag, startPoint x: 15, startPoint y: 89, endPoint x: 128, endPoint y: 90, distance: 113.6
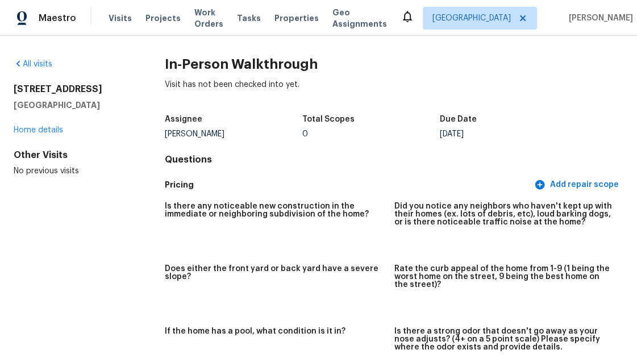
copy h2 "[STREET_ADDRESS]"
click at [258, 17] on span "Tasks" at bounding box center [249, 18] width 24 height 8
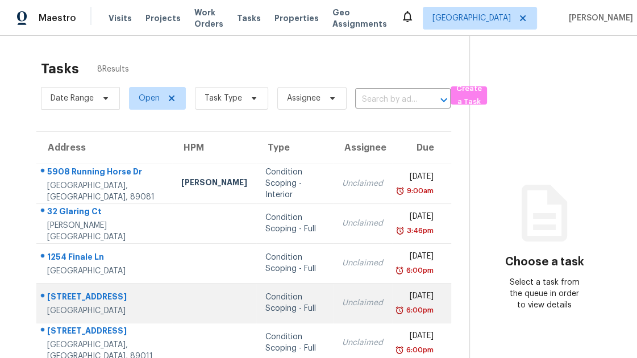
scroll to position [144, 0]
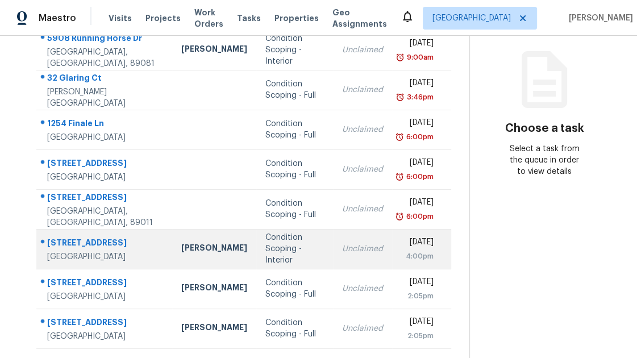
click at [105, 254] on div "[GEOGRAPHIC_DATA]" at bounding box center [105, 256] width 116 height 11
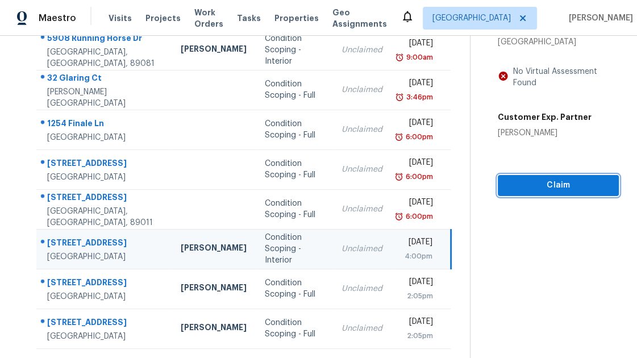
click at [533, 178] on span "Claim" at bounding box center [558, 185] width 103 height 14
click at [539, 178] on span "Claim" at bounding box center [558, 185] width 103 height 14
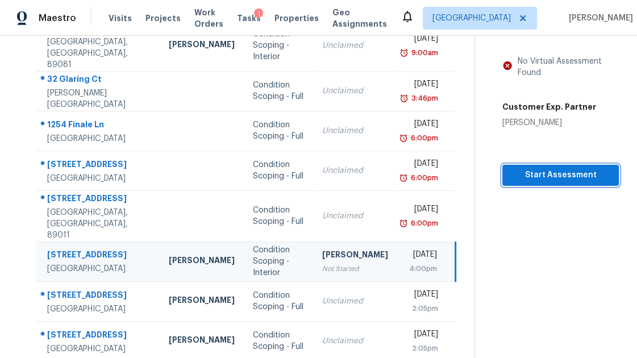
click at [554, 168] on span "Start Assessment" at bounding box center [560, 175] width 98 height 14
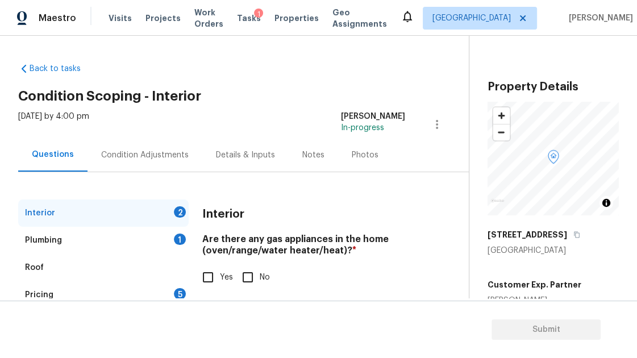
scroll to position [77, 0]
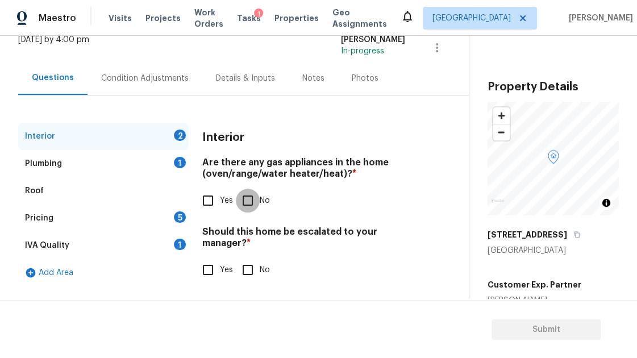
click at [252, 200] on input "No" at bounding box center [248, 201] width 24 height 24
checkbox input "true"
click at [247, 269] on input "No" at bounding box center [248, 270] width 24 height 24
checkbox input "true"
click at [118, 154] on div "Plumbing 1" at bounding box center [103, 163] width 170 height 27
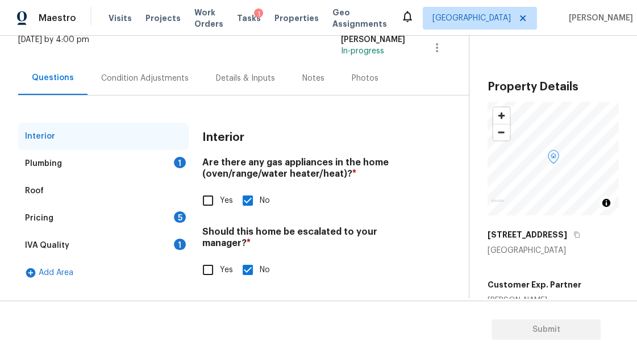
scroll to position [68, 0]
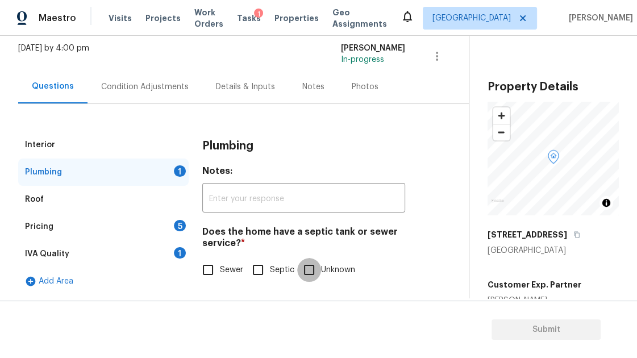
click at [311, 266] on input "Unknown" at bounding box center [309, 270] width 24 height 24
checkbox input "true"
click at [150, 223] on div "Pricing 5" at bounding box center [103, 226] width 170 height 27
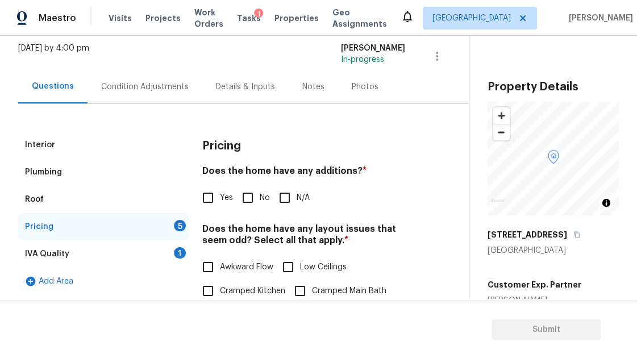
scroll to position [72, 0]
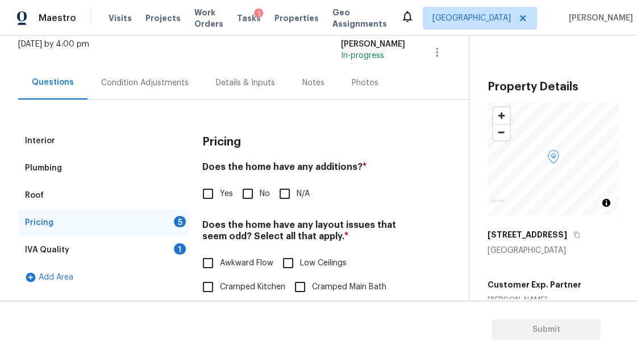
click at [285, 194] on input "N/A" at bounding box center [285, 194] width 24 height 24
checkbox input "true"
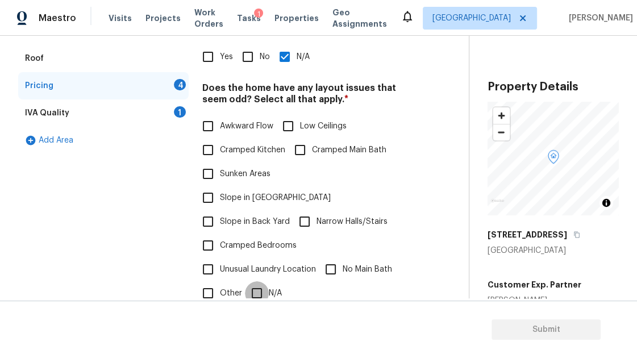
click at [250, 281] on input "N/A" at bounding box center [257, 293] width 24 height 24
checkbox input "true"
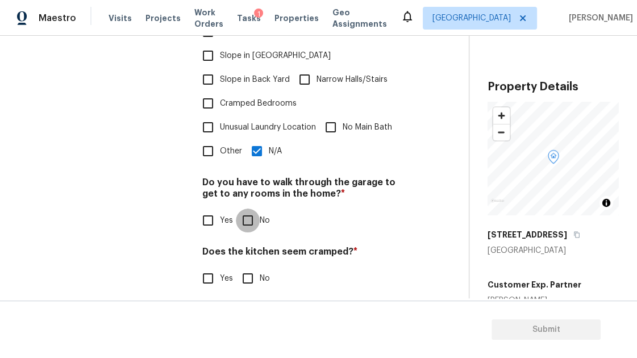
click at [242, 208] on input "No" at bounding box center [248, 220] width 24 height 24
checkbox input "true"
click at [246, 266] on input "No" at bounding box center [248, 278] width 24 height 24
checkbox input "true"
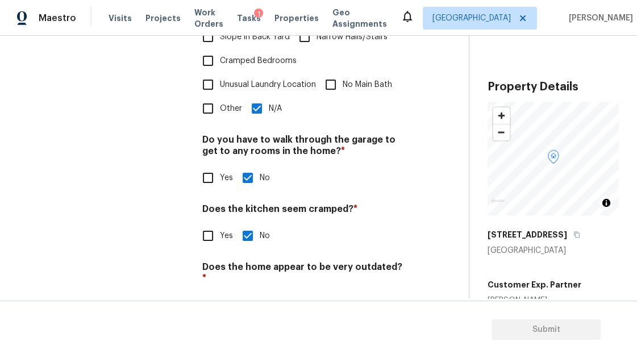
click at [253, 293] on input "No" at bounding box center [248, 305] width 24 height 24
checkbox input "true"
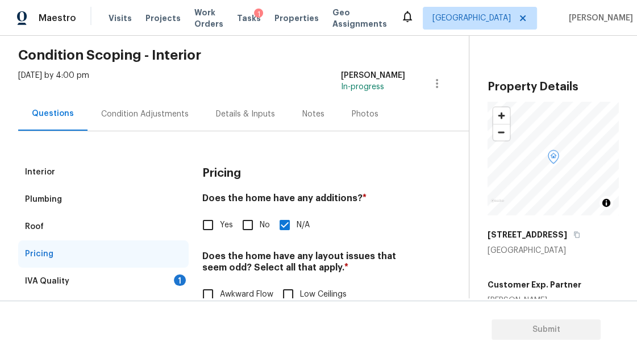
scroll to position [0, 0]
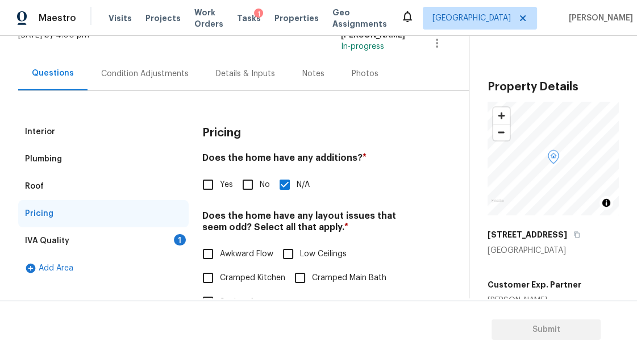
click at [64, 252] on div "IVA Quality 1" at bounding box center [103, 240] width 170 height 27
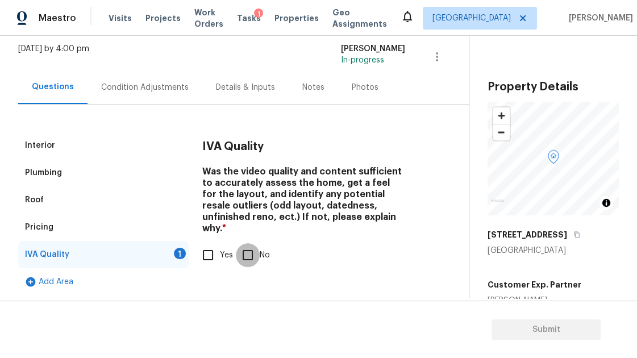
click at [240, 245] on input "No" at bounding box center [248, 255] width 24 height 24
checkbox input "true"
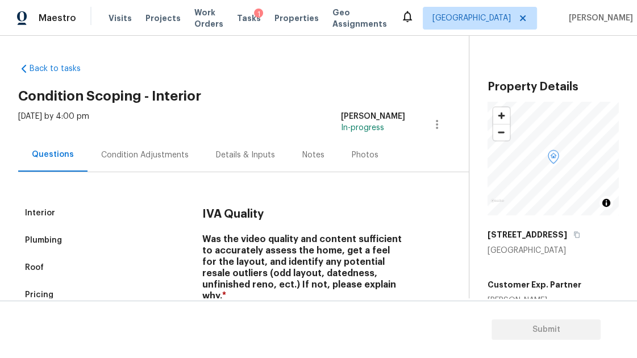
scroll to position [72, 0]
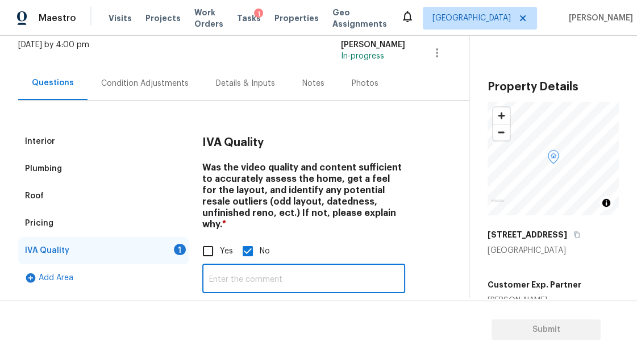
click at [219, 269] on input "text" at bounding box center [303, 279] width 203 height 27
type input "hjhjjk"
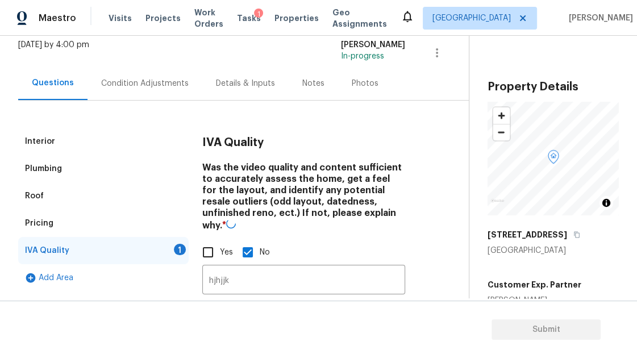
click at [325, 207] on h4 "Was the video quality and content sufficient to accurately assess the home, get…" at bounding box center [303, 199] width 203 height 74
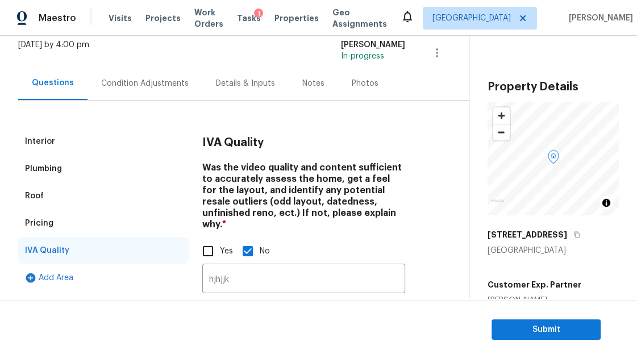
click at [91, 217] on div "Pricing" at bounding box center [103, 223] width 170 height 27
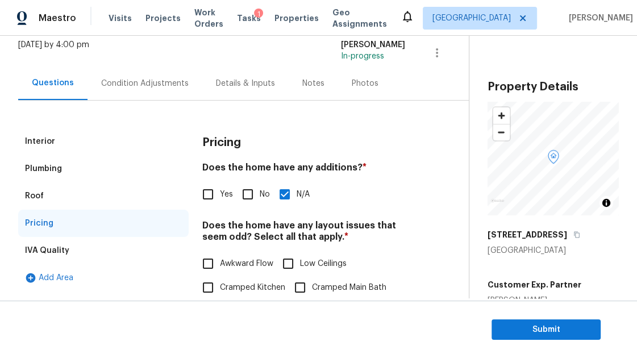
click at [82, 262] on div "IVA Quality" at bounding box center [103, 250] width 170 height 27
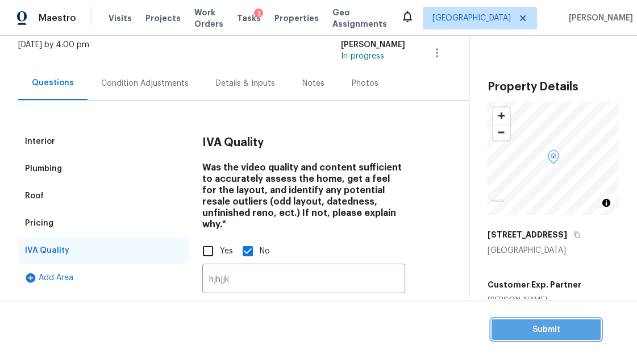
click at [524, 324] on span "Submit" at bounding box center [545, 330] width 91 height 14
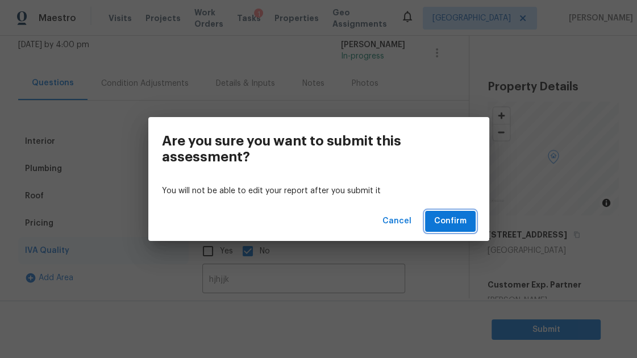
click at [456, 218] on span "Confirm" at bounding box center [450, 221] width 32 height 14
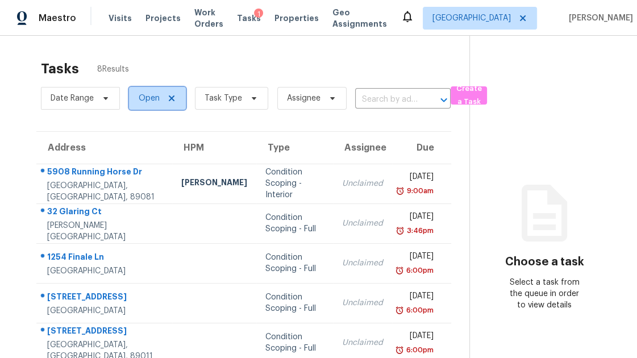
click at [149, 96] on span "Open" at bounding box center [149, 98] width 21 height 11
click at [250, 118] on section "Tasks 8 Results Date Range Open Task Type Assignee ​ Create a Task Address HPM …" at bounding box center [243, 253] width 451 height 398
click at [465, 100] on span "Create a Task" at bounding box center [468, 95] width 25 height 26
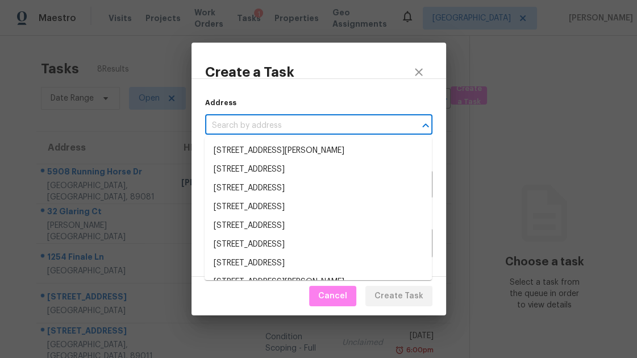
click at [306, 122] on input "text" at bounding box center [302, 126] width 195 height 18
paste input "[STREET_ADDRESS]"
type input "[STREET_ADDRESS]"
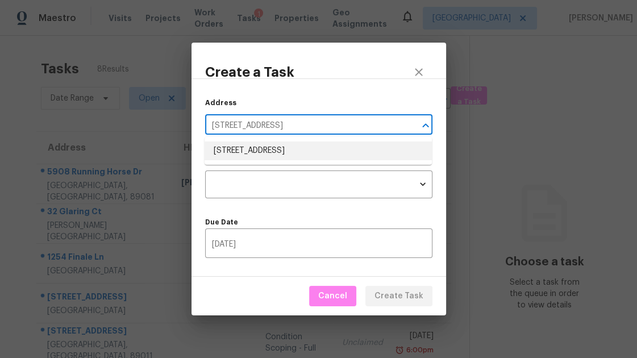
click at [291, 150] on li "[STREET_ADDRESS]" at bounding box center [317, 150] width 227 height 19
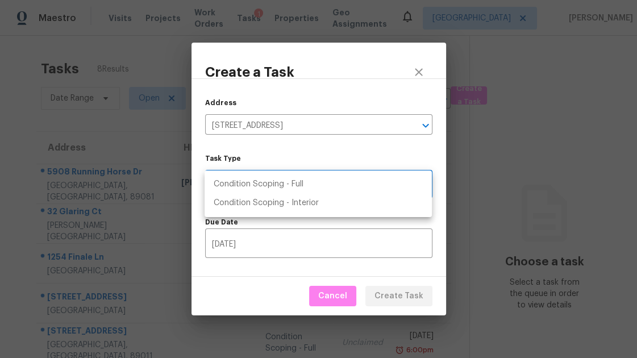
click at [277, 184] on body "Maestro Visits Projects Work Orders Tasks 1 Properties Geo Assignments [GEOGRAP…" at bounding box center [318, 179] width 637 height 358
click at [418, 69] on div at bounding box center [318, 179] width 637 height 358
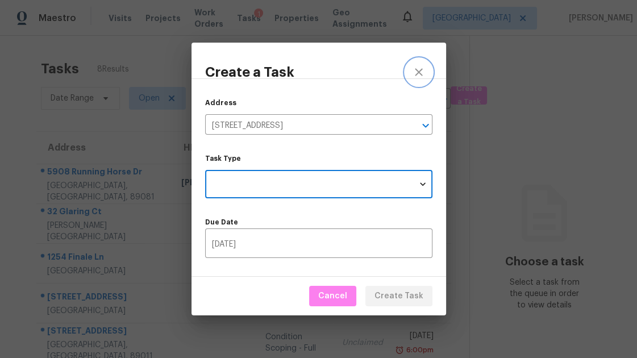
click at [417, 70] on icon "close" at bounding box center [419, 72] width 14 height 14
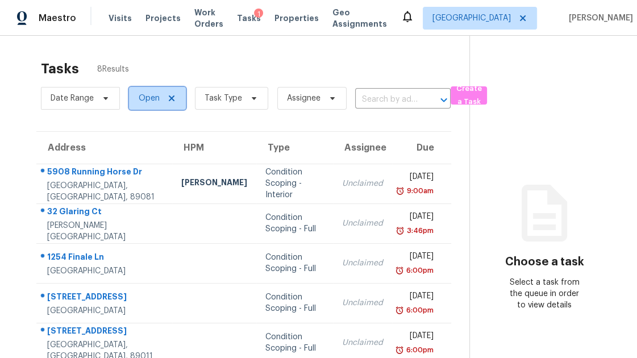
click at [139, 98] on span "Open" at bounding box center [149, 98] width 21 height 11
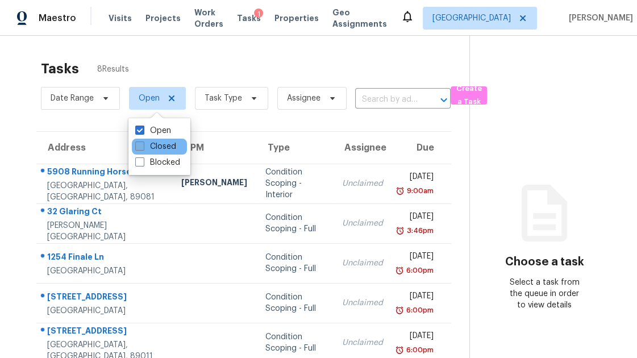
click at [144, 145] on span at bounding box center [139, 145] width 9 height 9
click at [143, 145] on input "Closed" at bounding box center [138, 144] width 7 height 7
checkbox input "true"
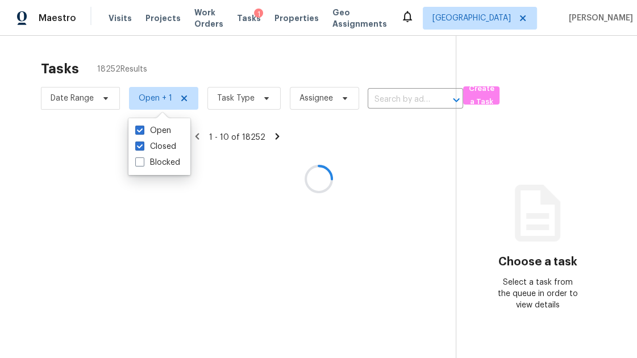
click at [172, 60] on div at bounding box center [318, 179] width 637 height 358
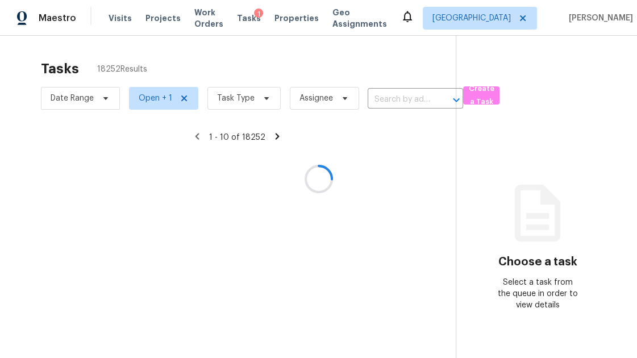
click at [397, 103] on div at bounding box center [318, 179] width 637 height 358
